Goal: Task Accomplishment & Management: Complete application form

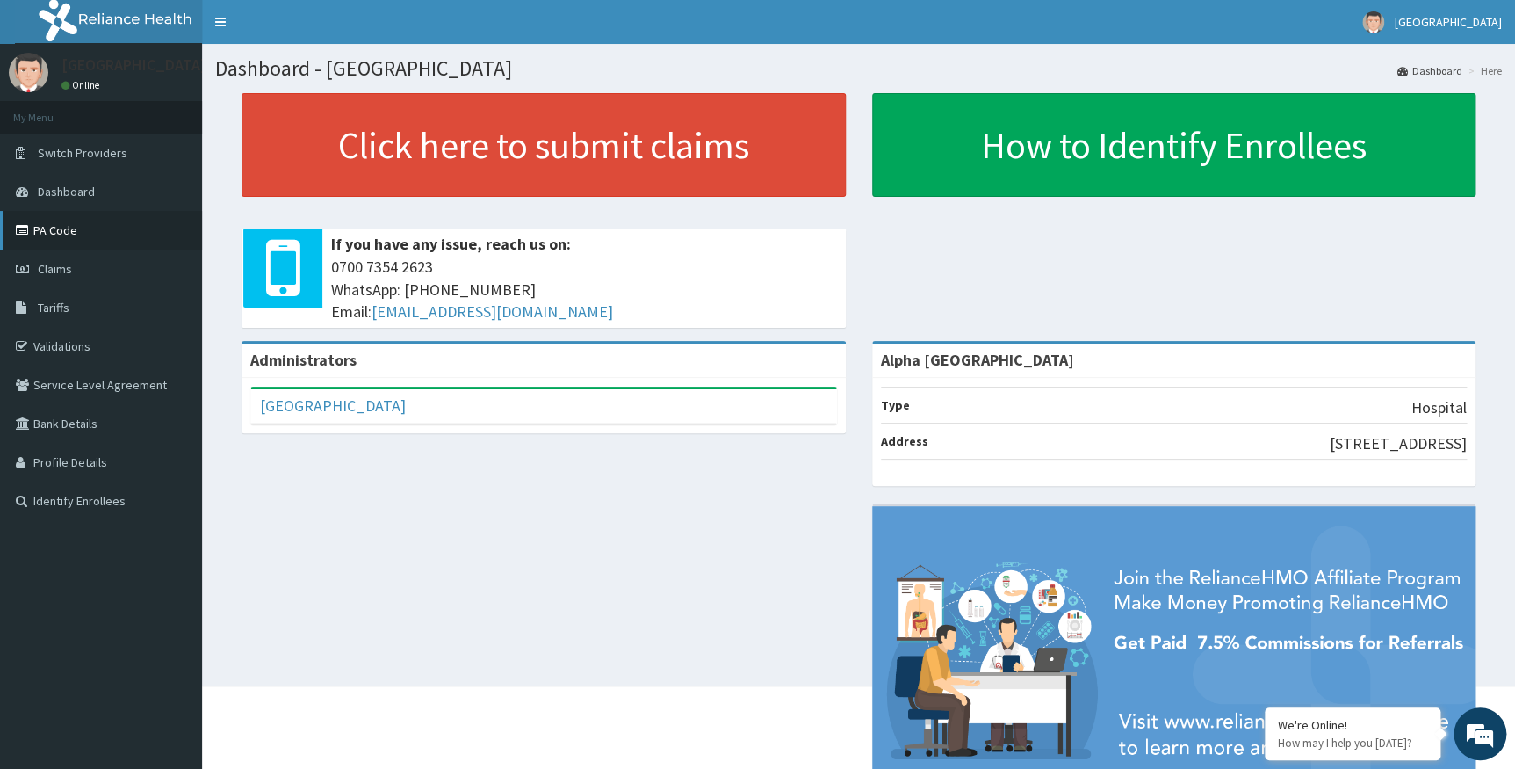
click at [48, 231] on link "PA Code" at bounding box center [101, 230] width 202 height 39
click at [76, 228] on link "PA Code" at bounding box center [101, 230] width 202 height 39
click at [51, 318] on link "Tariffs" at bounding box center [101, 307] width 202 height 39
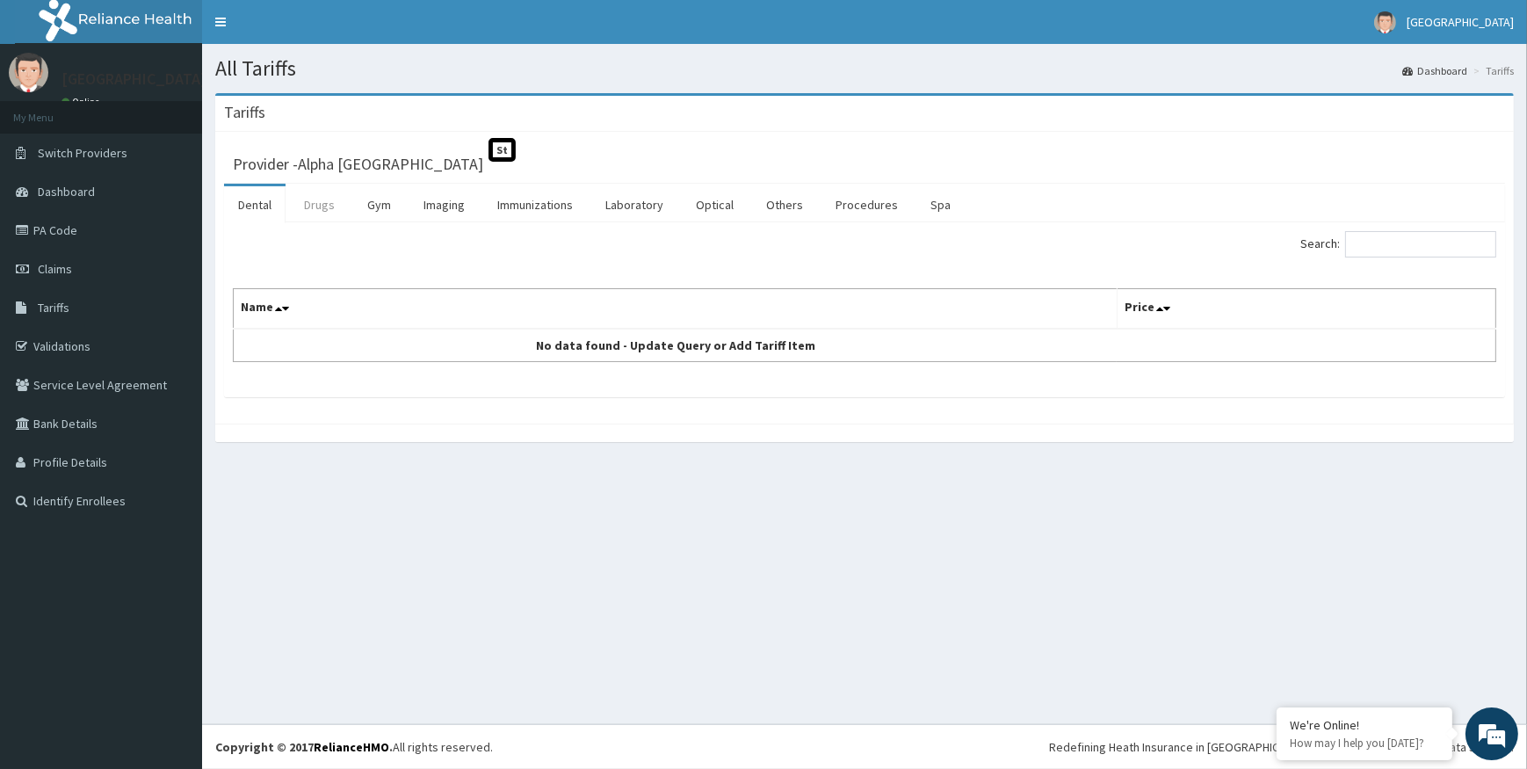
click at [311, 203] on link "Drugs" at bounding box center [319, 204] width 59 height 37
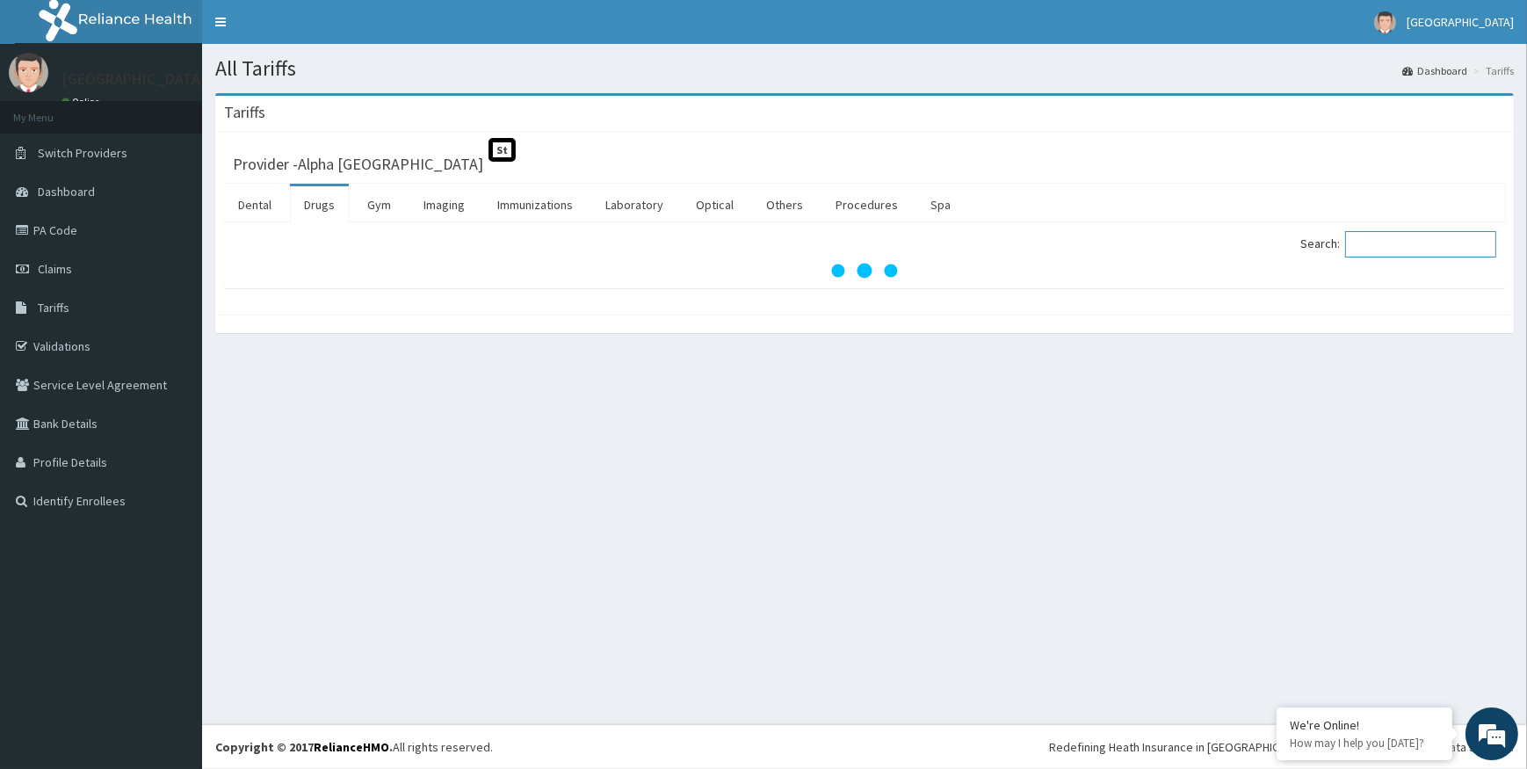
click at [1374, 251] on input "Search:" at bounding box center [1420, 244] width 151 height 26
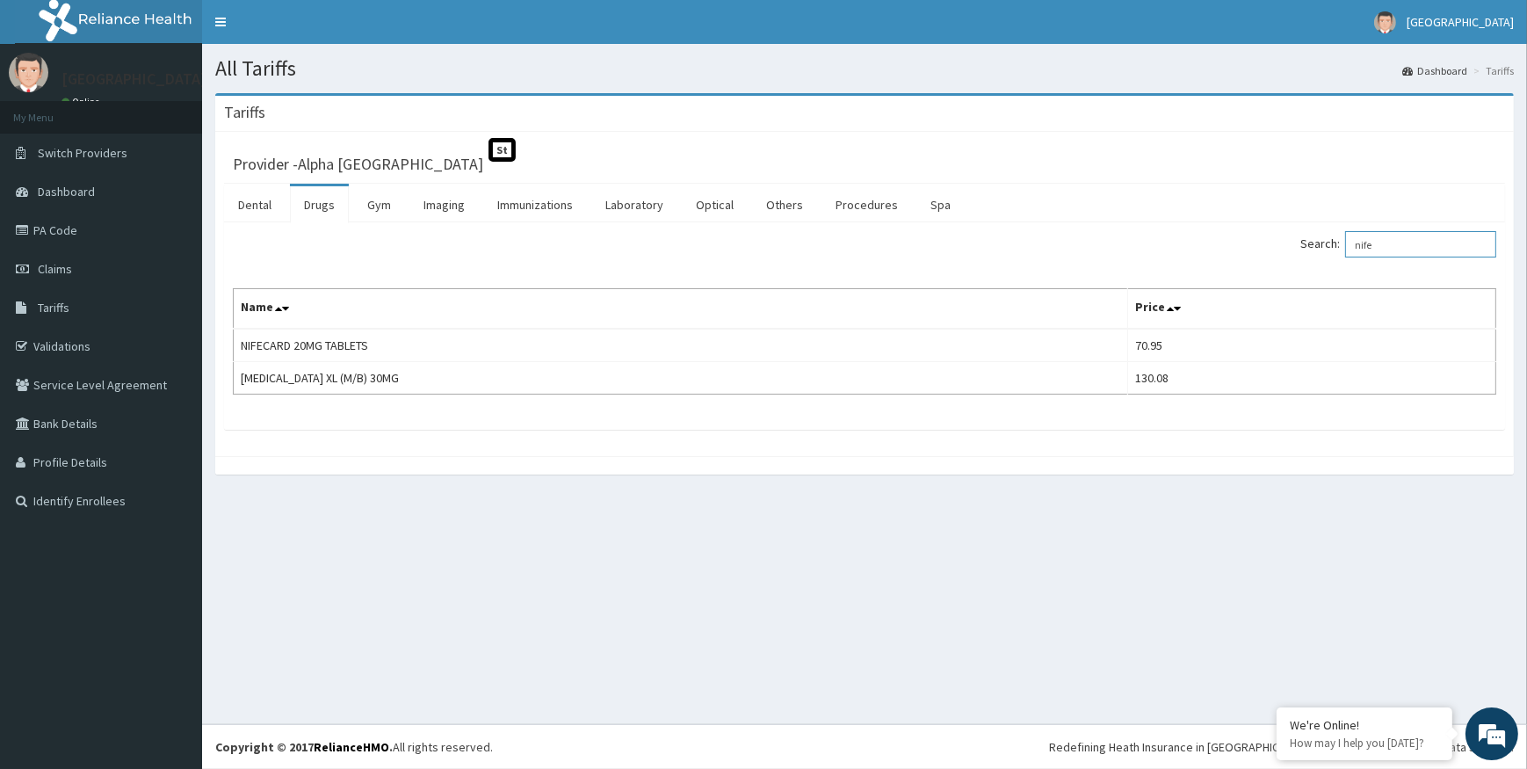
drag, startPoint x: 1416, startPoint y: 249, endPoint x: 1105, endPoint y: 225, distance: 311.9
click at [1194, 236] on div "Search: nife" at bounding box center [1187, 246] width 618 height 31
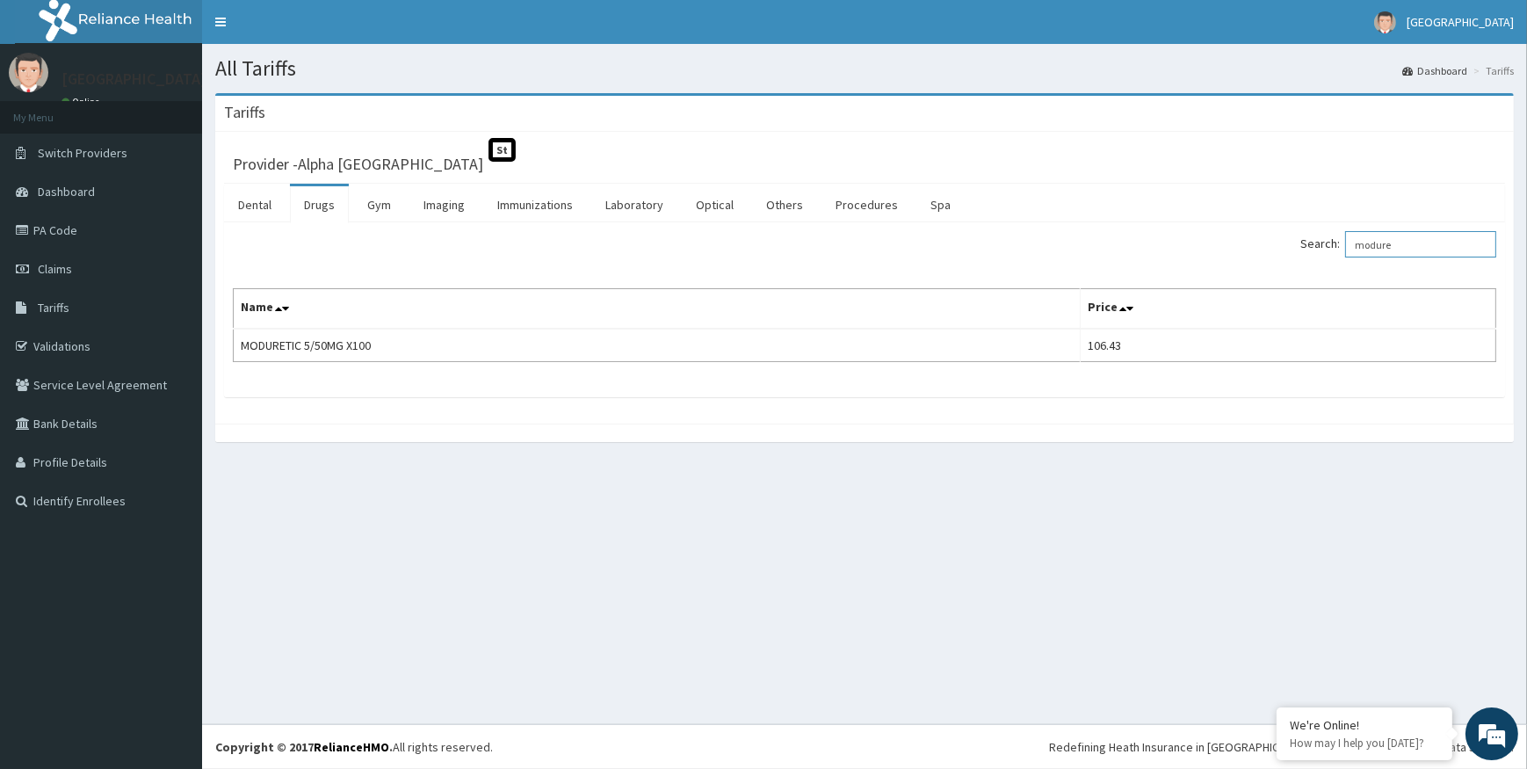
drag, startPoint x: 1426, startPoint y: 250, endPoint x: 1299, endPoint y: 233, distance: 127.7
click at [1299, 233] on div "Search: modure" at bounding box center [1187, 246] width 618 height 31
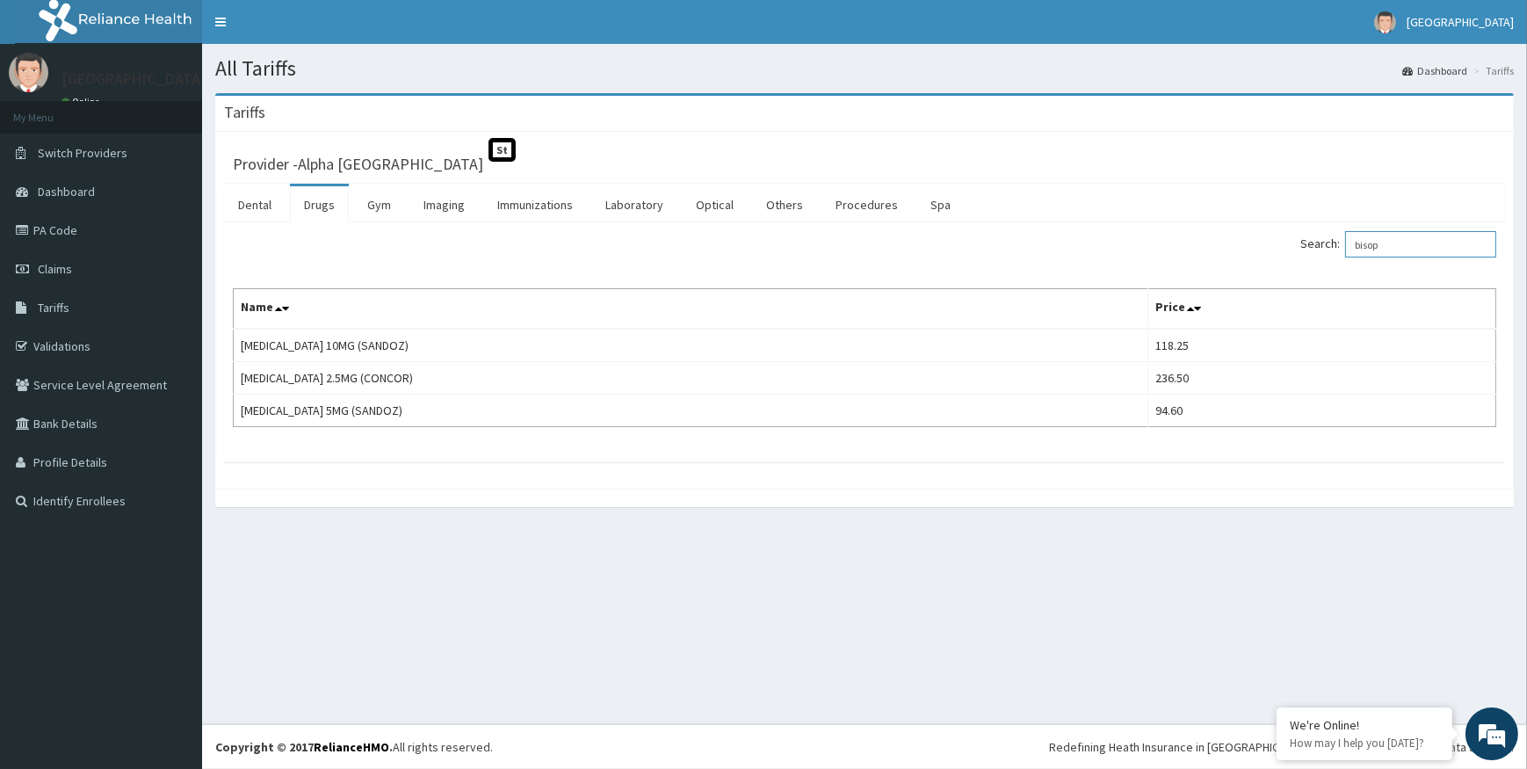
type input "bisop"
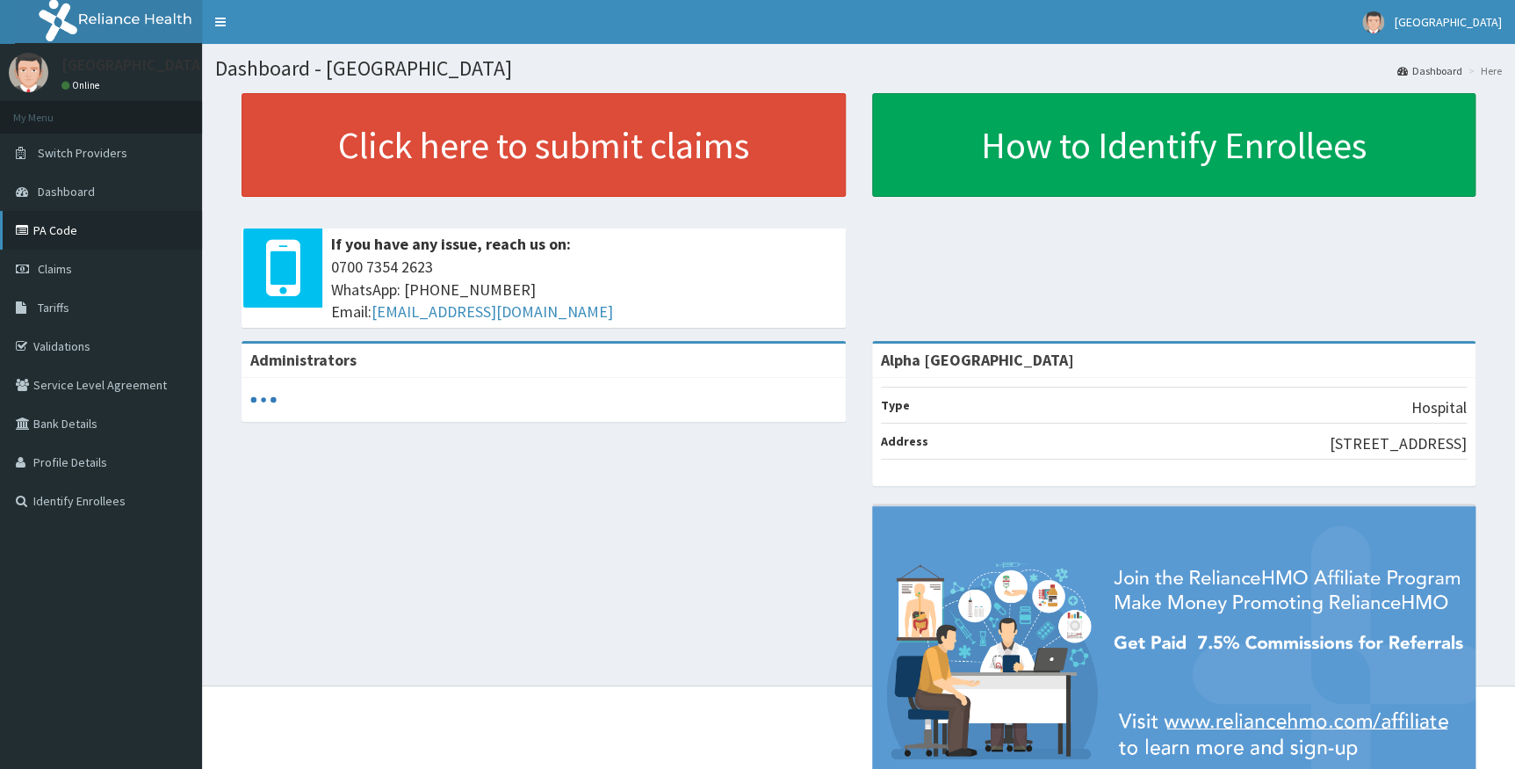
click at [76, 235] on link "PA Code" at bounding box center [101, 230] width 202 height 39
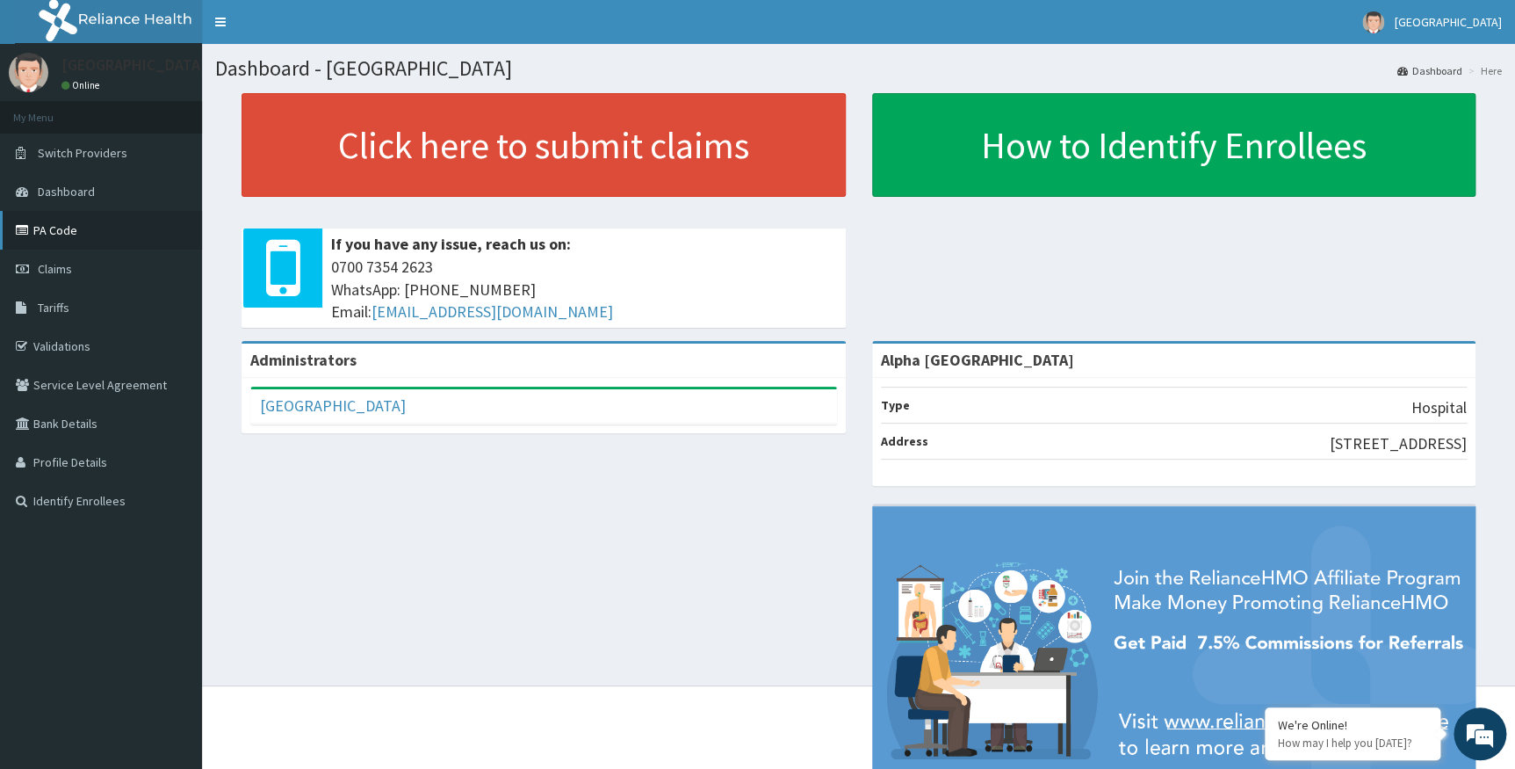
click at [65, 233] on link "PA Code" at bounding box center [101, 230] width 202 height 39
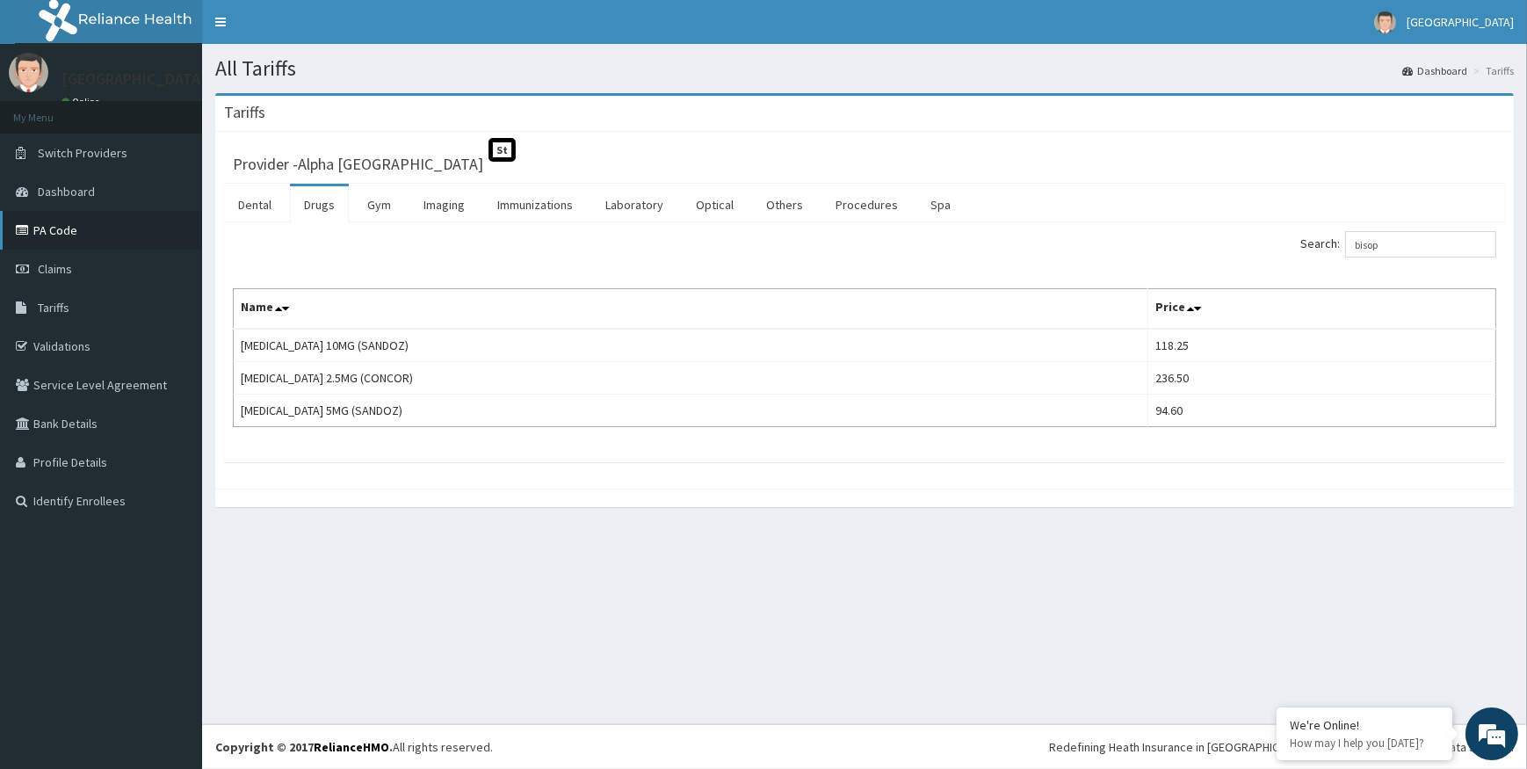
click at [71, 222] on link "PA Code" at bounding box center [101, 230] width 202 height 39
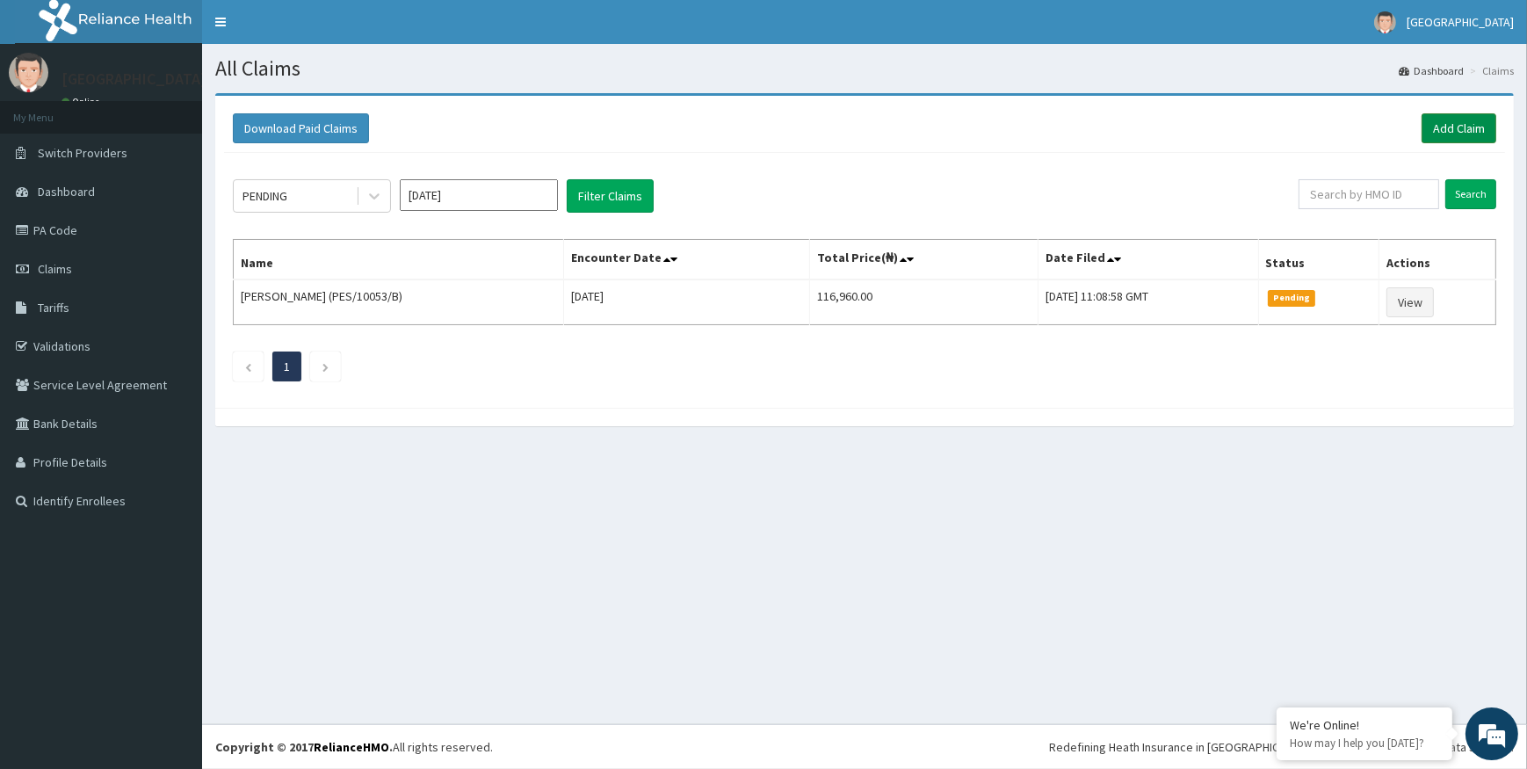
click at [1450, 128] on link "Add Claim" at bounding box center [1458, 128] width 75 height 30
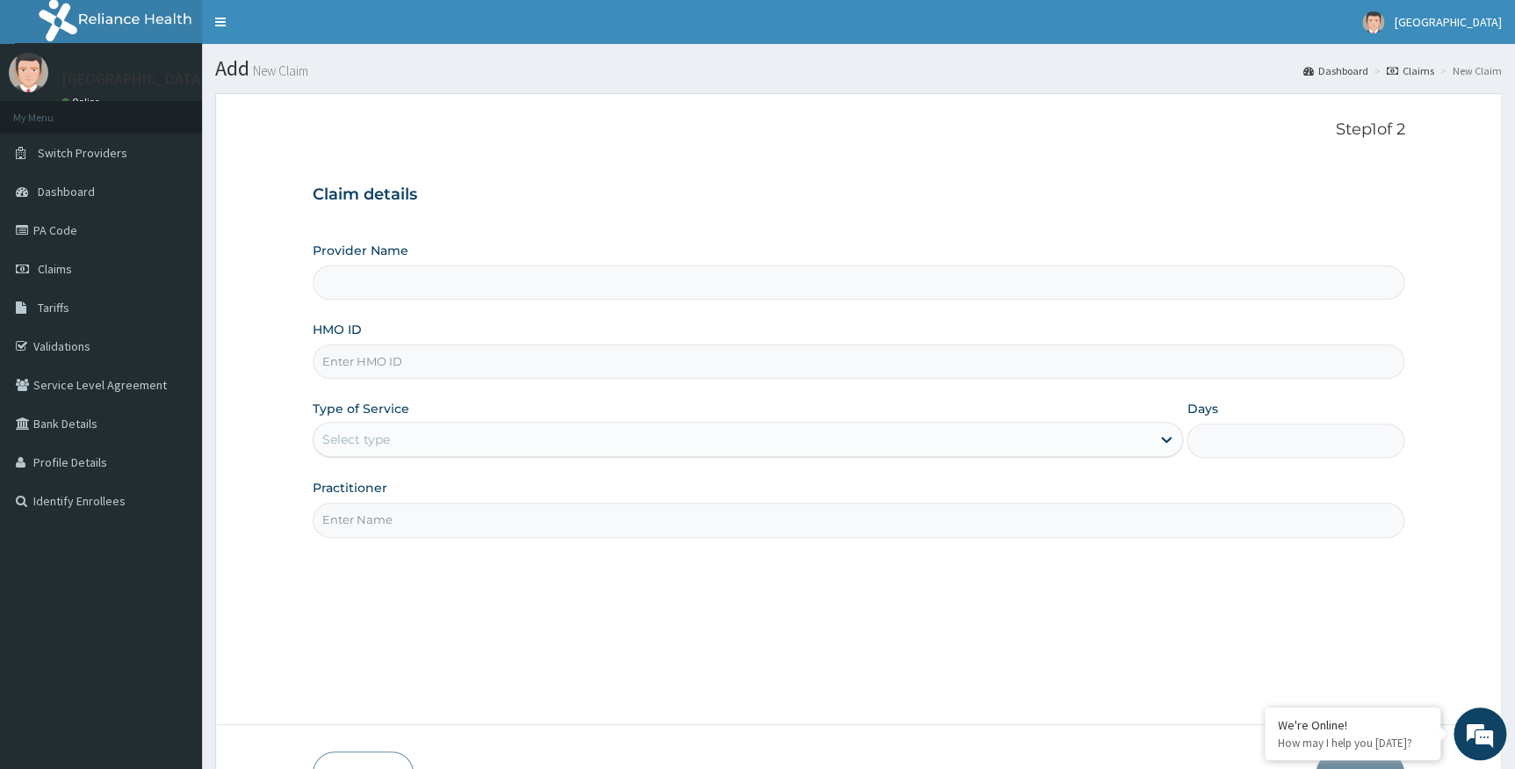
click at [394, 299] on input "Provider Name" at bounding box center [859, 282] width 1093 height 34
type input "Alpha Gorretti Hospital"
click at [416, 363] on input "HMO ID" at bounding box center [859, 361] width 1093 height 34
type input "hii/10007/a"
click at [379, 441] on div "Select type" at bounding box center [356, 439] width 68 height 18
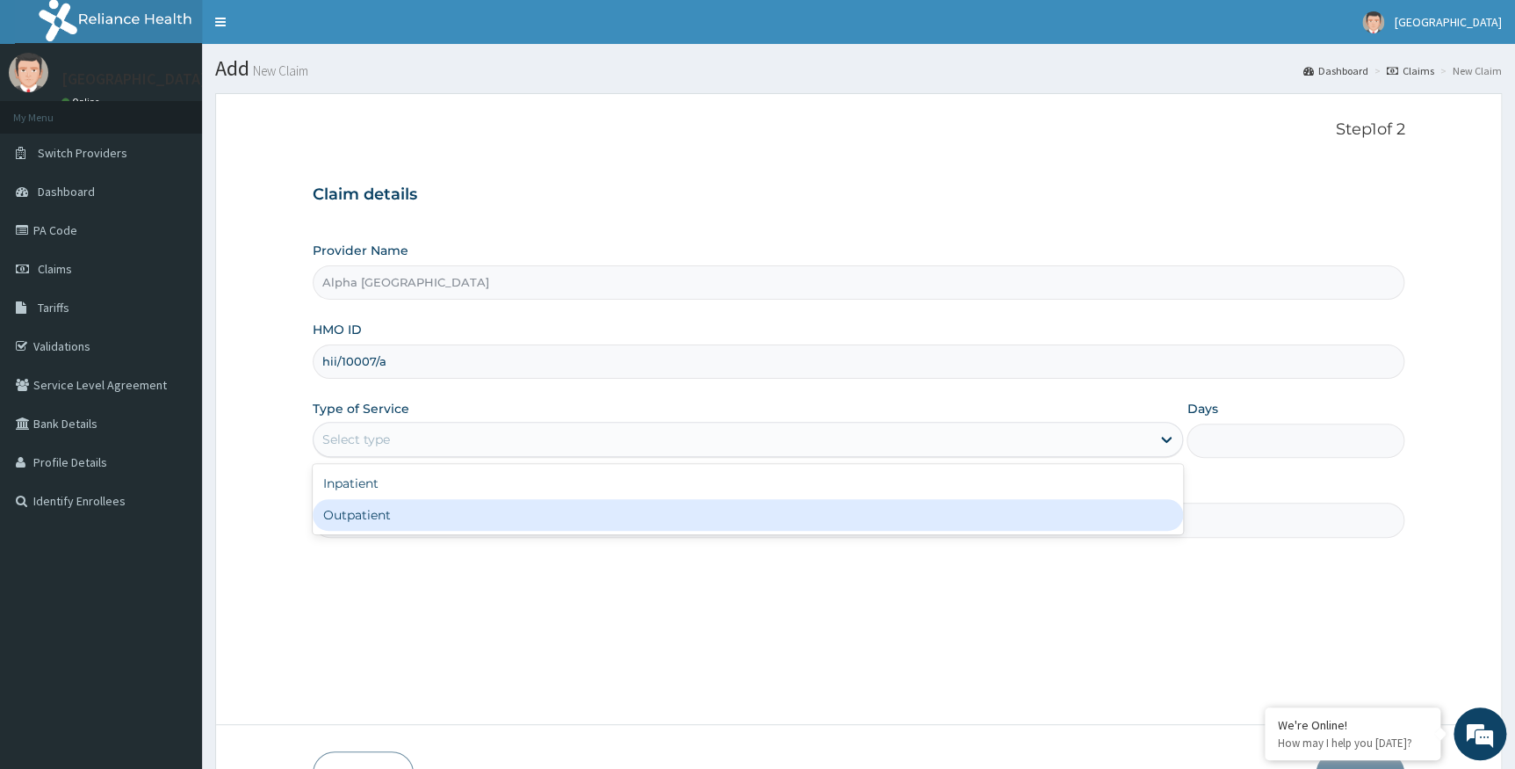
click at [370, 515] on div "Outpatient" at bounding box center [749, 515] width 872 height 32
type input "1"
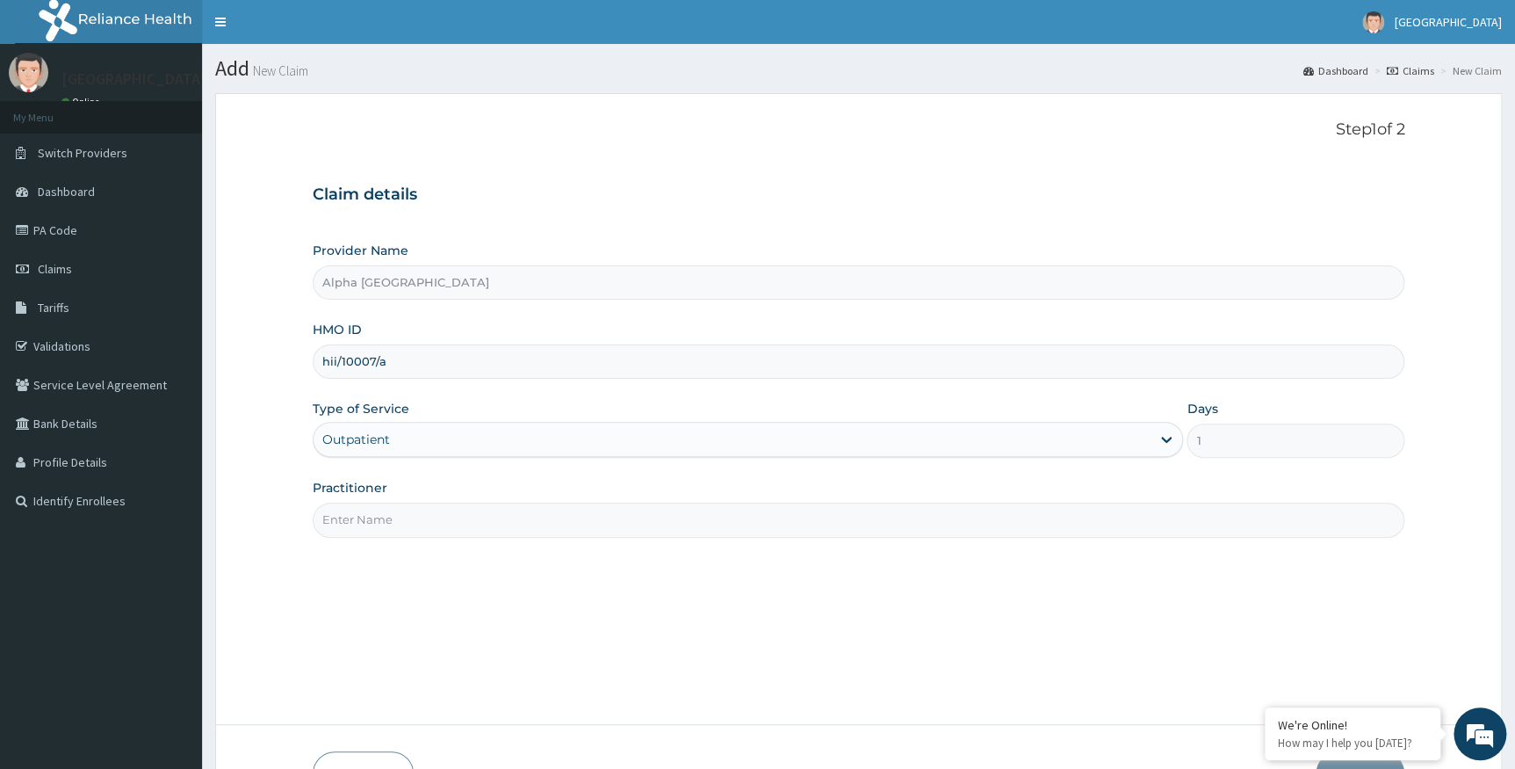
click at [452, 523] on input "Practitioner" at bounding box center [859, 520] width 1093 height 34
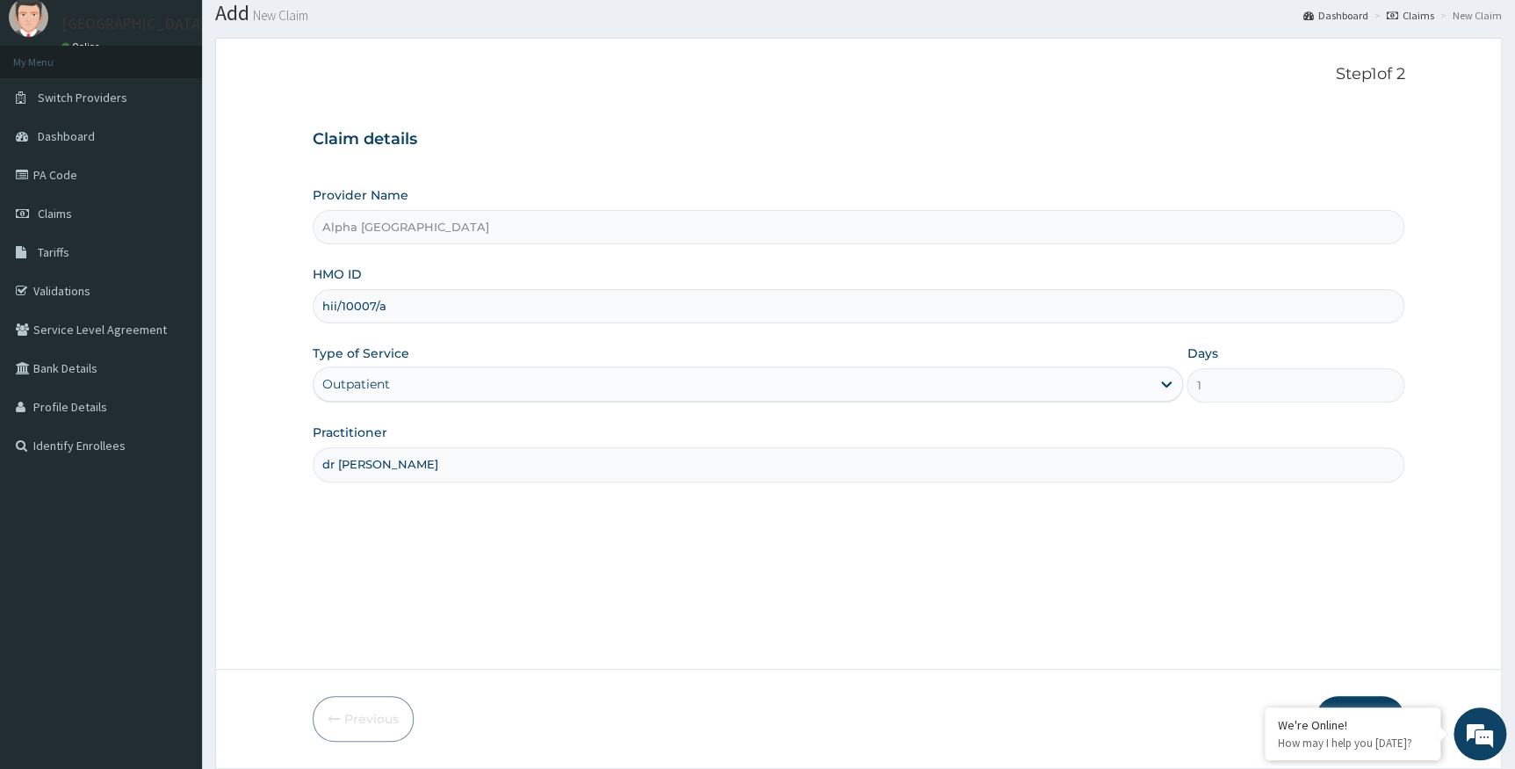
scroll to position [112, 0]
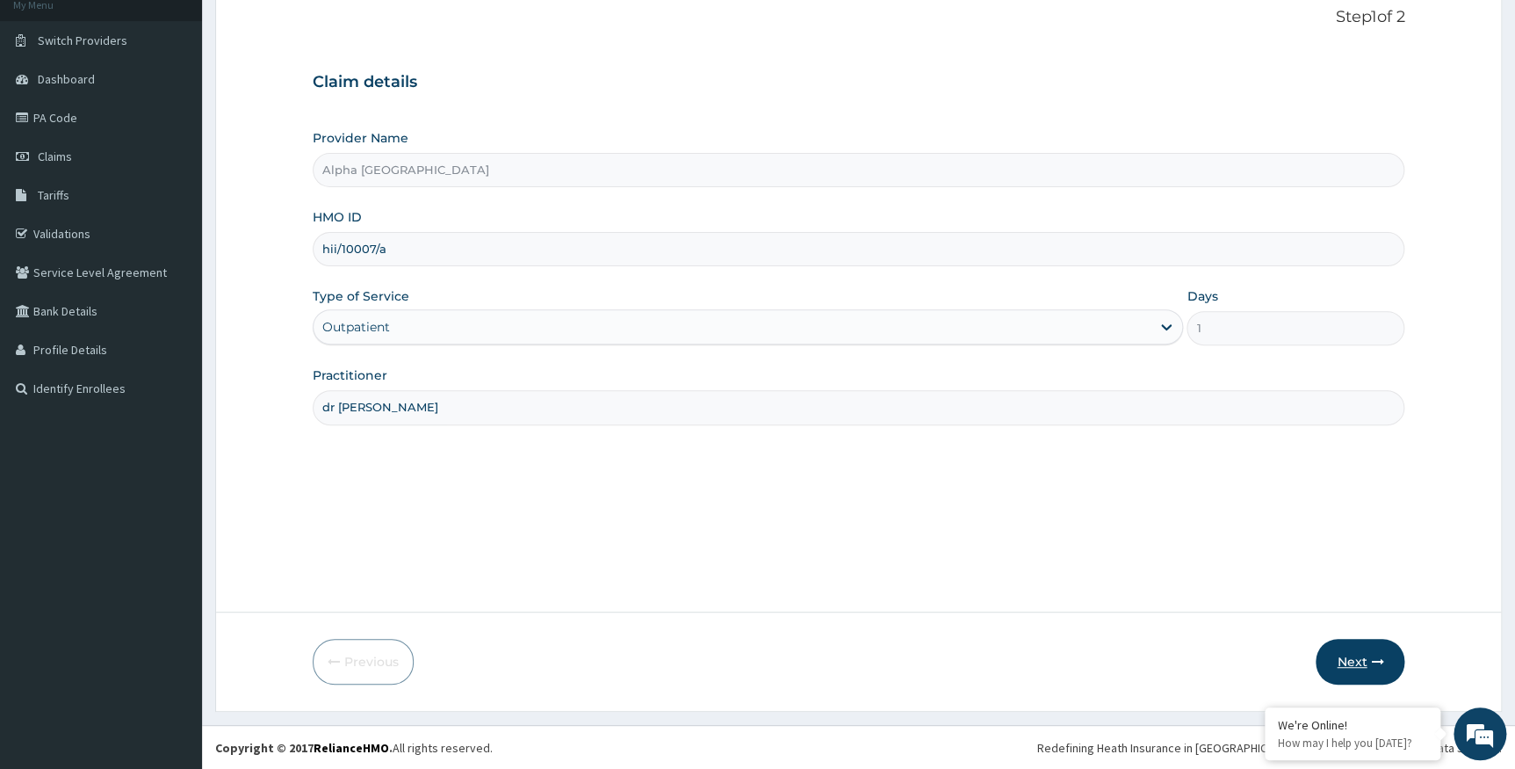
type input "dr ada"
click at [1370, 650] on button "Next" at bounding box center [1360, 662] width 89 height 46
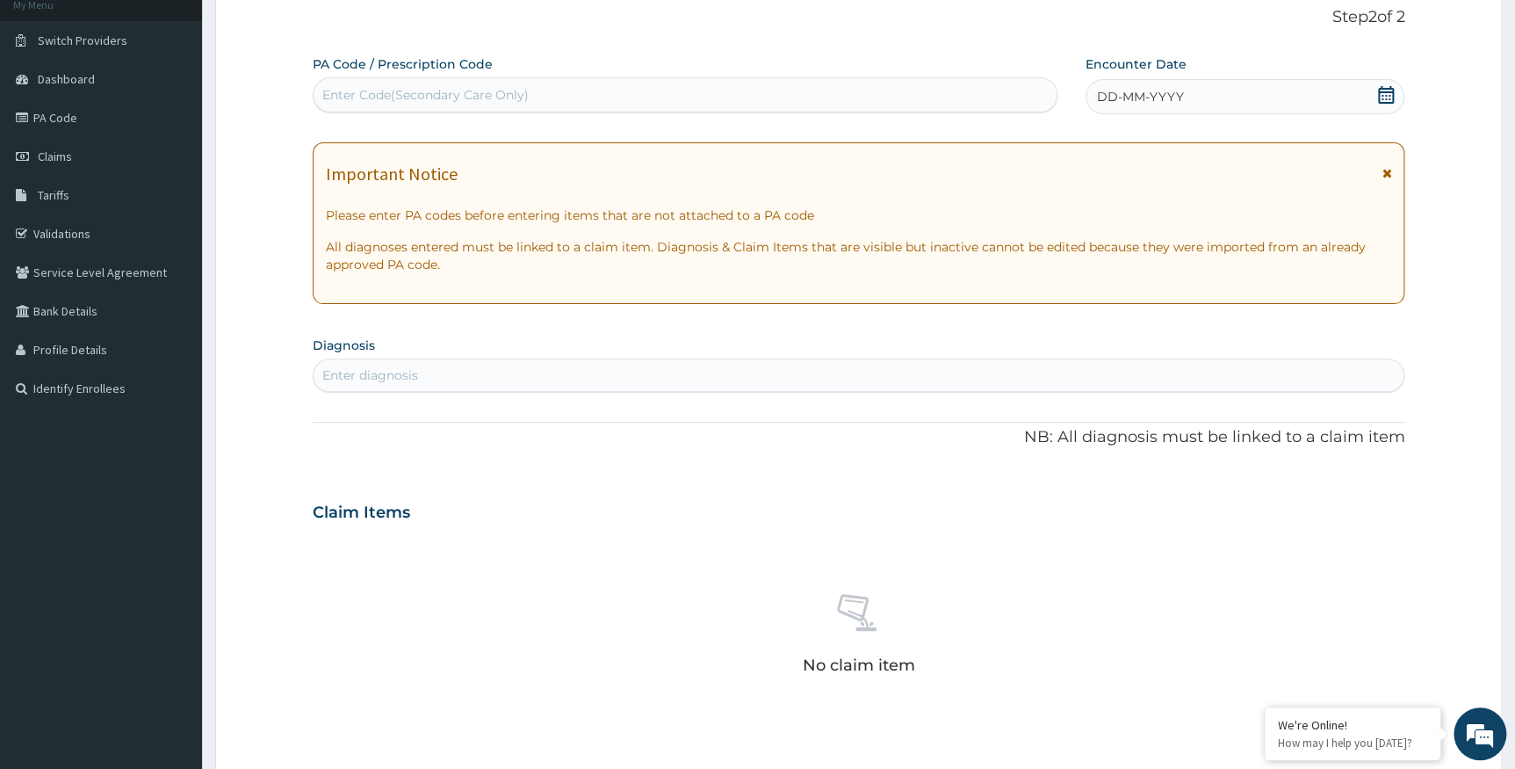
click at [614, 90] on div "Enter Code(Secondary Care Only)" at bounding box center [685, 95] width 743 height 28
paste input "PA/C98479"
type input "PA/C98479"
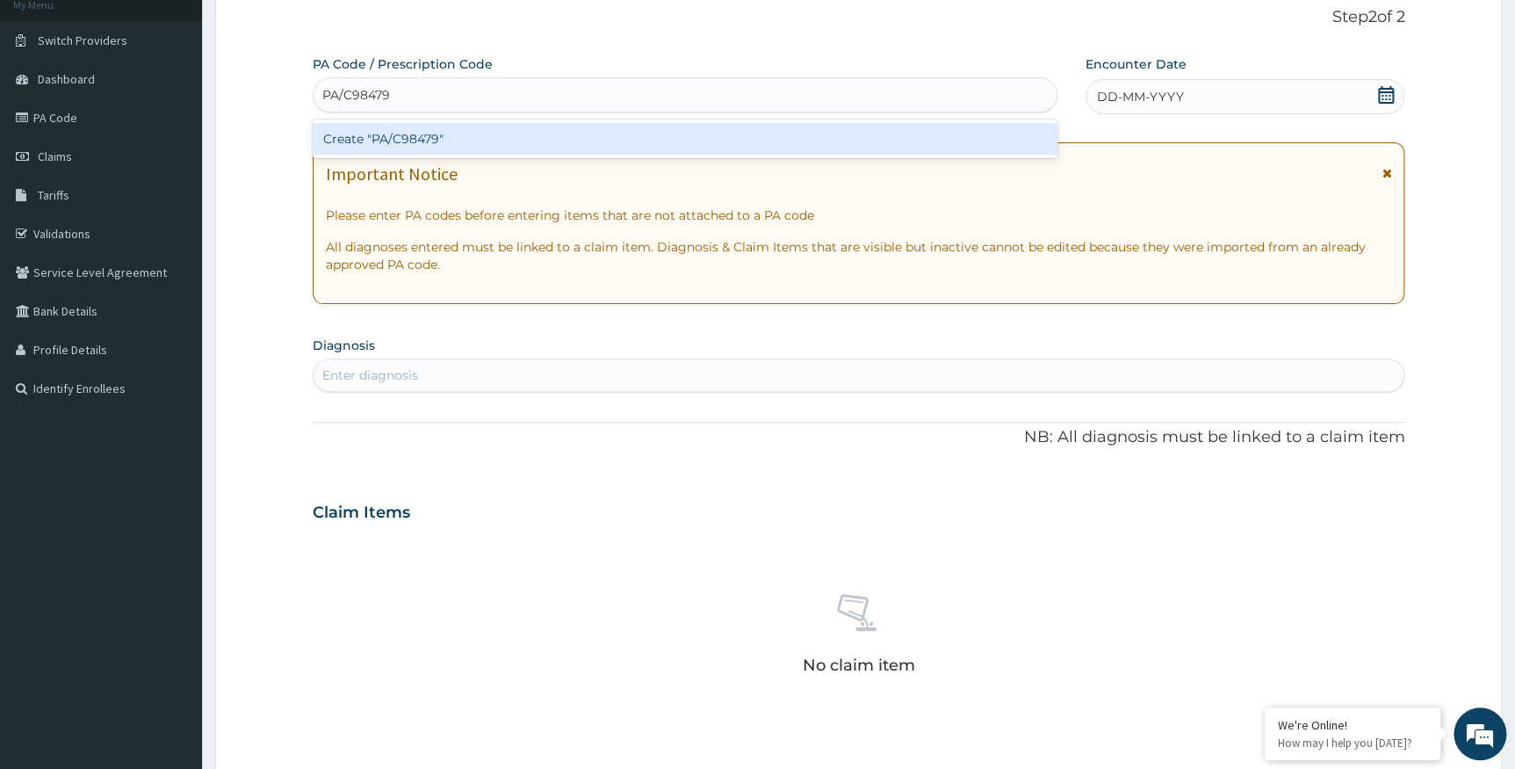
click at [512, 139] on div "Create "PA/C98479"" at bounding box center [685, 139] width 745 height 32
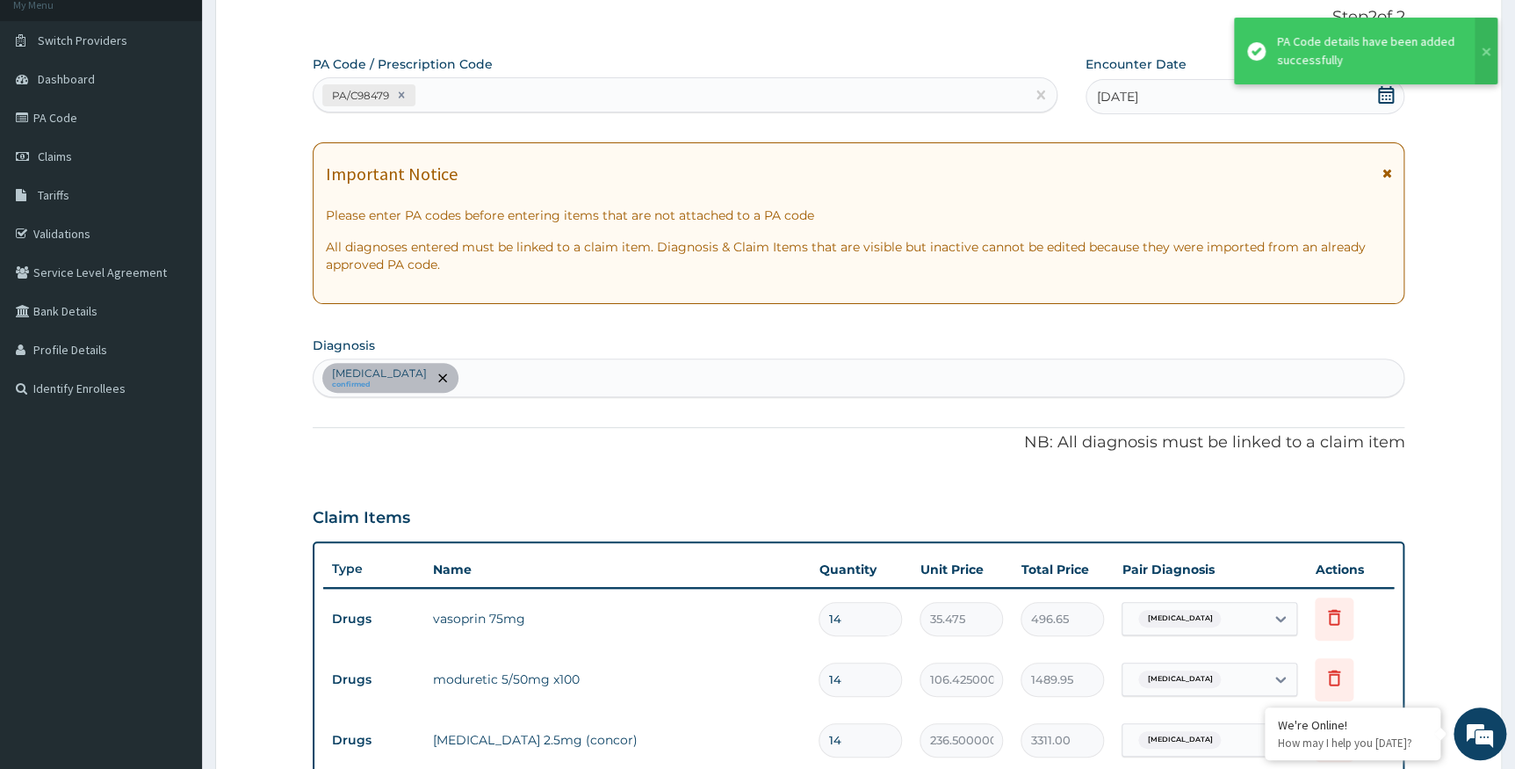
scroll to position [590, 0]
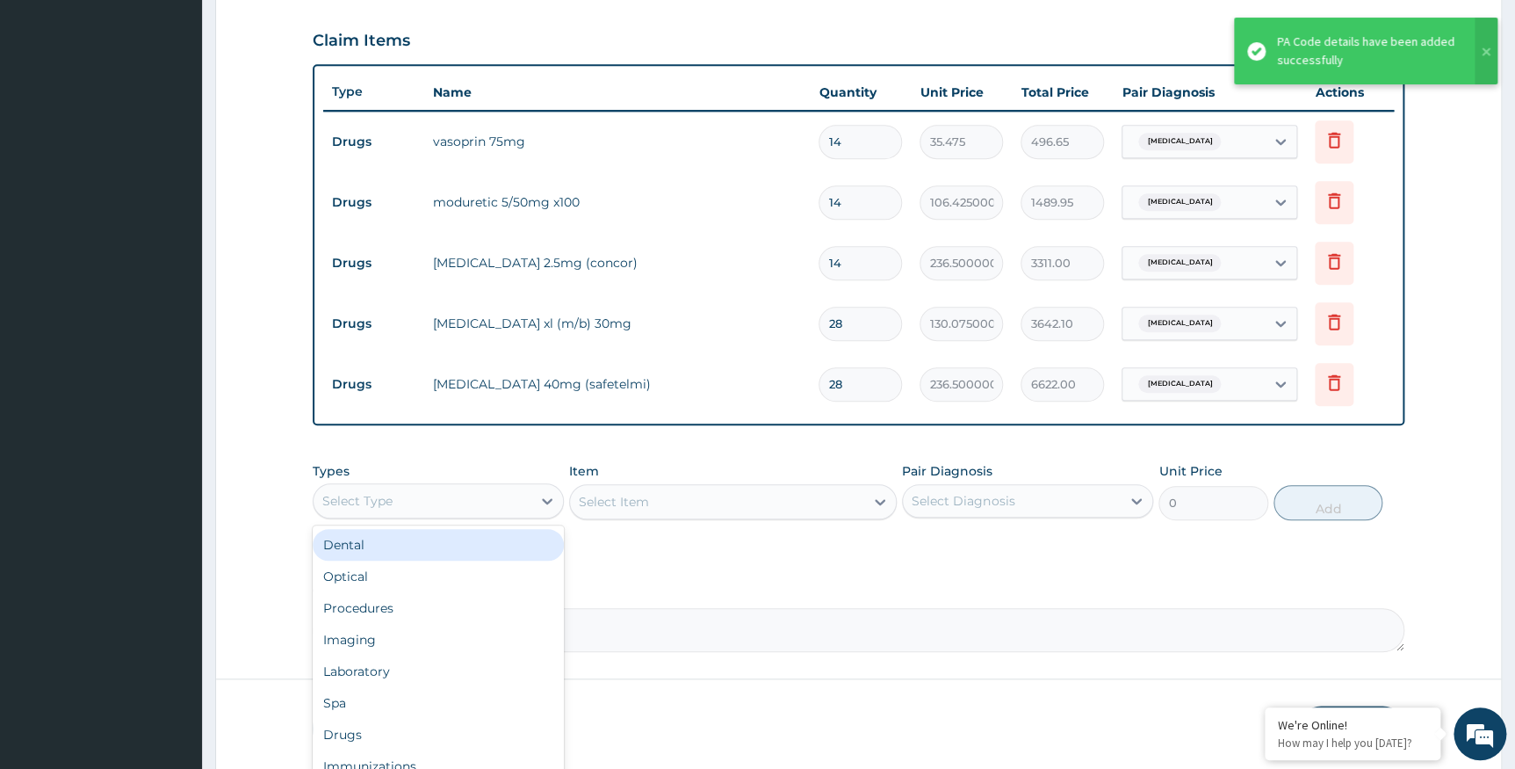
click at [409, 493] on div "Select Type" at bounding box center [423, 501] width 218 height 28
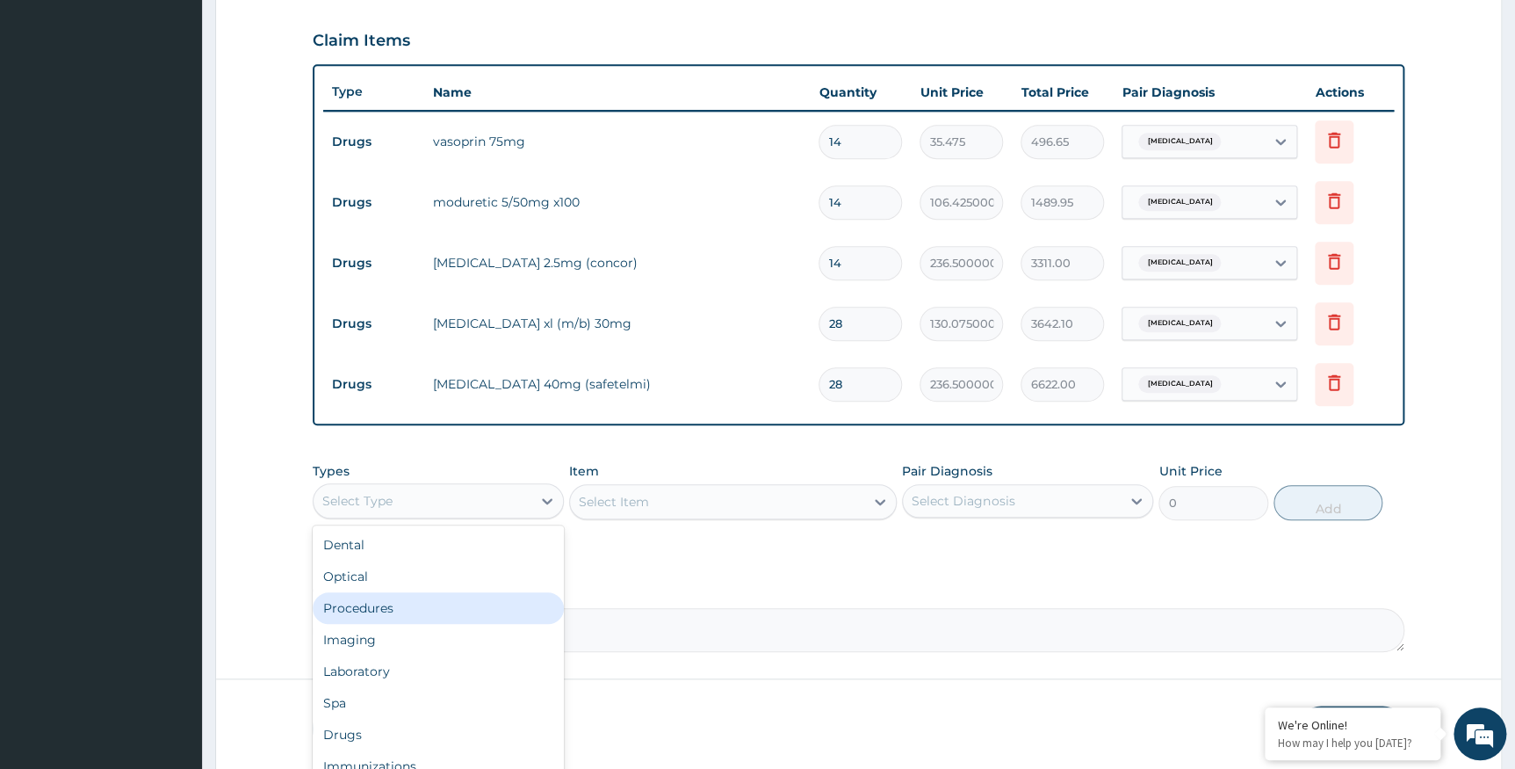
click at [392, 608] on div "Procedures" at bounding box center [438, 608] width 251 height 32
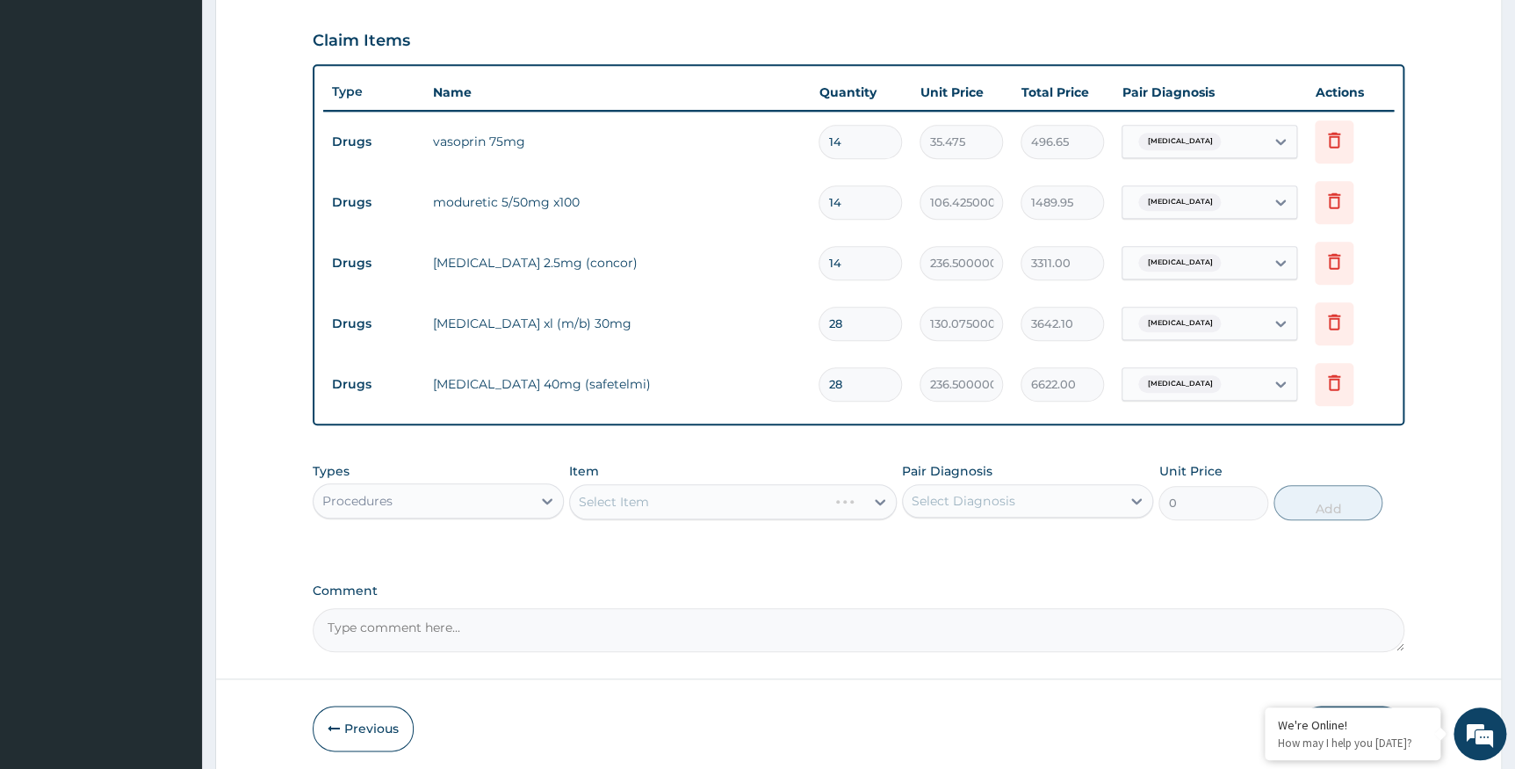
click at [660, 492] on div "Select Item" at bounding box center [733, 501] width 328 height 35
click at [638, 510] on div "Select Item" at bounding box center [733, 501] width 328 height 35
click at [641, 501] on div "Select Item" at bounding box center [733, 501] width 328 height 35
click at [641, 501] on div "Select Item" at bounding box center [614, 502] width 70 height 18
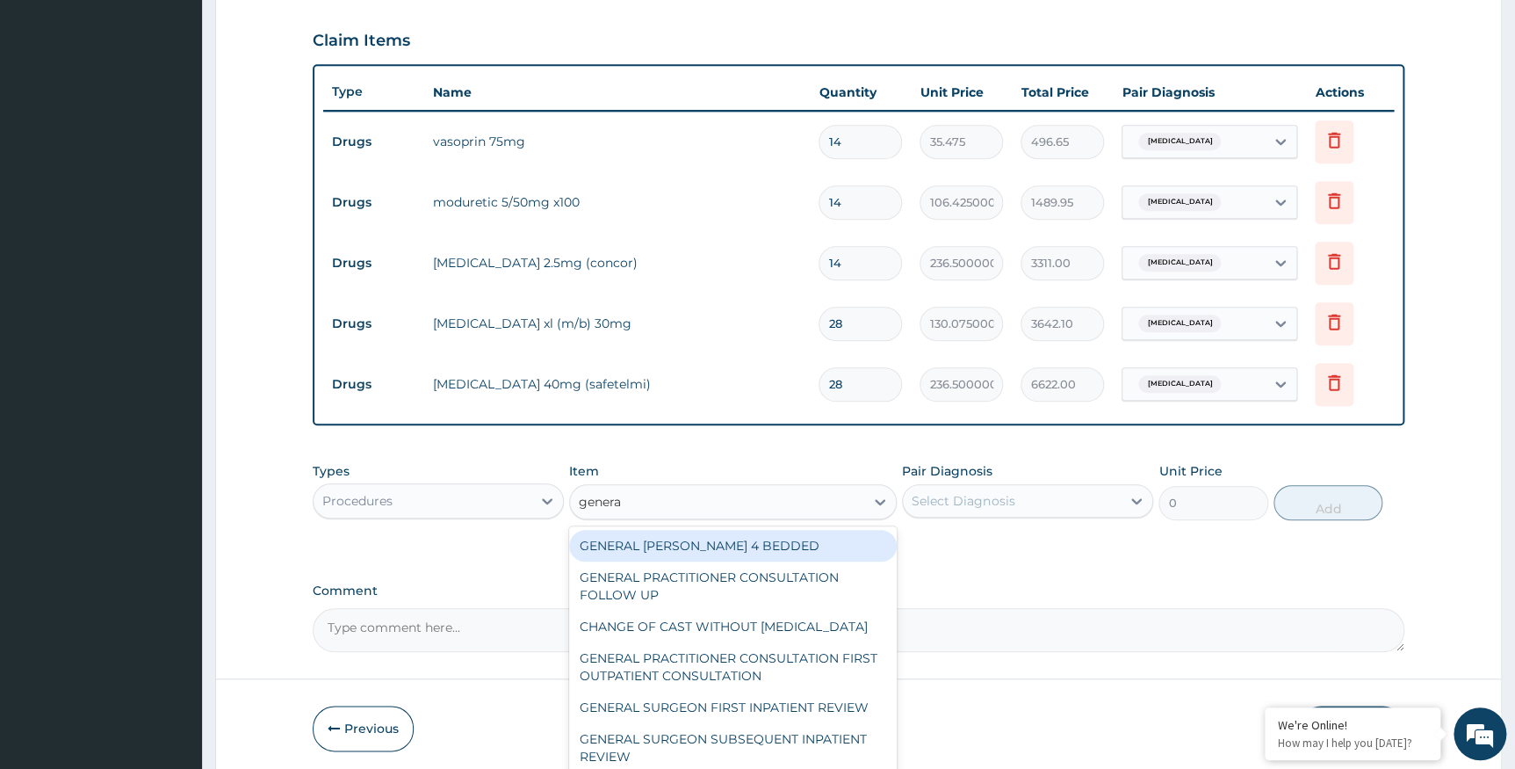
type input "general"
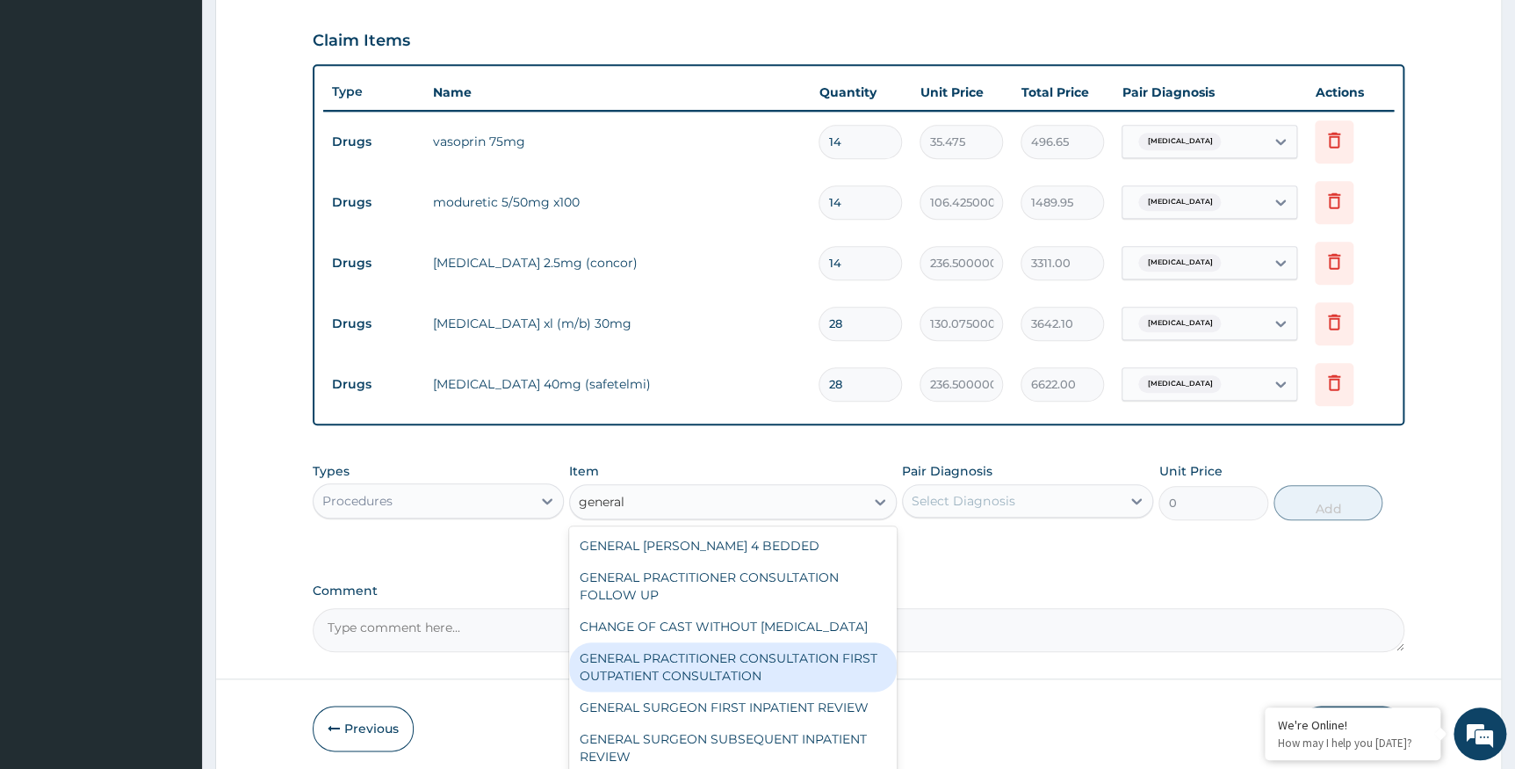
click at [718, 684] on div "GENERAL PRACTITIONER CONSULTATION FIRST OUTPATIENT CONSULTATION" at bounding box center [733, 666] width 328 height 49
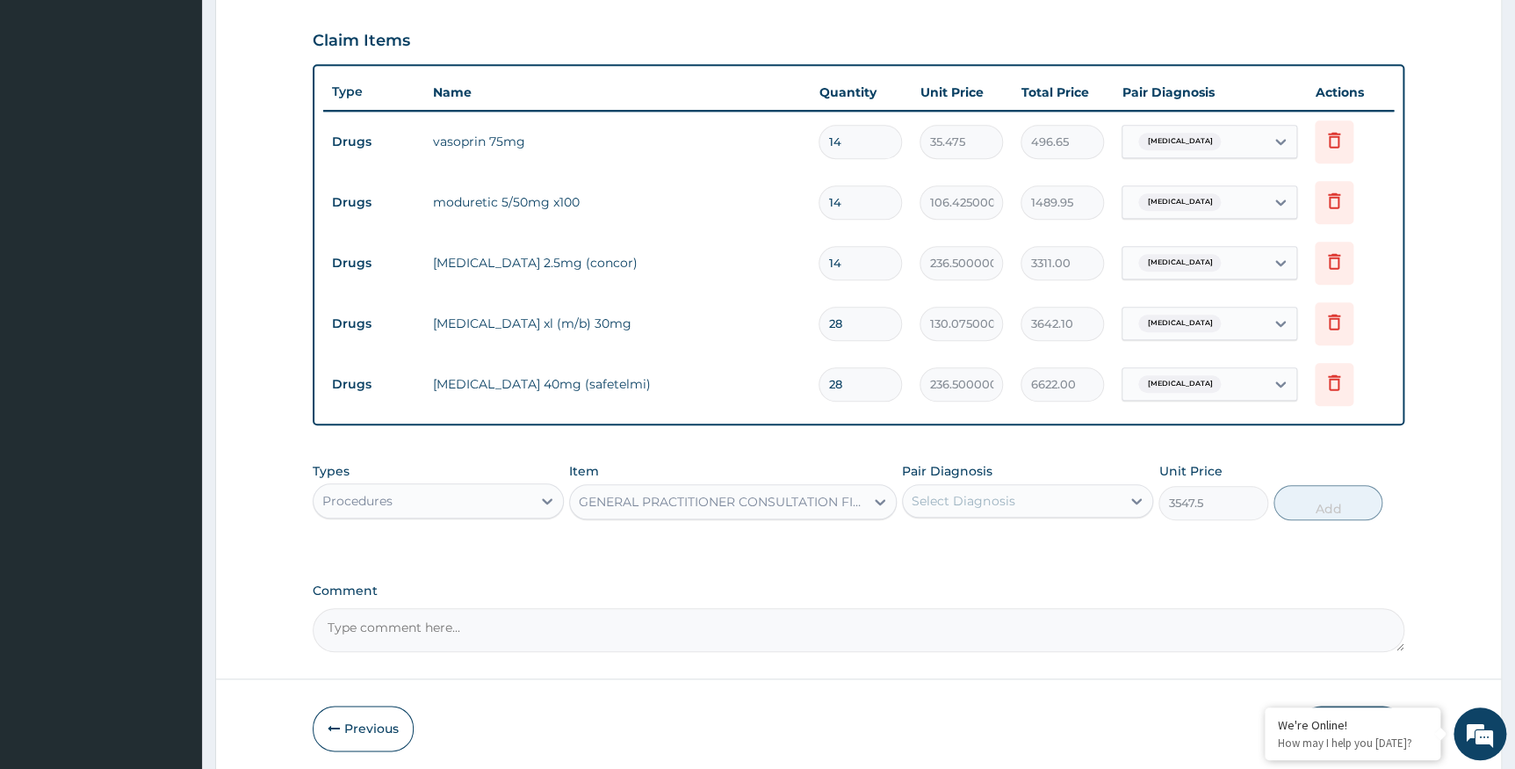
type input "3547.5"
click at [1081, 501] on div "Select Diagnosis" at bounding box center [1012, 501] width 218 height 28
click at [918, 545] on input "checkbox" at bounding box center [918, 544] width 11 height 11
checkbox input "true"
click at [1296, 503] on button "Add" at bounding box center [1328, 502] width 109 height 35
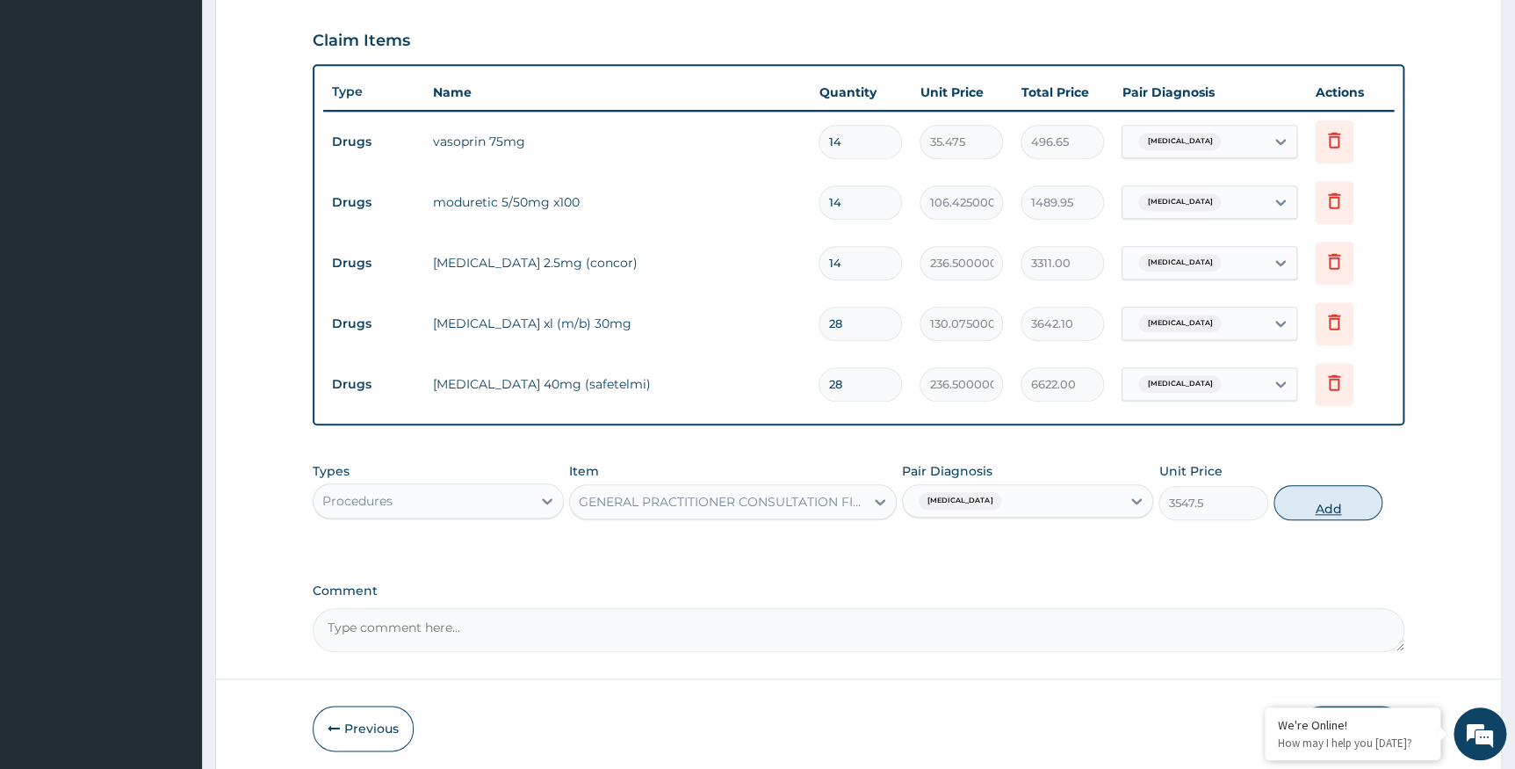
type input "0"
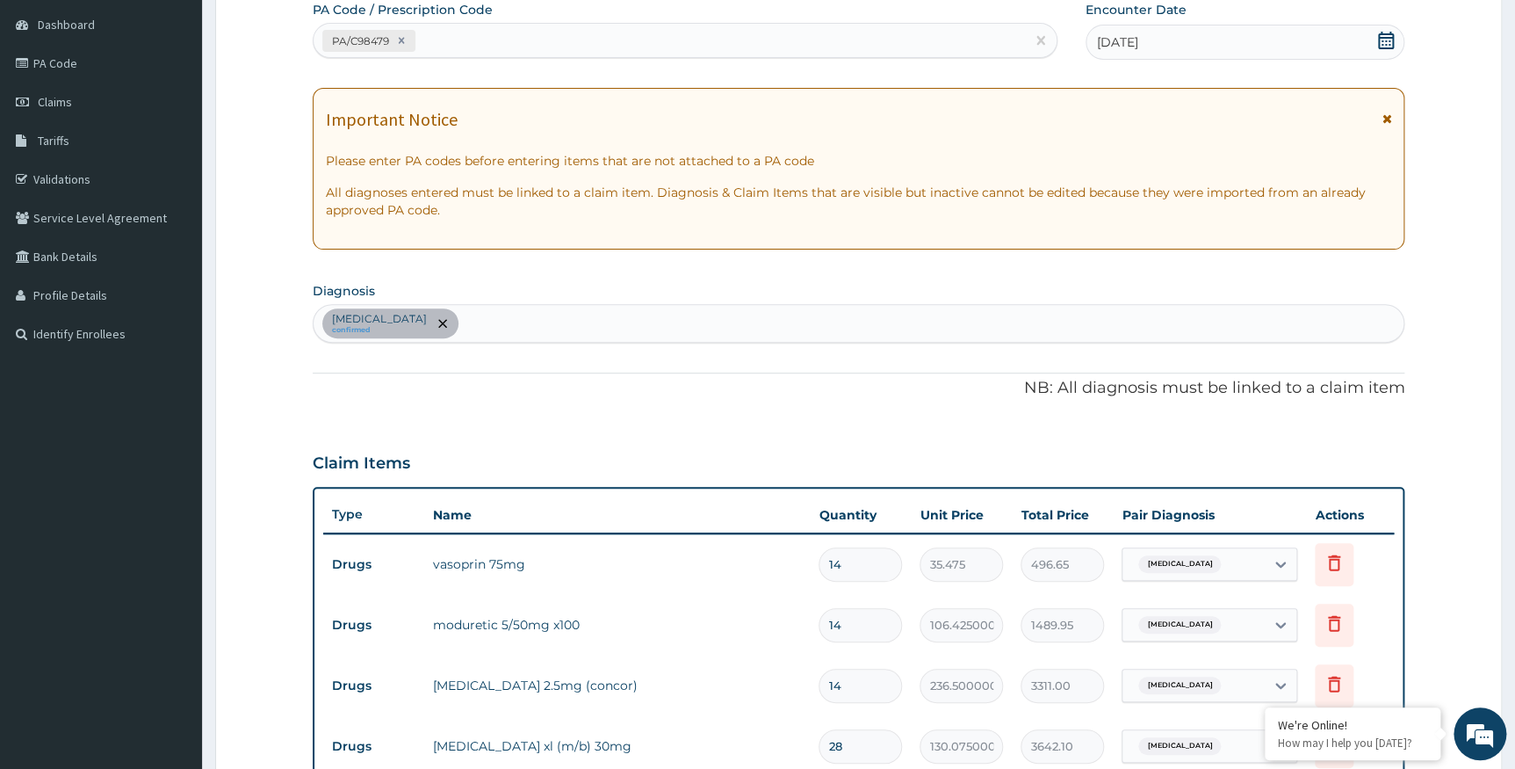
scroll to position [31, 0]
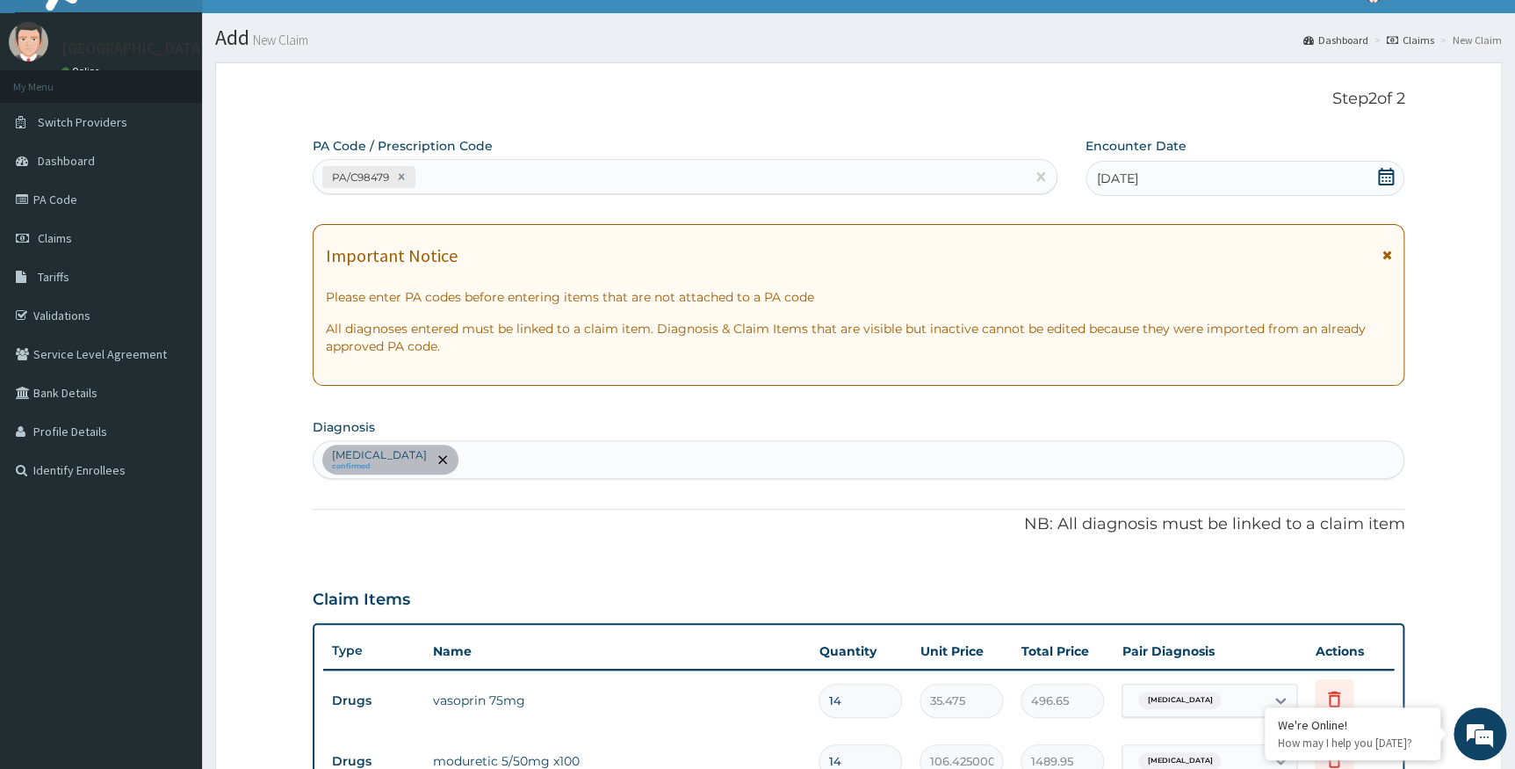
click at [655, 455] on div "Hypertensive heart disease confirmed" at bounding box center [859, 459] width 1091 height 37
type input "myalgia"
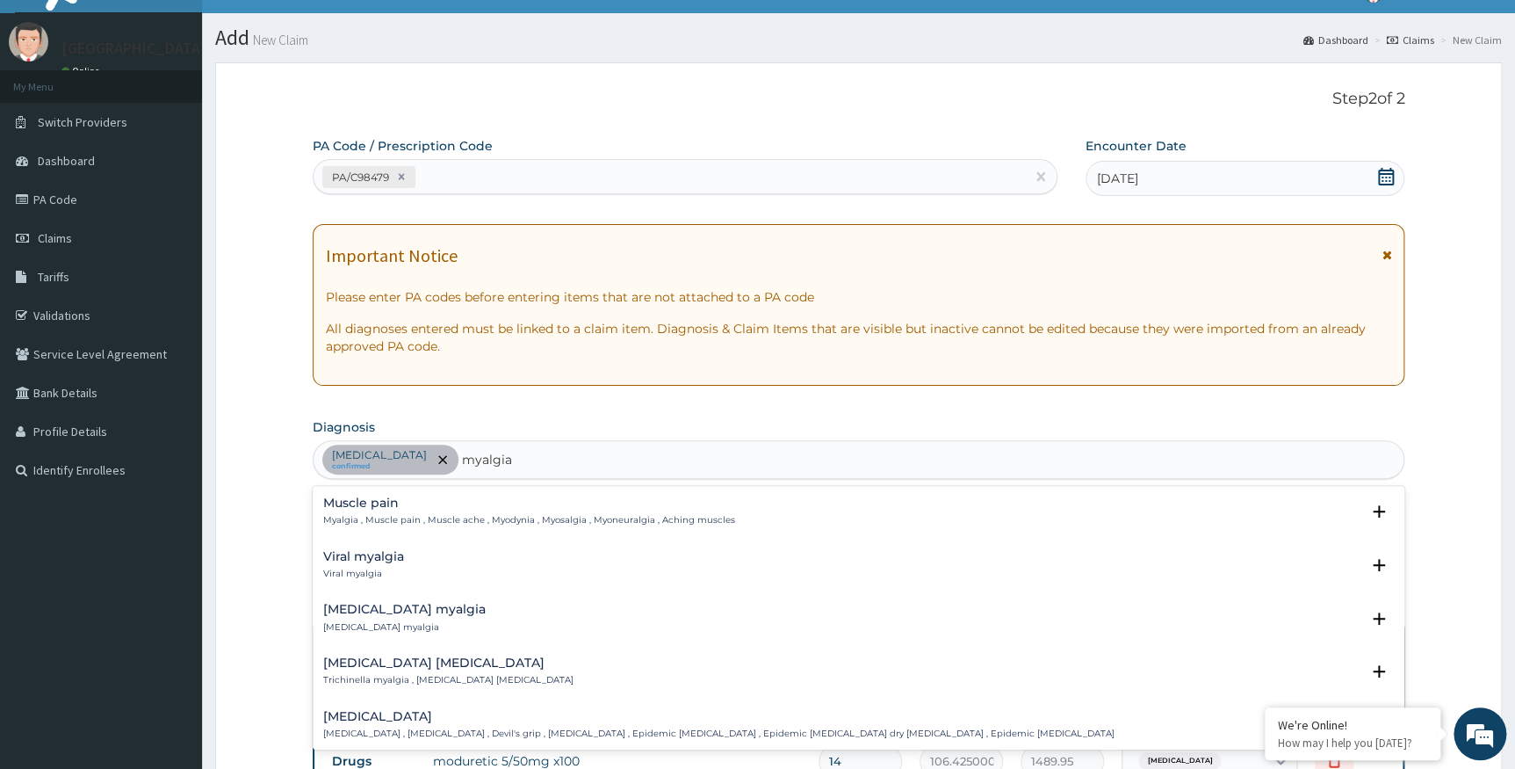
click at [421, 501] on h4 "Muscle pain" at bounding box center [529, 502] width 412 height 13
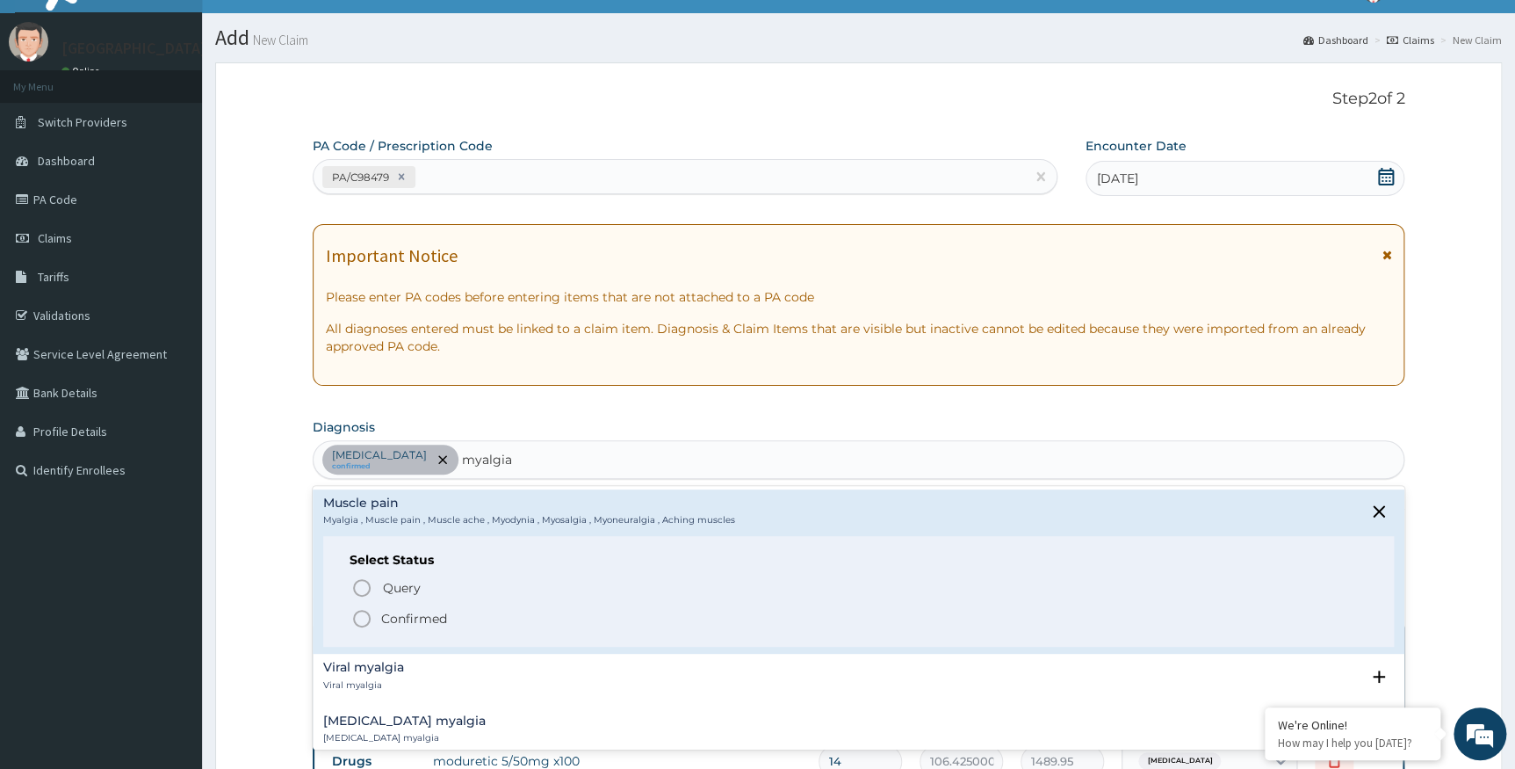
click at [392, 618] on p "Confirmed" at bounding box center [414, 619] width 66 height 18
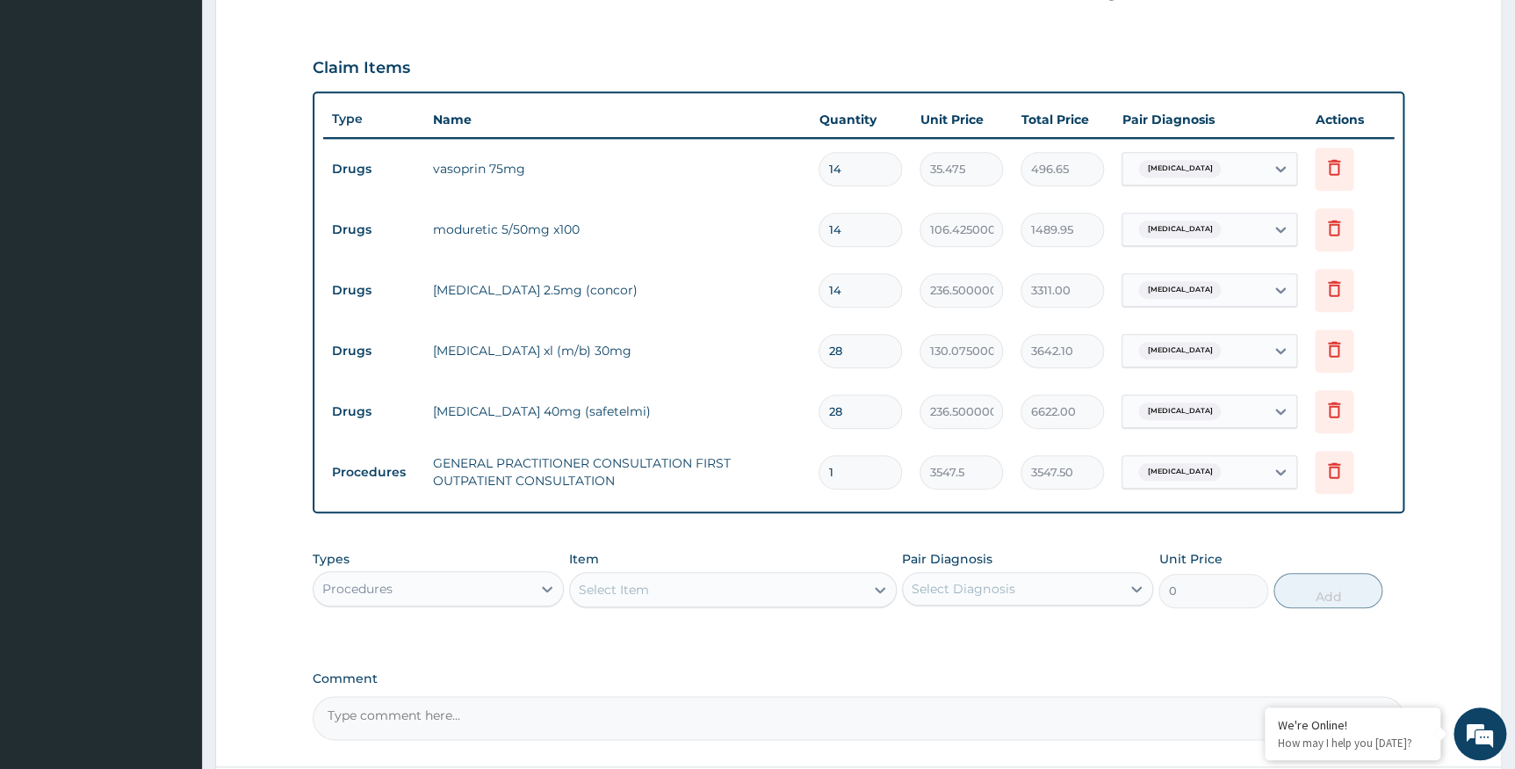
scroll to position [590, 0]
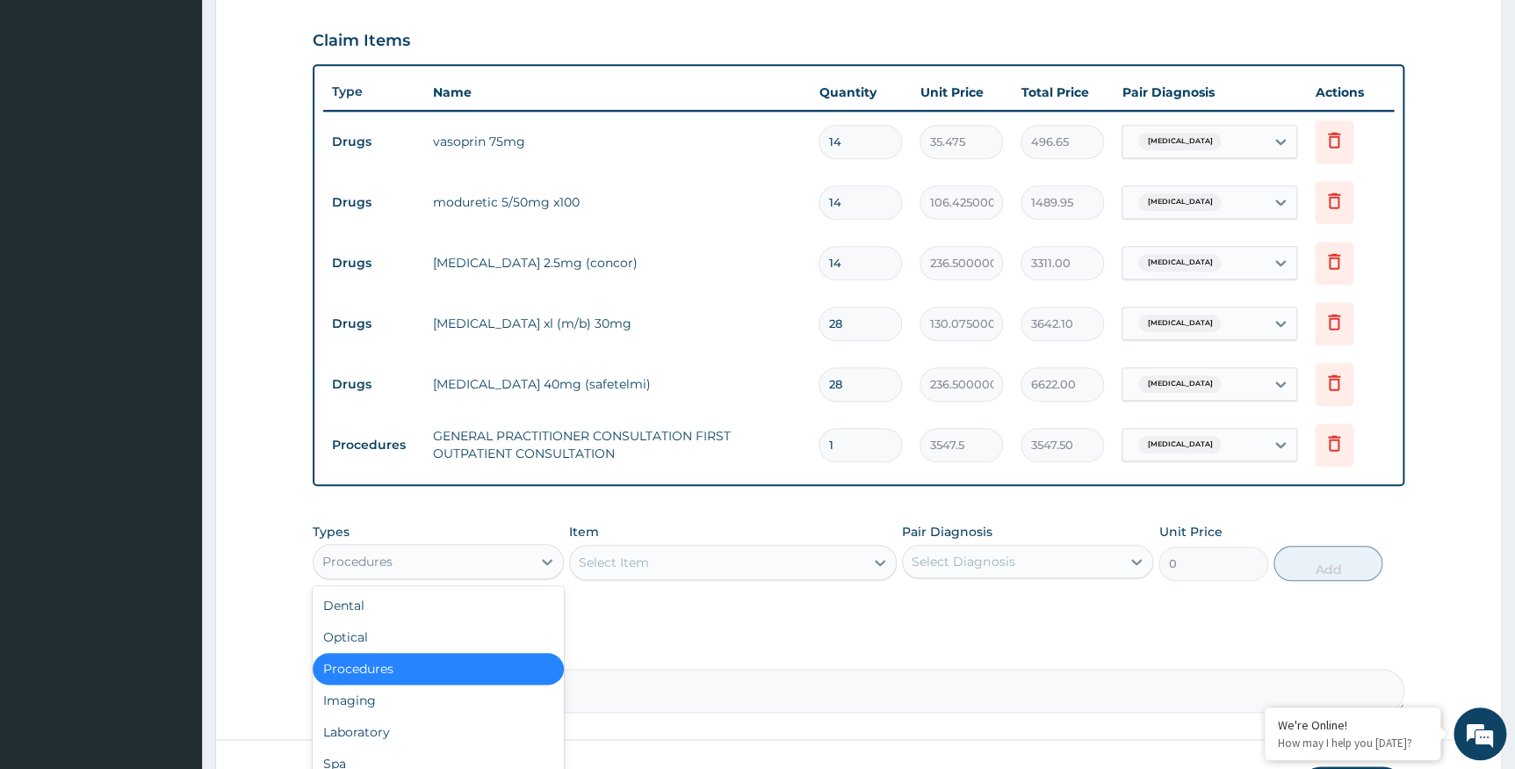
click at [376, 556] on div "Procedures" at bounding box center [357, 562] width 70 height 18
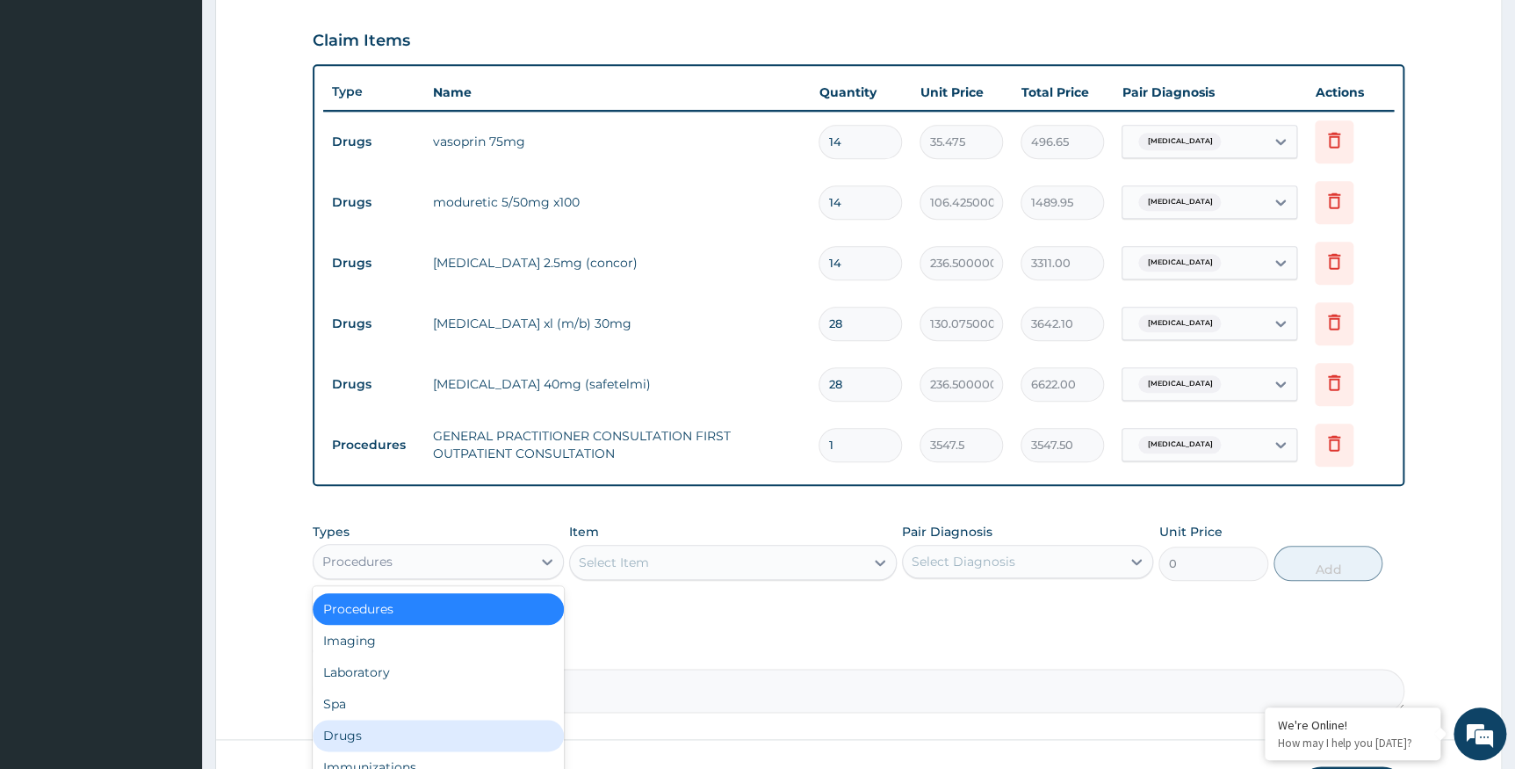
click at [348, 728] on div "Drugs" at bounding box center [438, 736] width 251 height 32
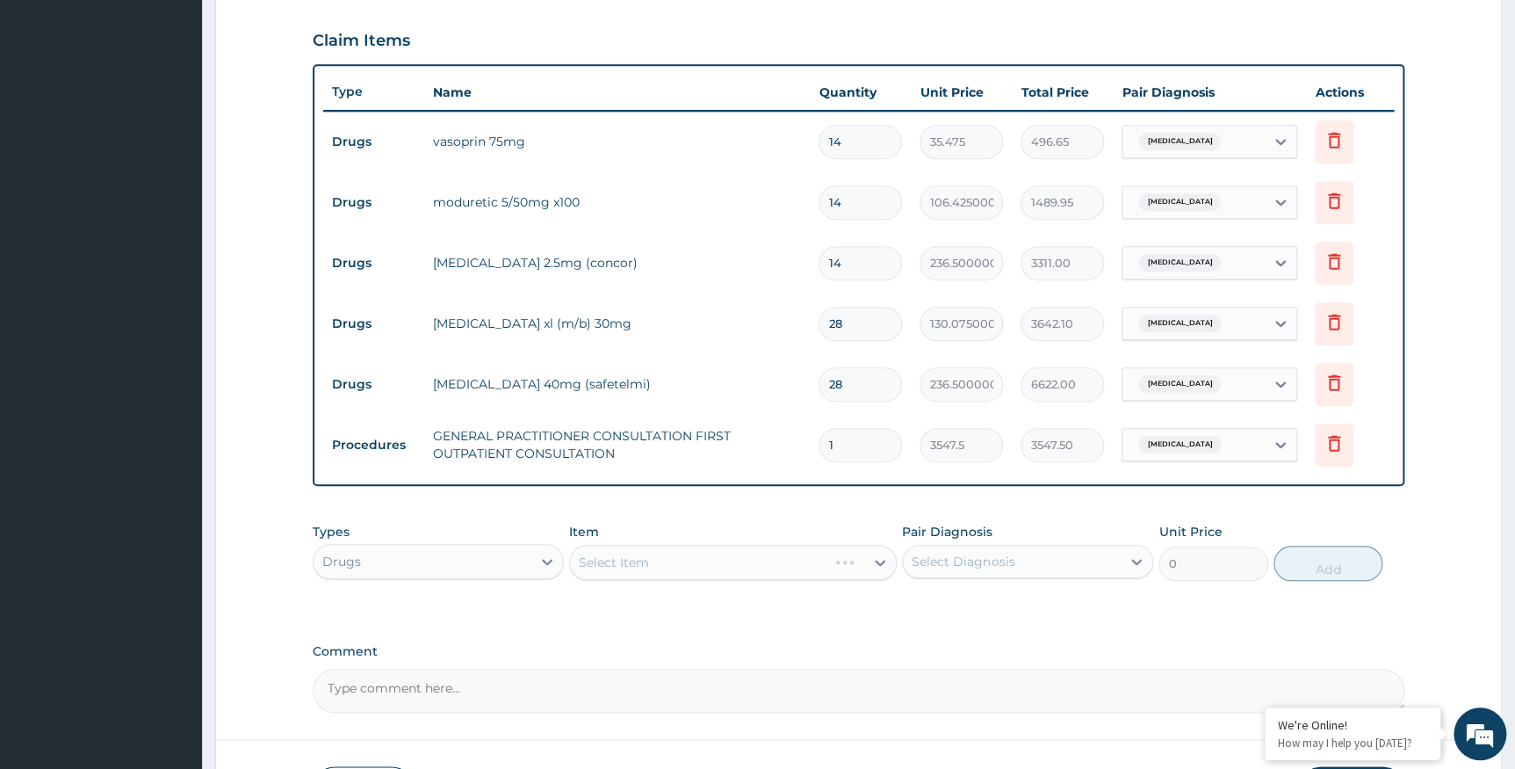
click at [640, 571] on div "Select Item" at bounding box center [733, 562] width 328 height 35
click at [647, 562] on div "Select Item" at bounding box center [733, 562] width 328 height 35
click at [657, 556] on div "Select Item" at bounding box center [733, 562] width 328 height 35
click at [657, 556] on div "Select Item" at bounding box center [717, 562] width 294 height 28
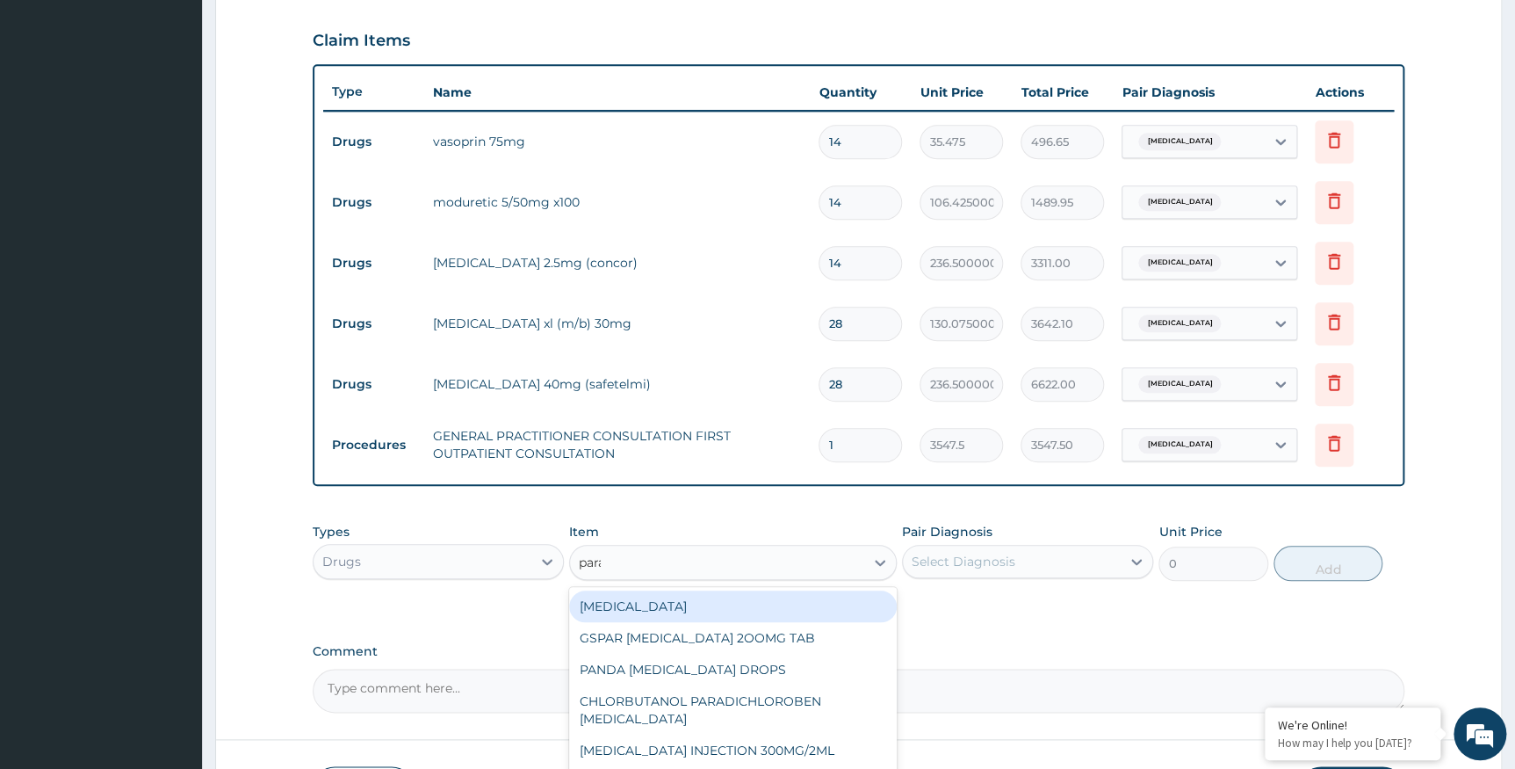
type input "parace"
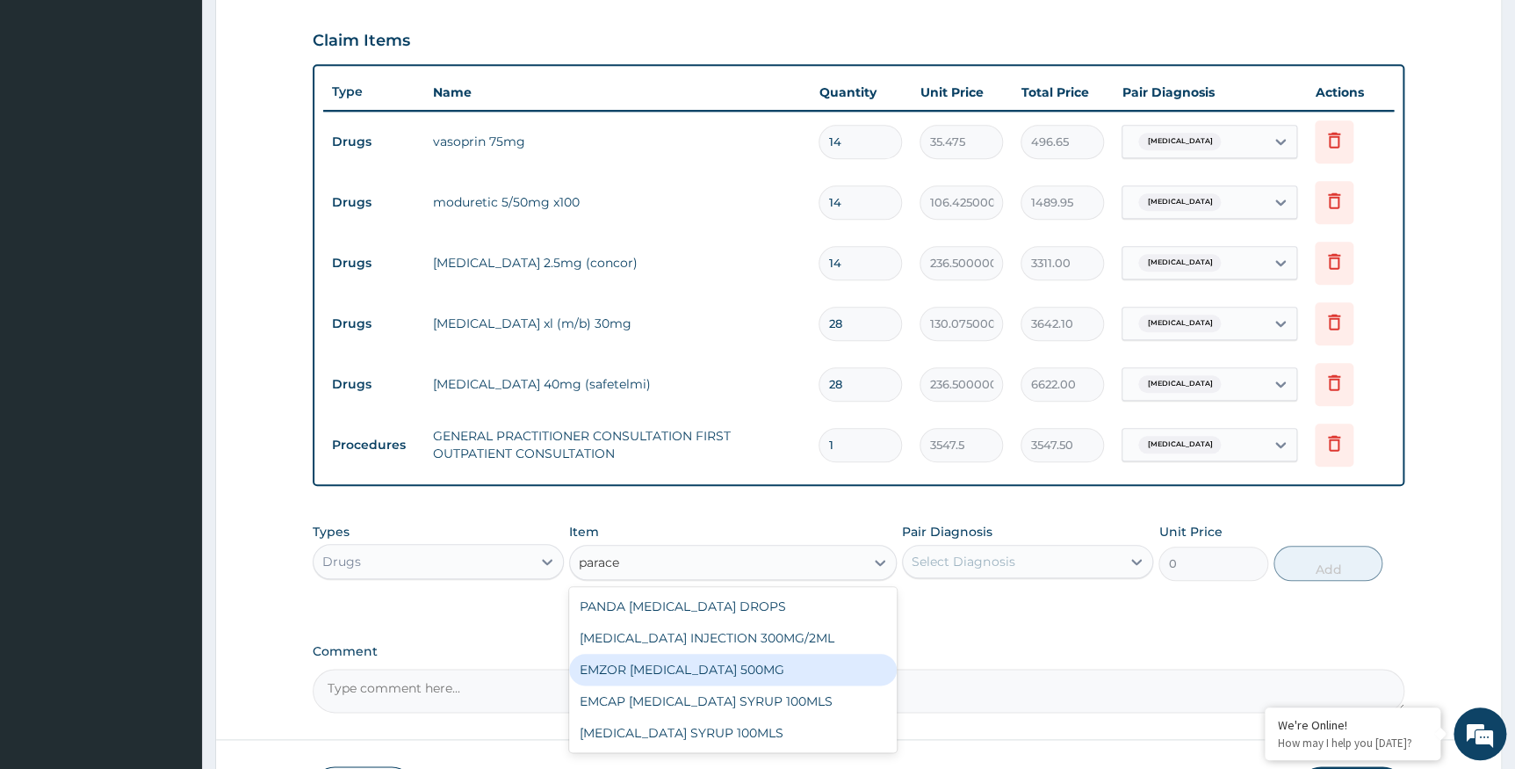
click at [698, 664] on div "EMZOR PARACETAMOL 500MG" at bounding box center [733, 670] width 328 height 32
type input "23.65"
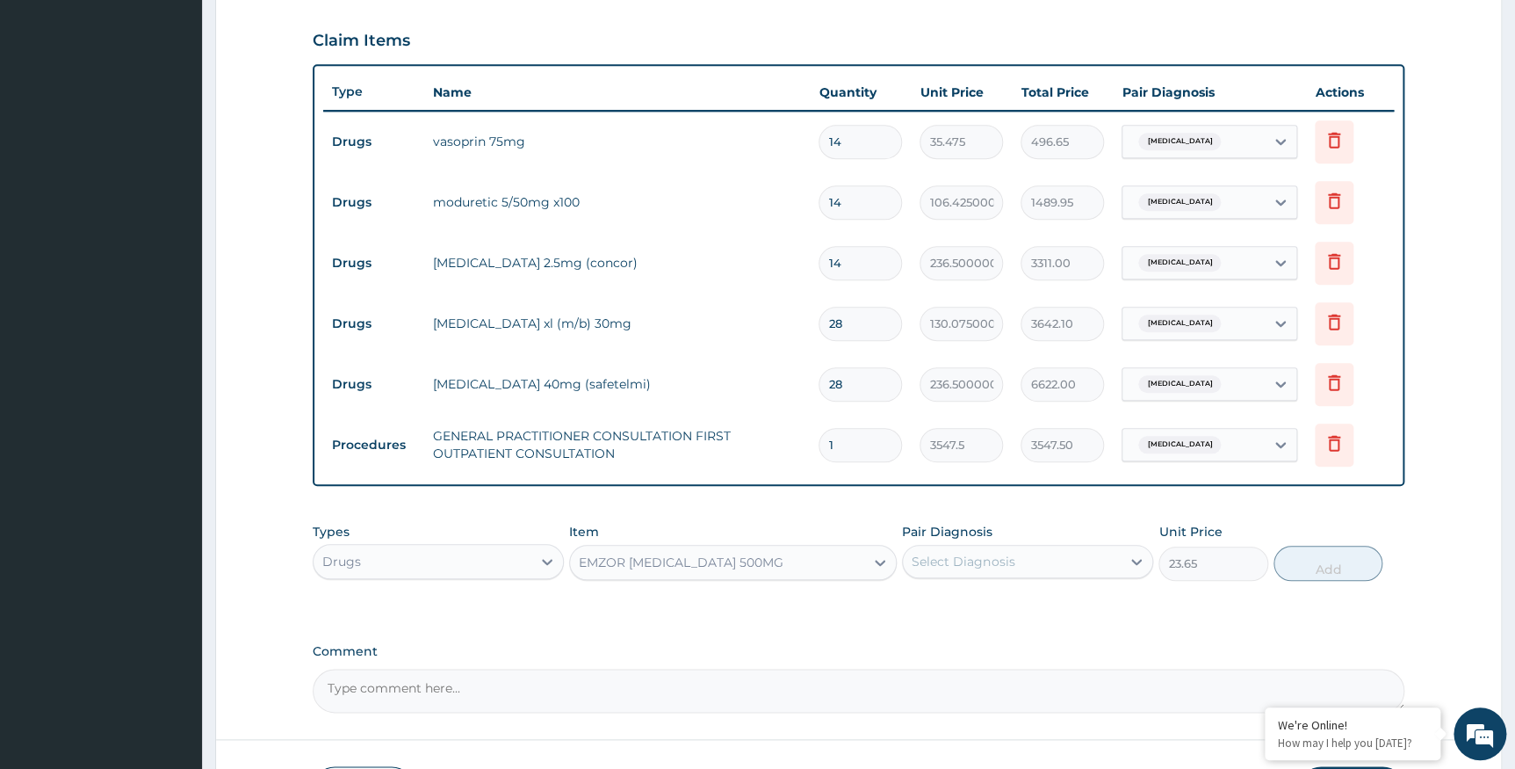
click at [954, 565] on div "Select Diagnosis" at bounding box center [963, 562] width 103 height 18
click at [937, 635] on label "Muscle pain" at bounding box center [969, 641] width 76 height 18
checkbox input "true"
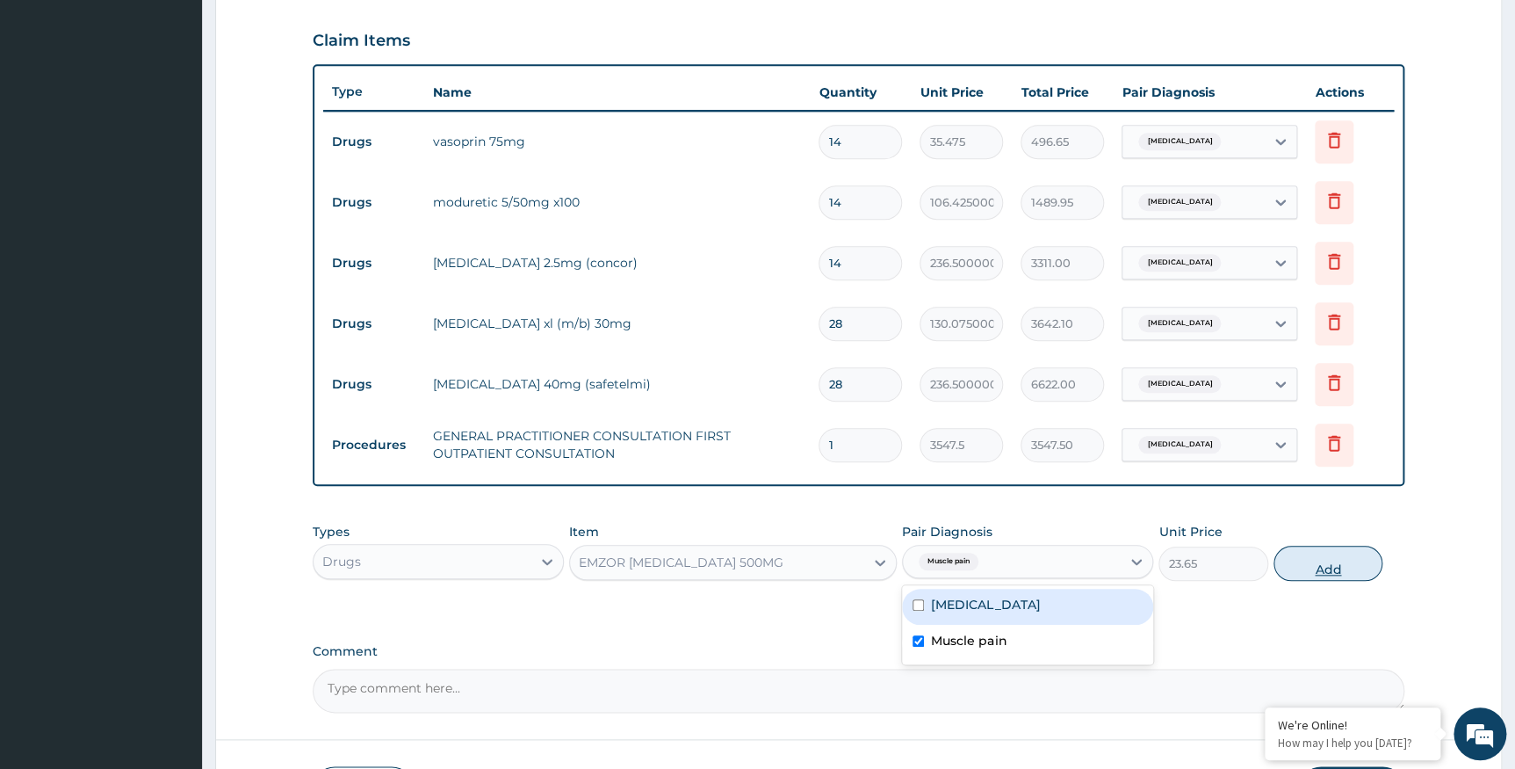
click at [1330, 573] on button "Add" at bounding box center [1328, 563] width 109 height 35
type input "0"
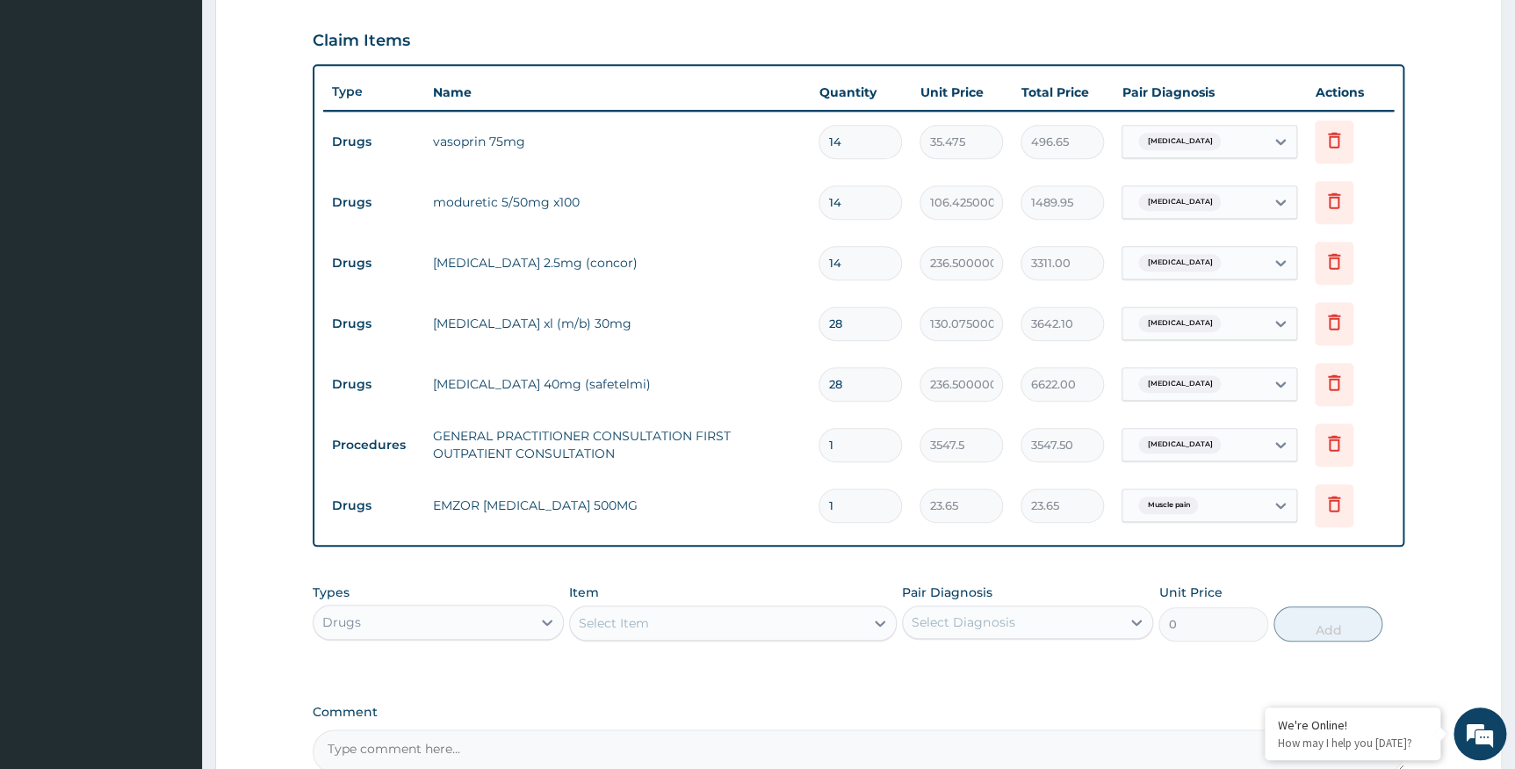
type input "18"
type input "425.70"
type input "18"
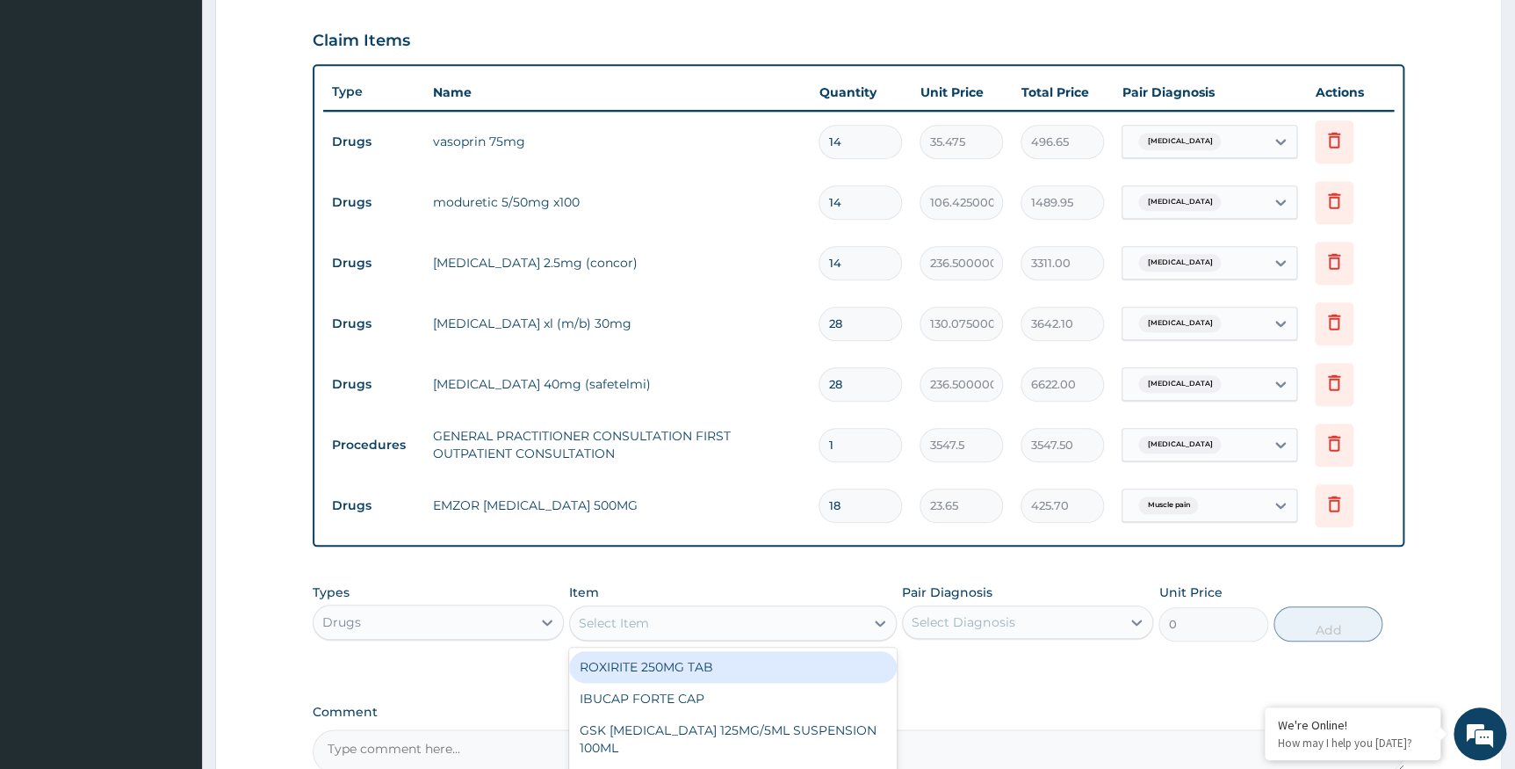
click at [647, 626] on div "Select Item" at bounding box center [614, 623] width 70 height 18
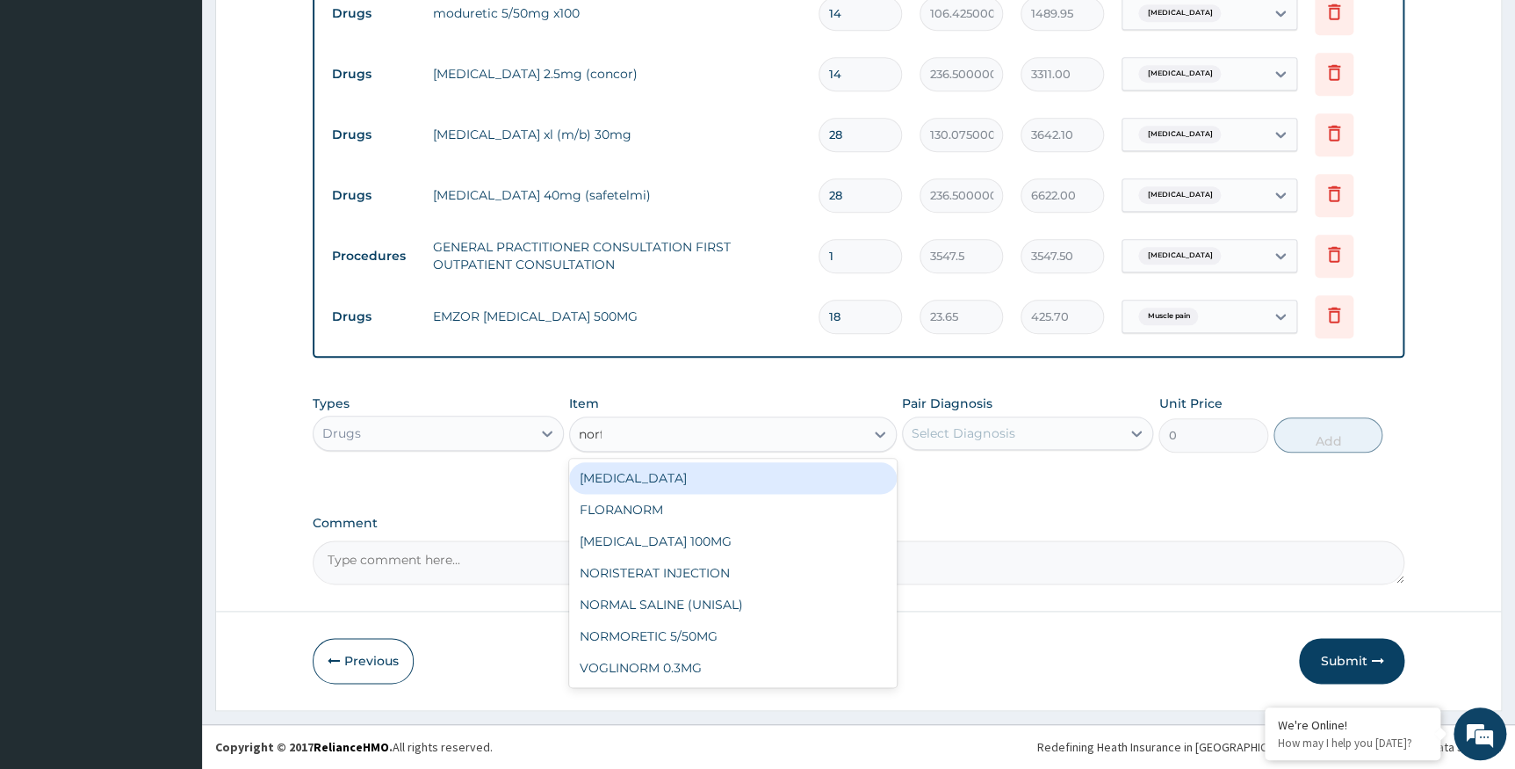
type input "norfl"
click at [685, 482] on div "NORFLEX 100MG" at bounding box center [733, 478] width 328 height 32
type input "140.7175"
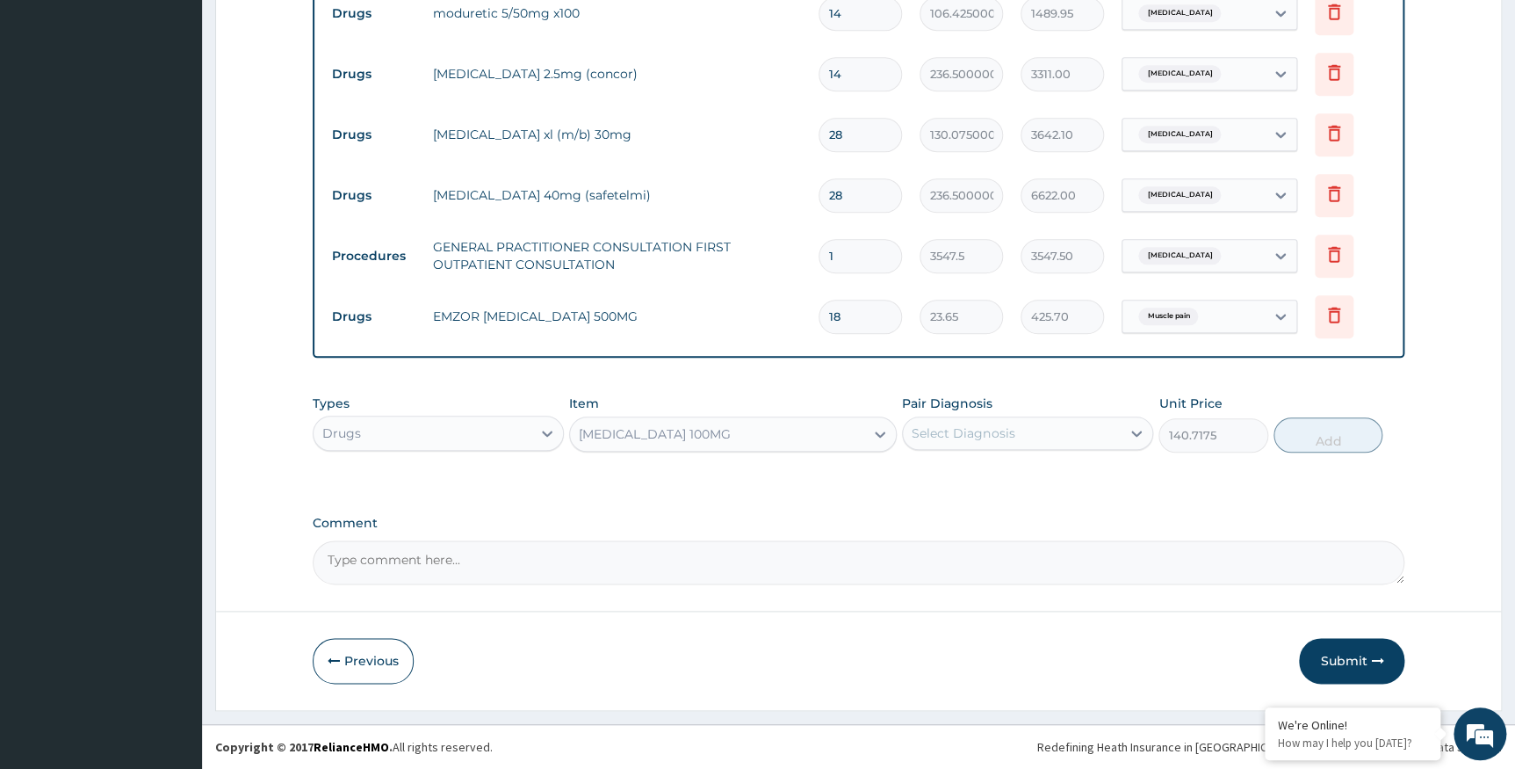
click at [933, 432] on div "Select Diagnosis" at bounding box center [963, 433] width 103 height 18
click at [907, 510] on div "Muscle pain" at bounding box center [1027, 514] width 251 height 36
checkbox input "true"
click at [1344, 438] on button "Add" at bounding box center [1328, 434] width 109 height 35
type input "0"
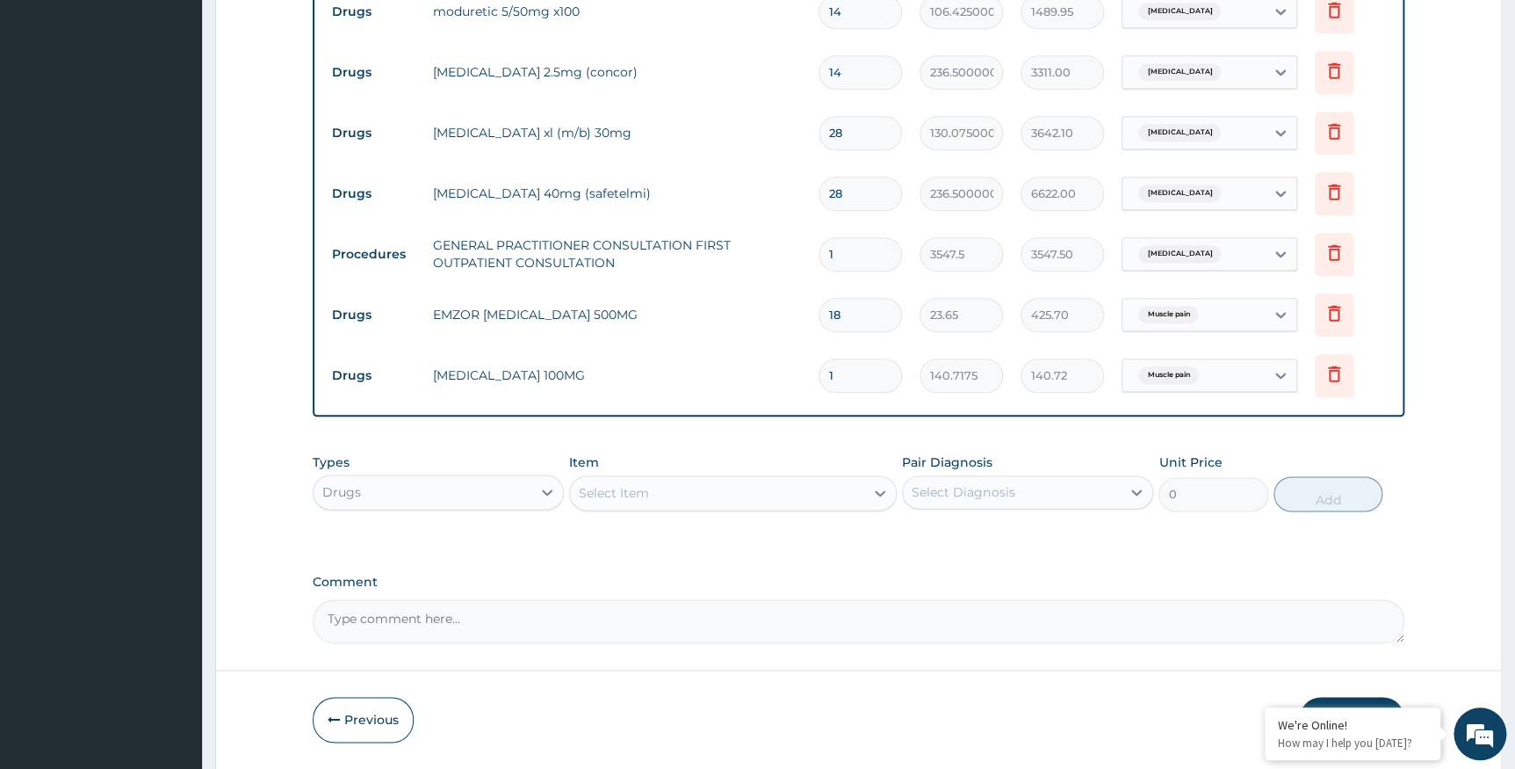
type input "10"
type input "1407.17"
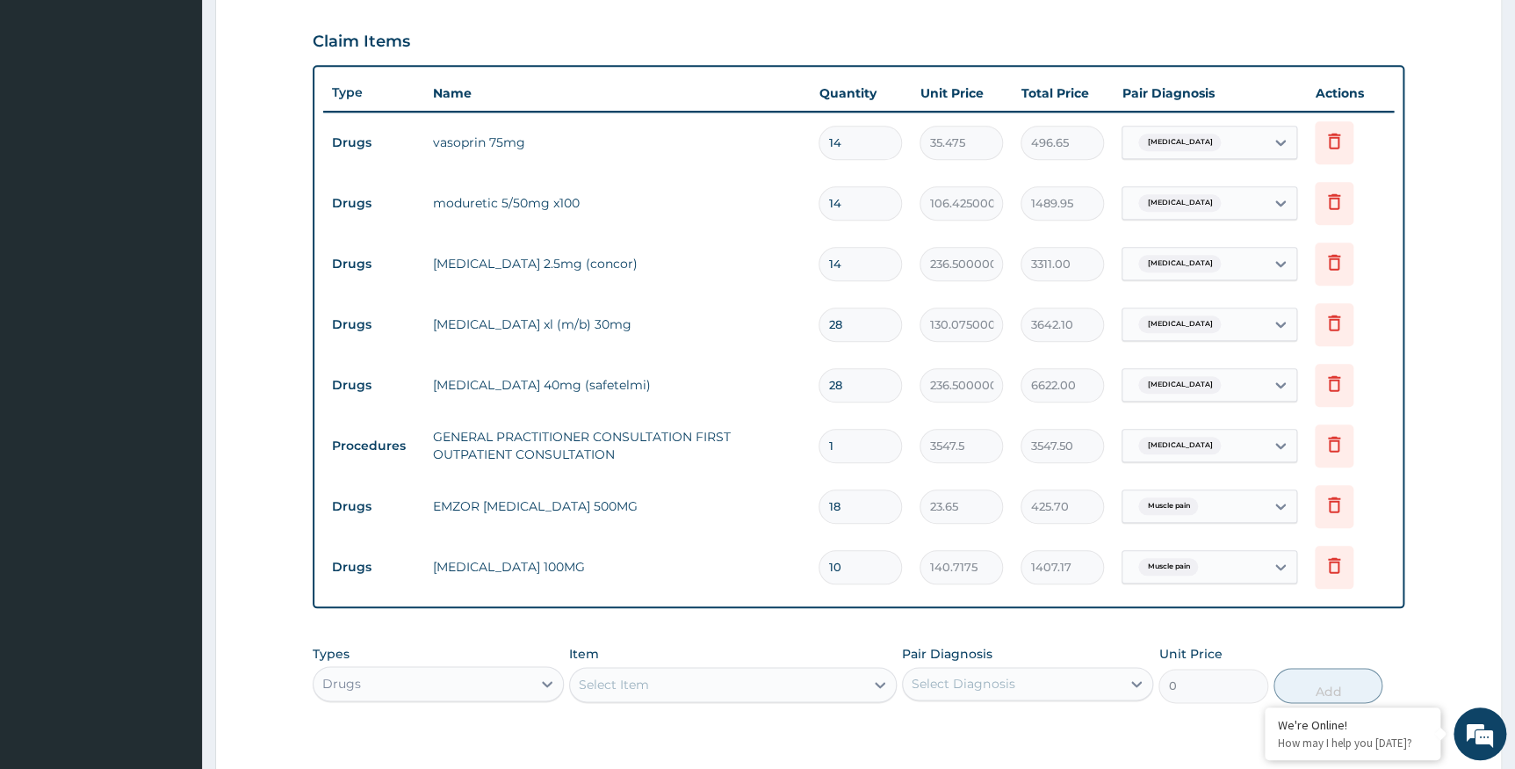
scroll to position [841, 0]
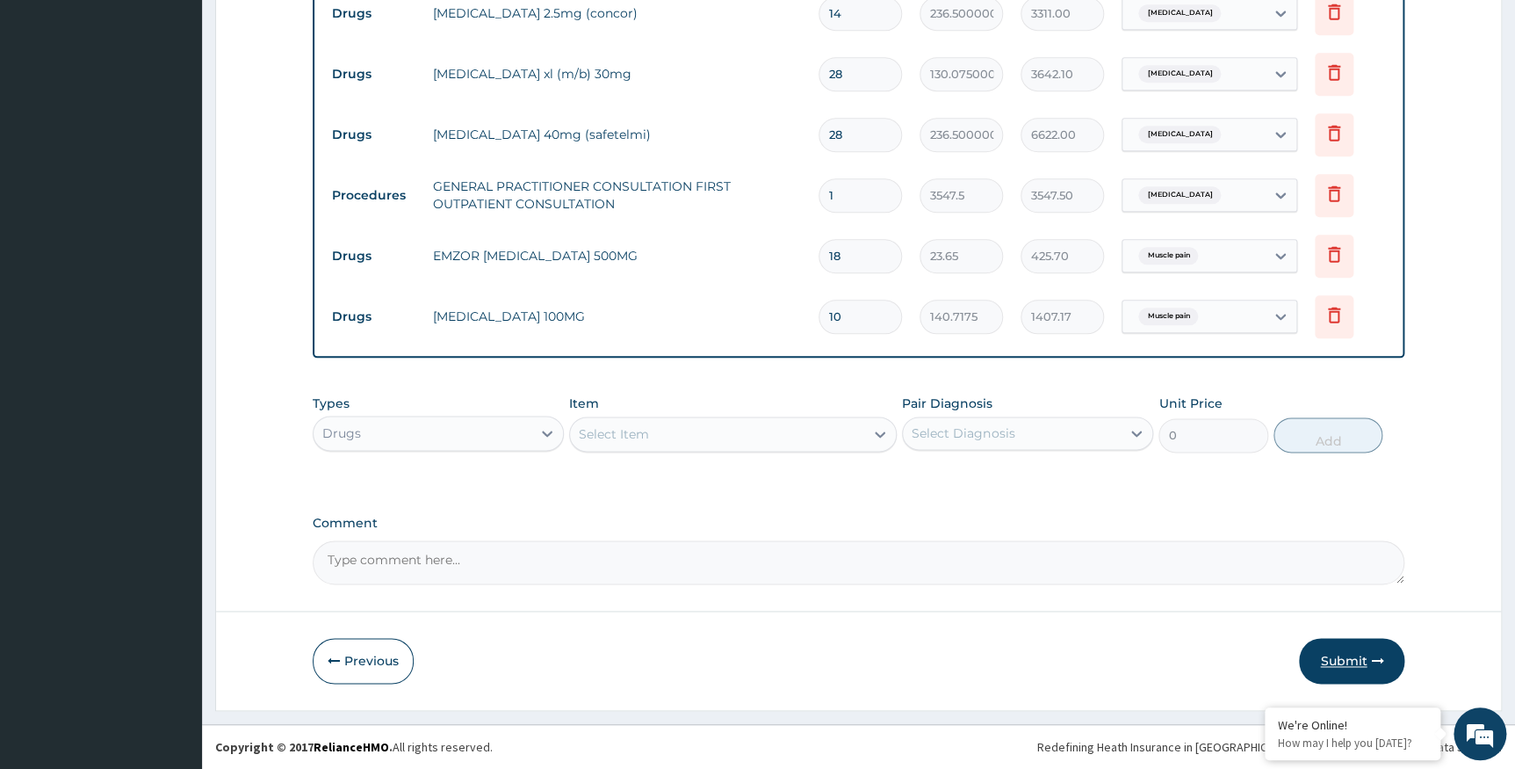
type input "10"
click at [1346, 658] on button "Submit" at bounding box center [1351, 661] width 105 height 46
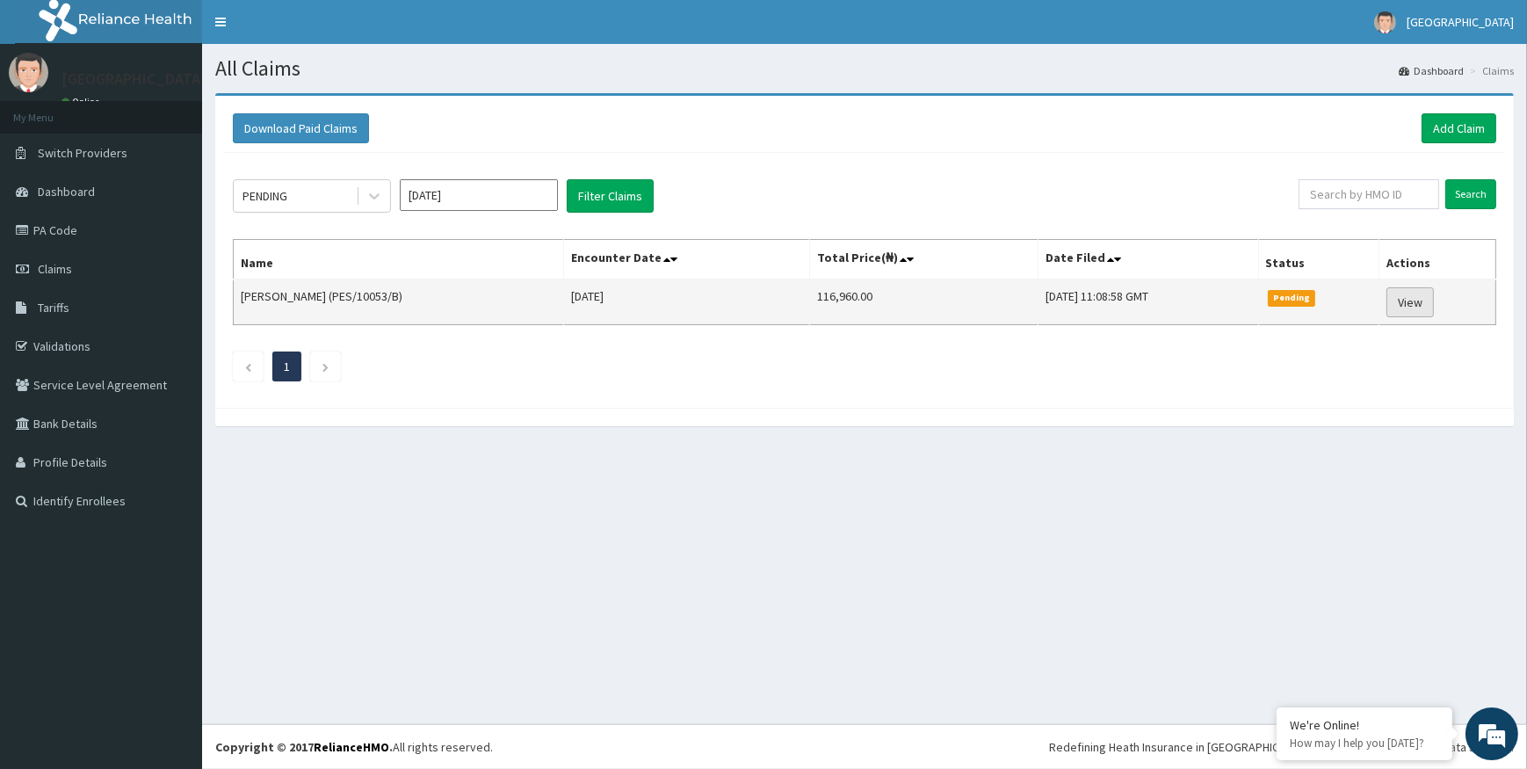
click at [1407, 299] on link "View" at bounding box center [1409, 302] width 47 height 30
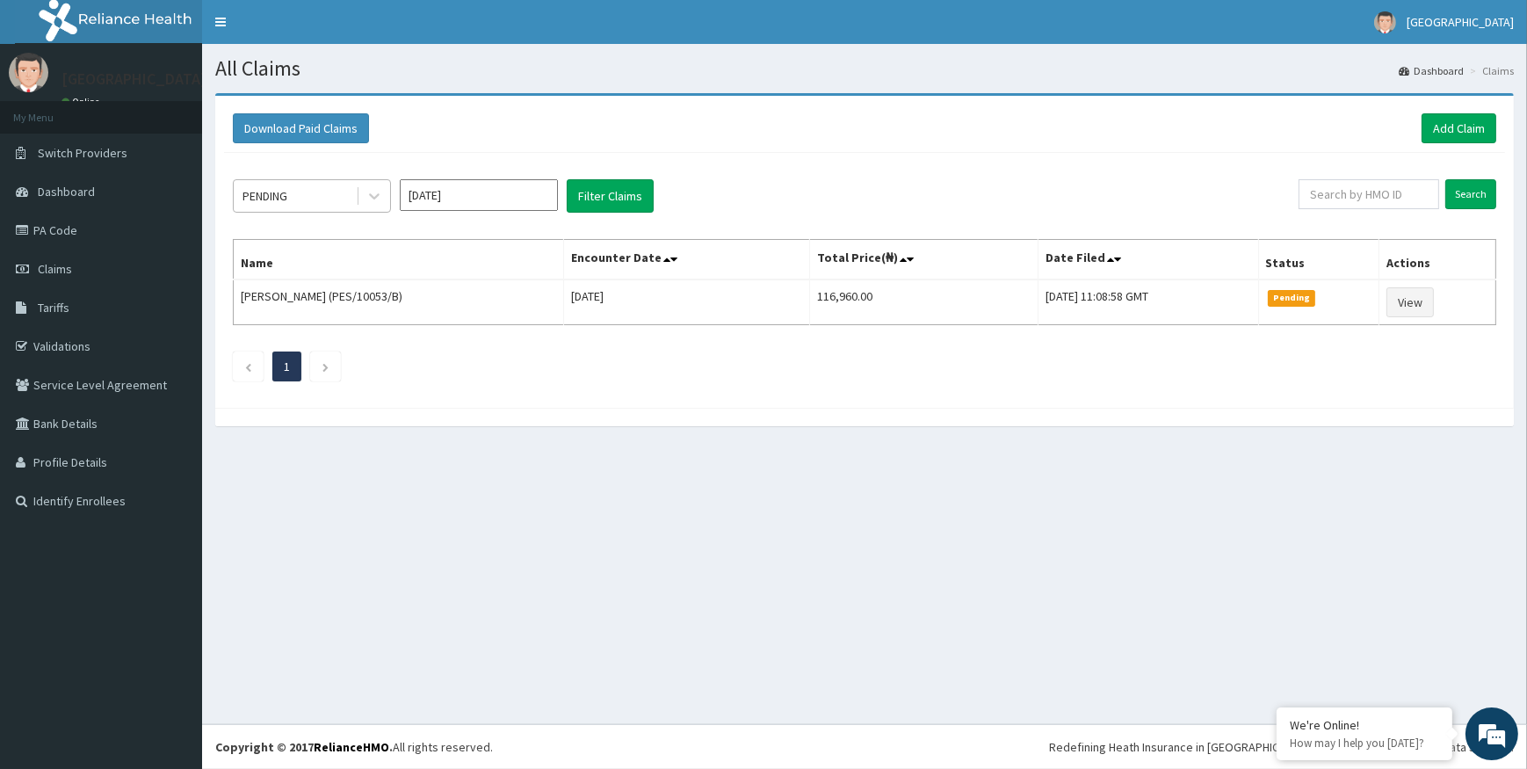
click at [322, 196] on div "PENDING" at bounding box center [295, 196] width 122 height 28
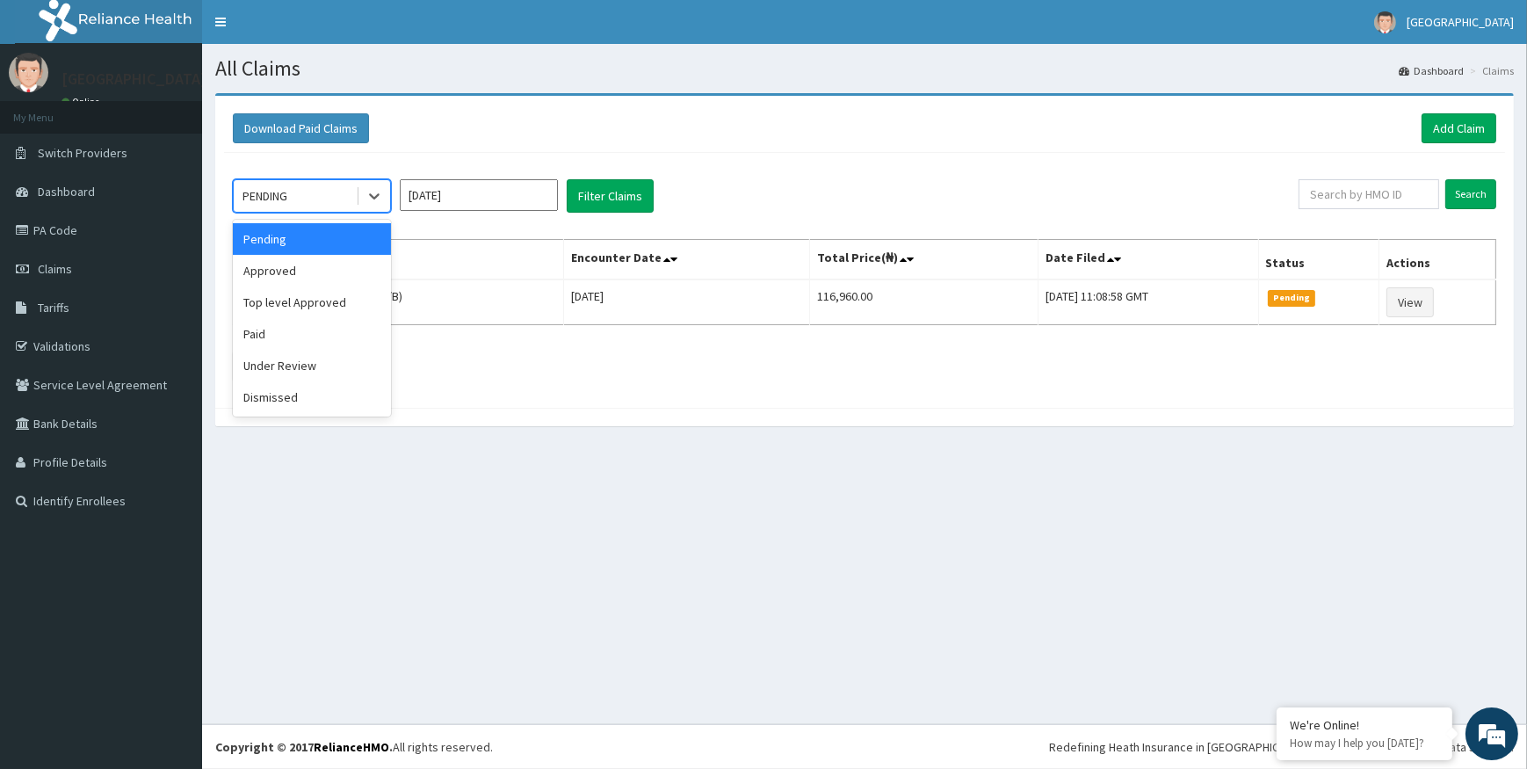
click at [763, 135] on div "Download Paid Claims Add Claim" at bounding box center [864, 128] width 1263 height 30
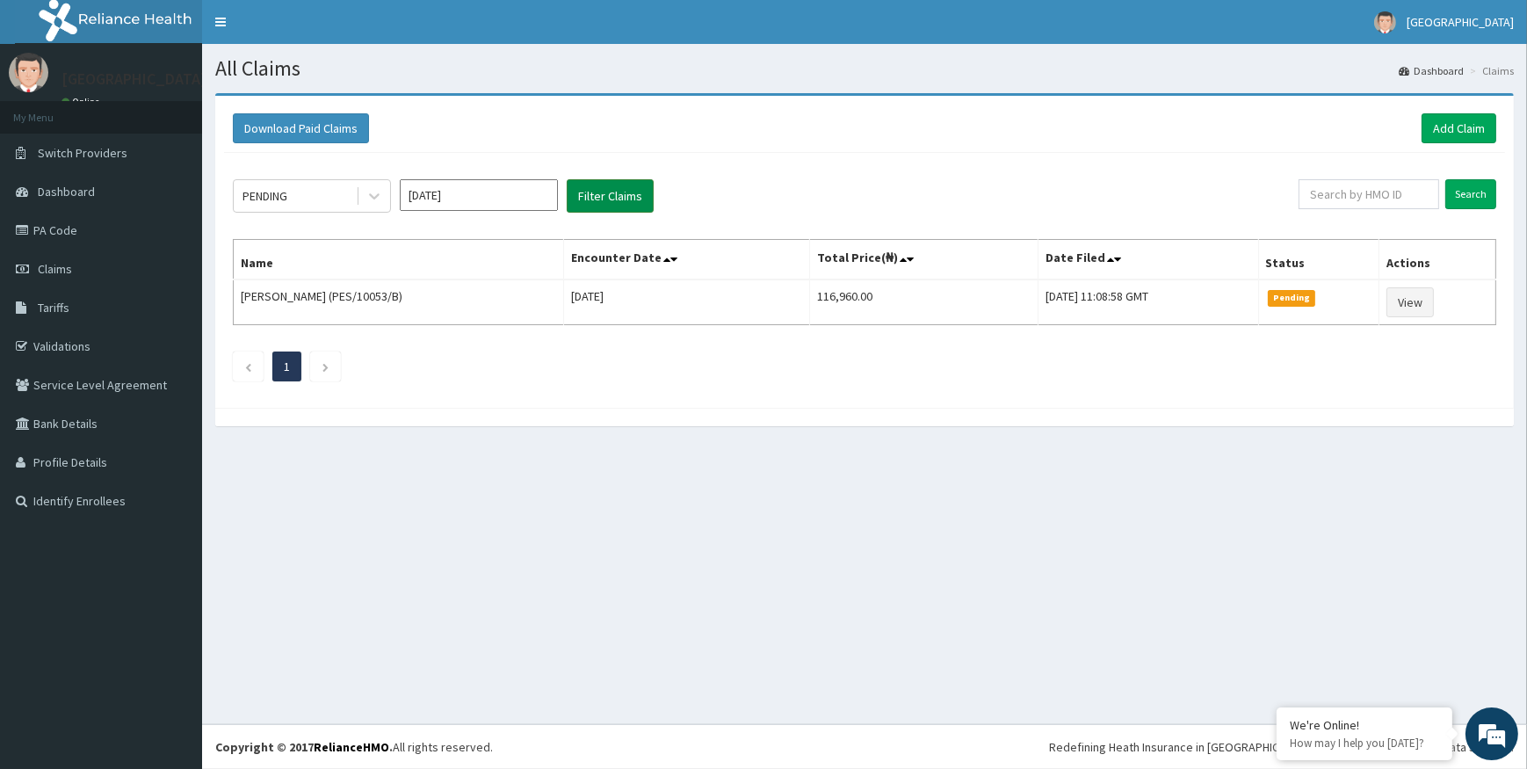
click at [610, 190] on button "Filter Claims" at bounding box center [610, 195] width 87 height 33
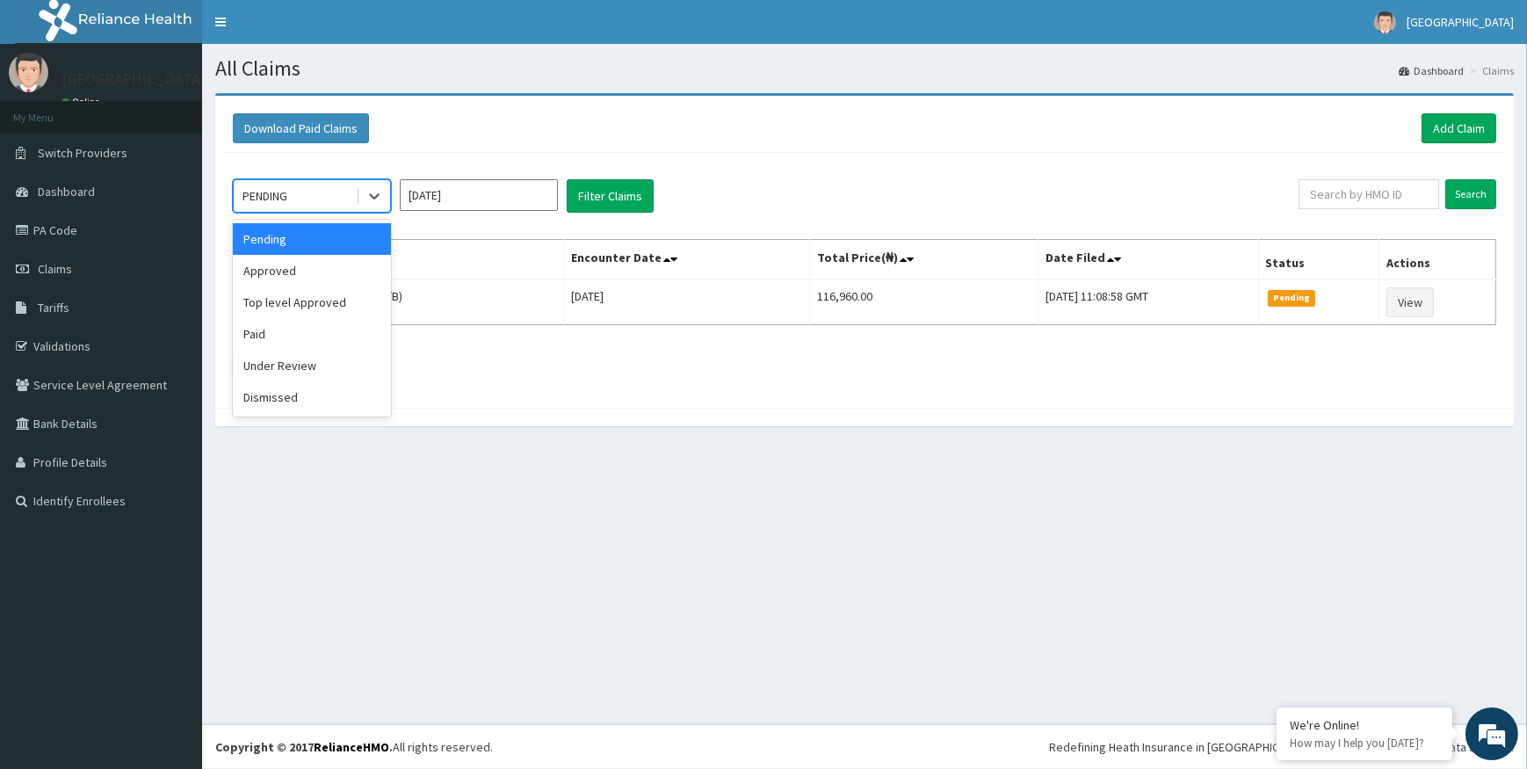
click at [351, 194] on div "PENDING" at bounding box center [295, 196] width 122 height 28
click at [297, 246] on div "Pending" at bounding box center [312, 239] width 158 height 32
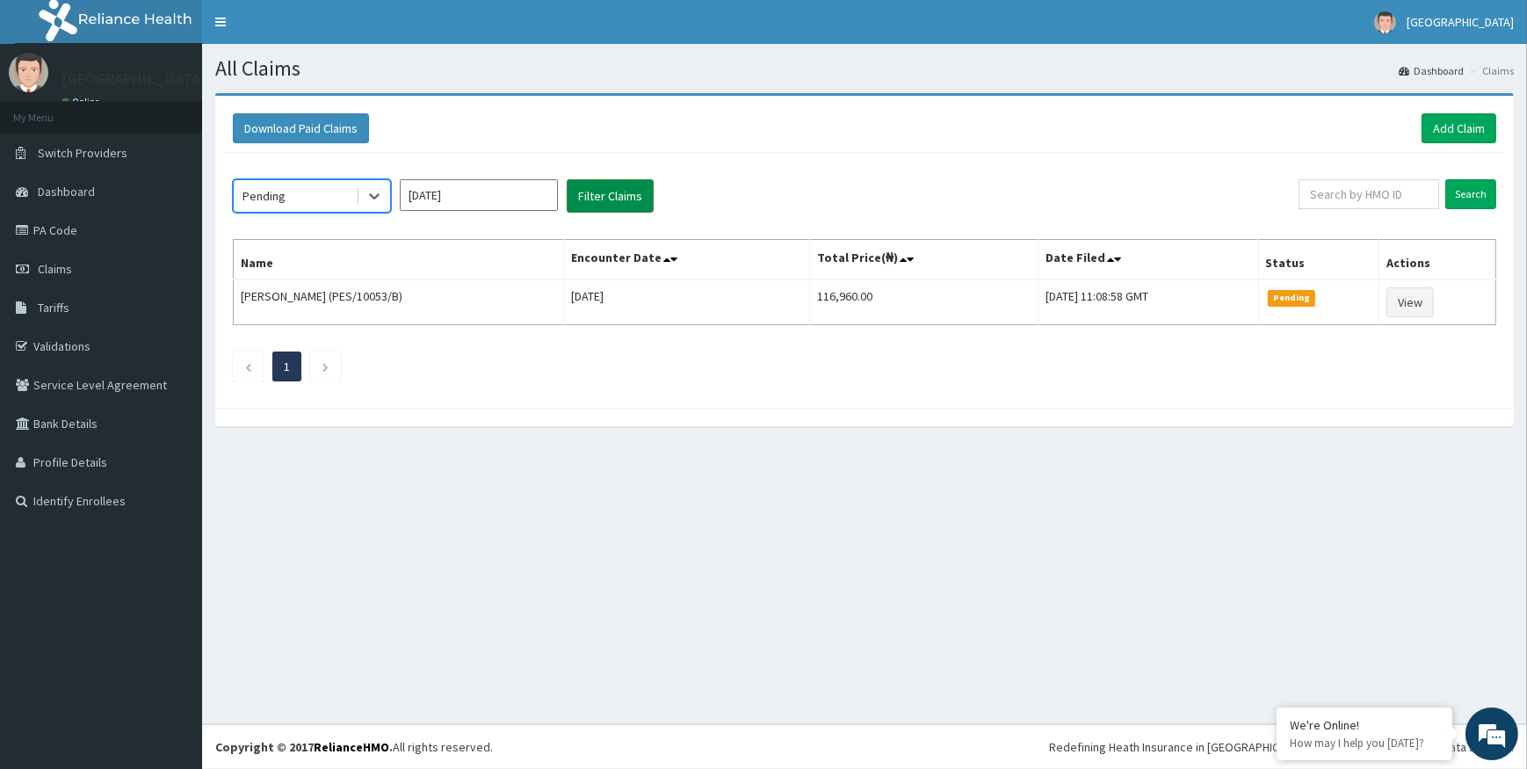
click at [586, 196] on button "Filter Claims" at bounding box center [610, 195] width 87 height 33
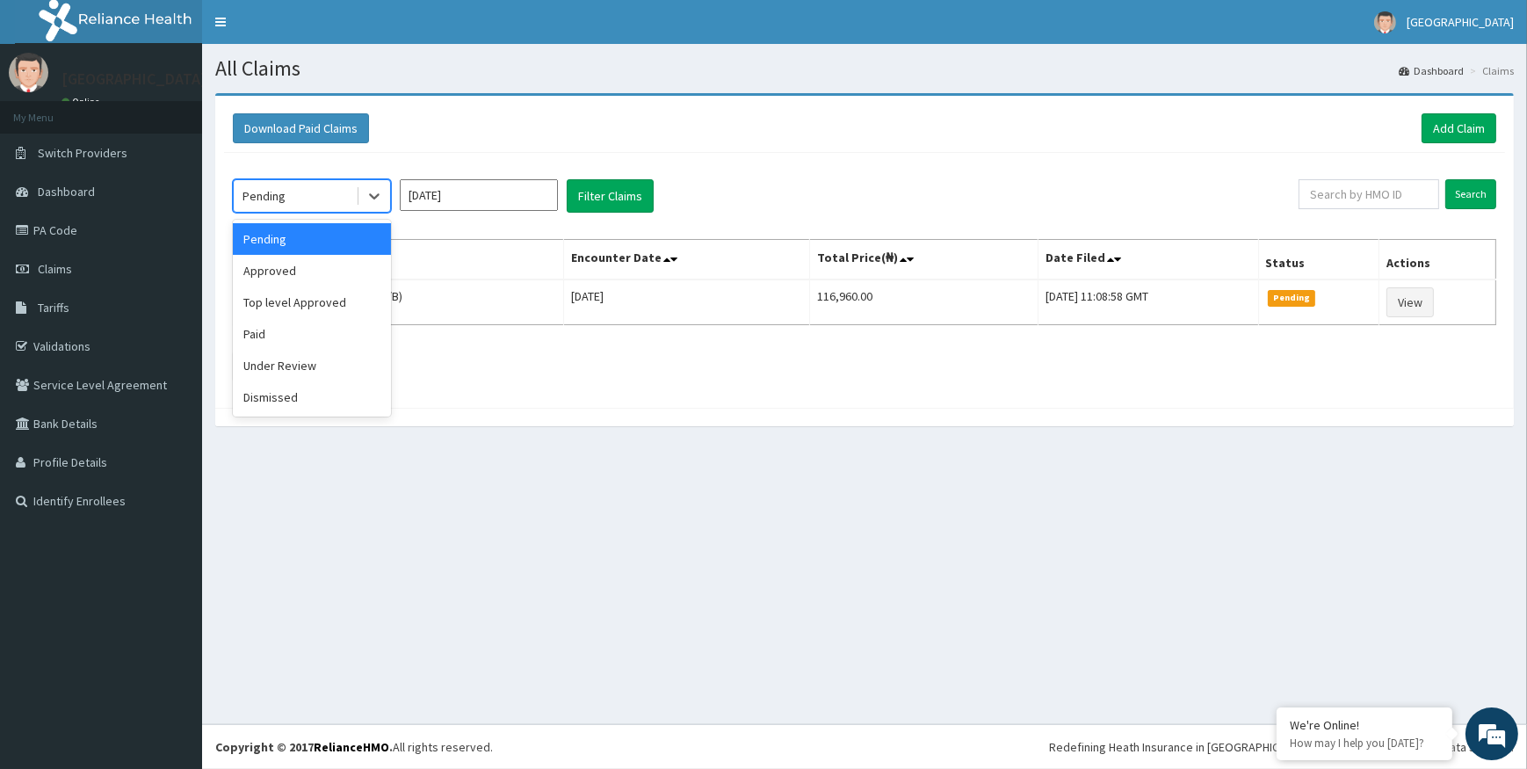
click at [291, 192] on div "Pending" at bounding box center [295, 196] width 122 height 28
click at [279, 367] on div "Under Review" at bounding box center [312, 366] width 158 height 32
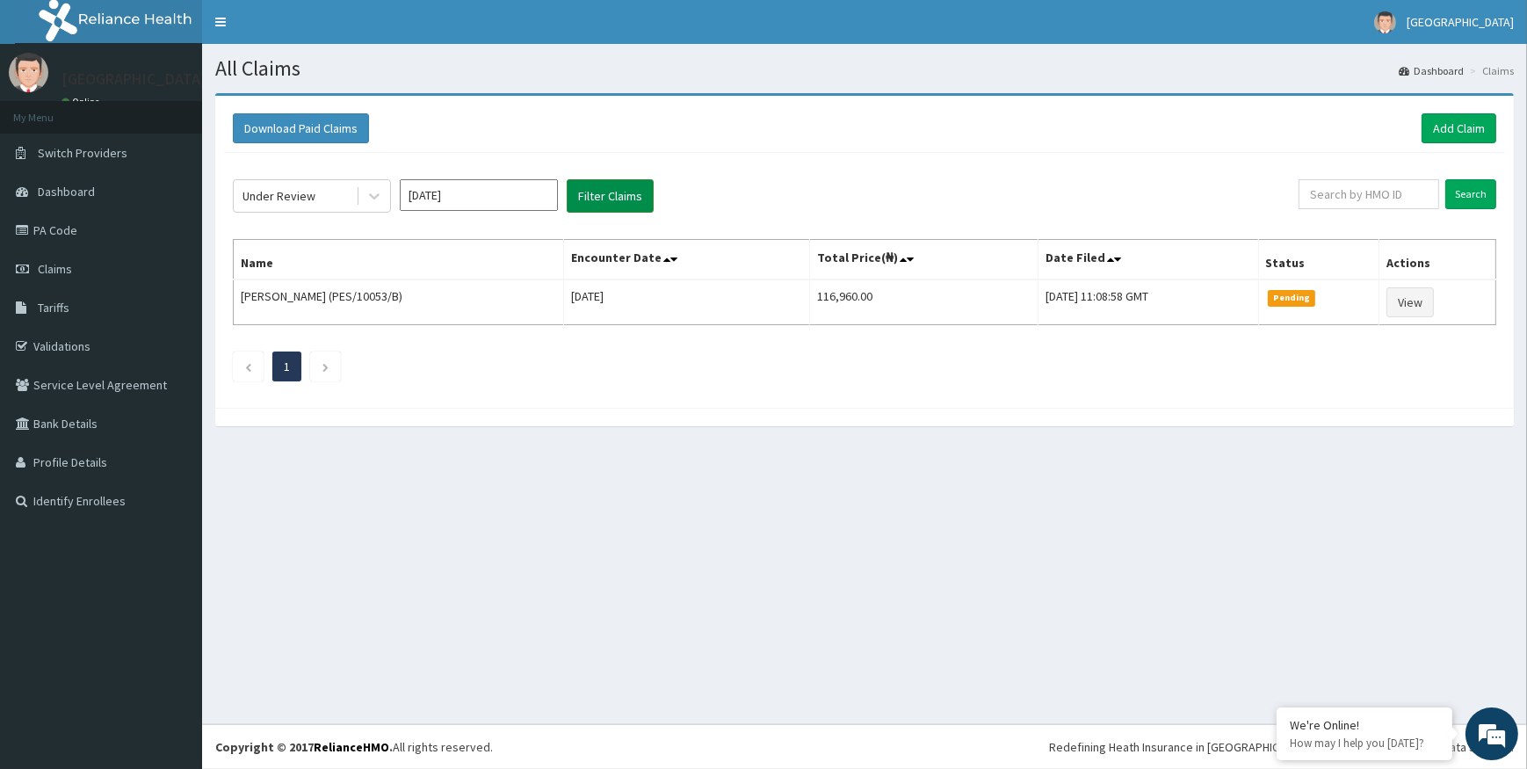
click at [606, 188] on button "Filter Claims" at bounding box center [610, 195] width 87 height 33
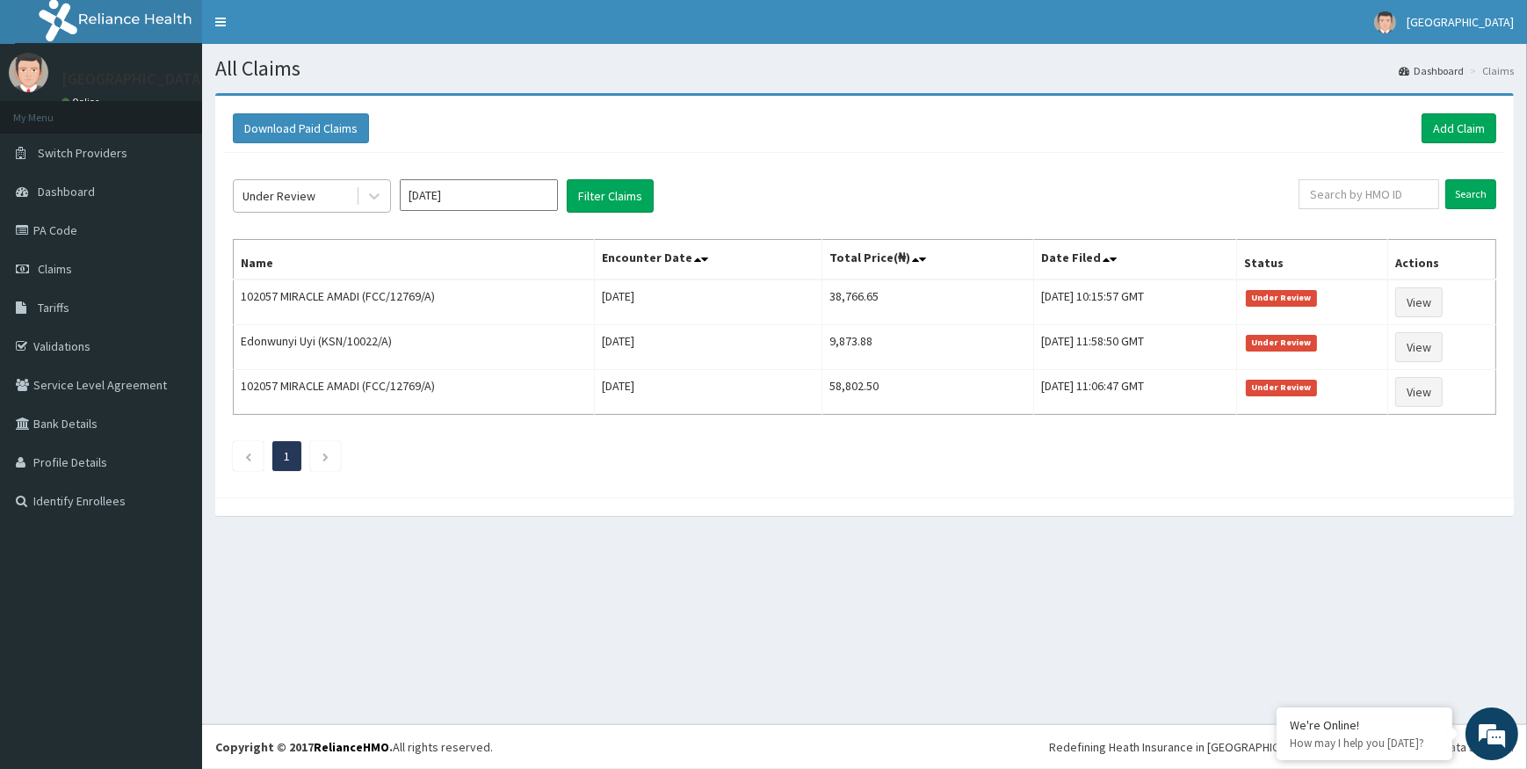
click at [295, 180] on div "Under Review" at bounding box center [312, 195] width 158 height 33
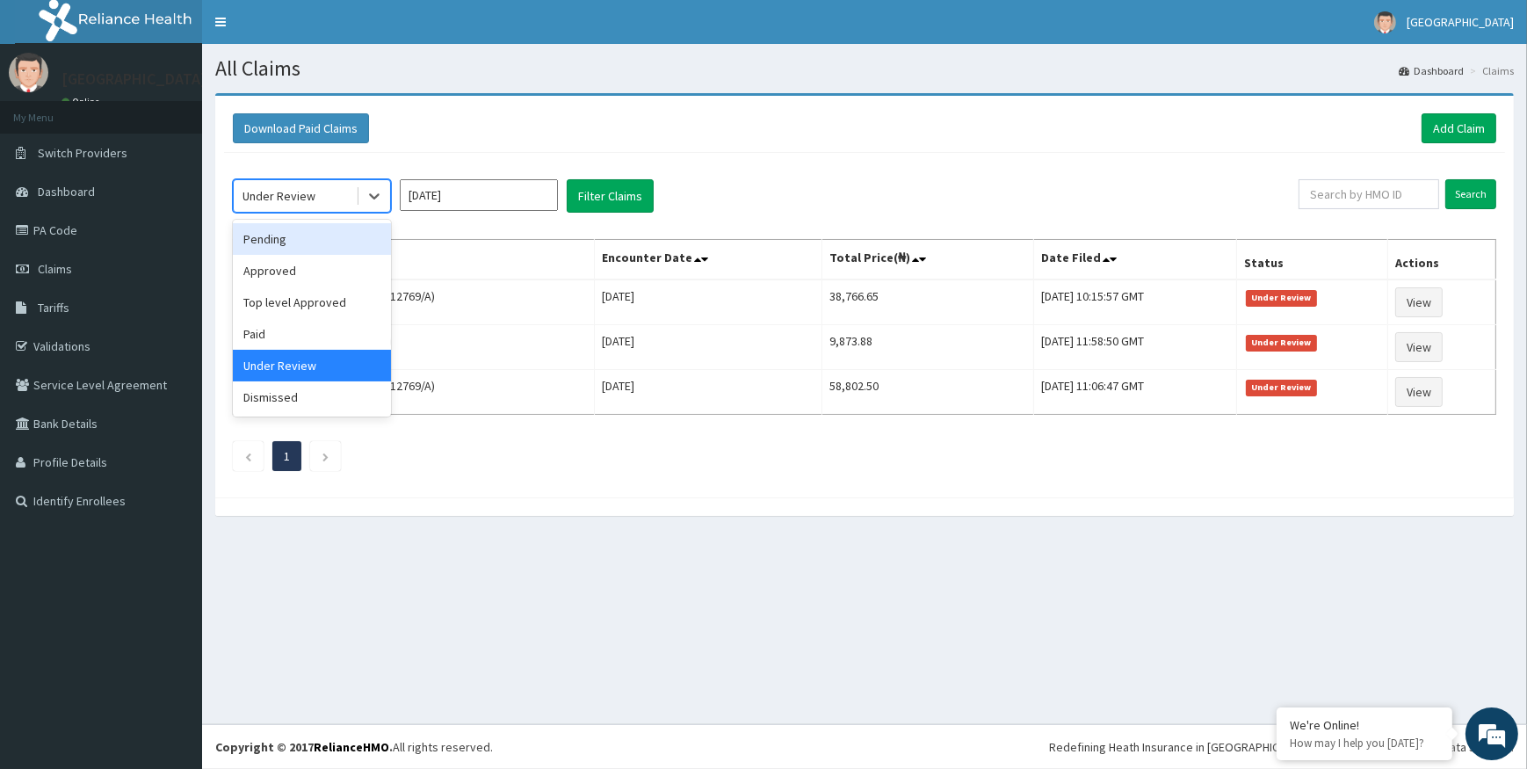
click at [313, 239] on div "Pending" at bounding box center [312, 239] width 158 height 32
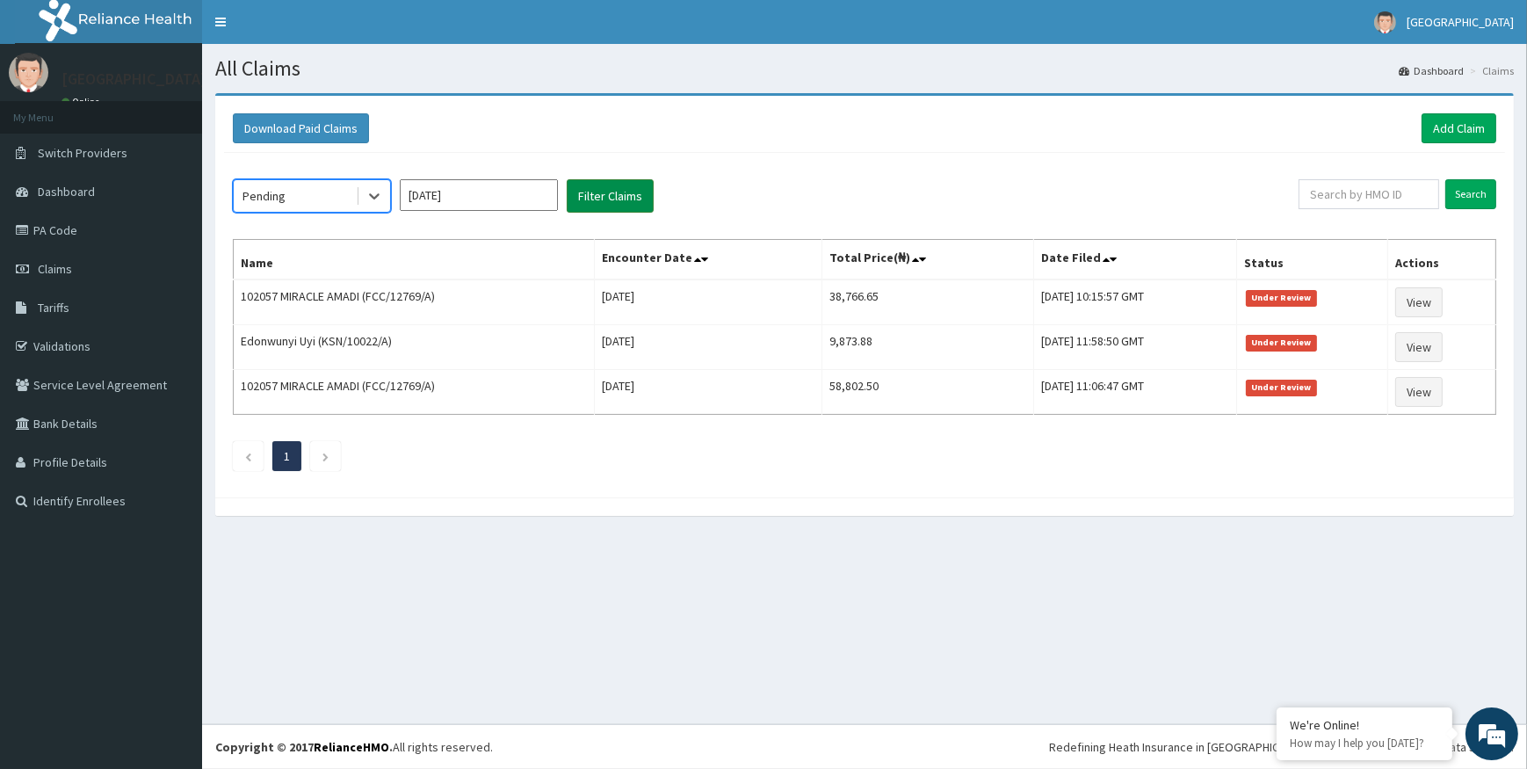
click at [623, 187] on button "Filter Claims" at bounding box center [610, 195] width 87 height 33
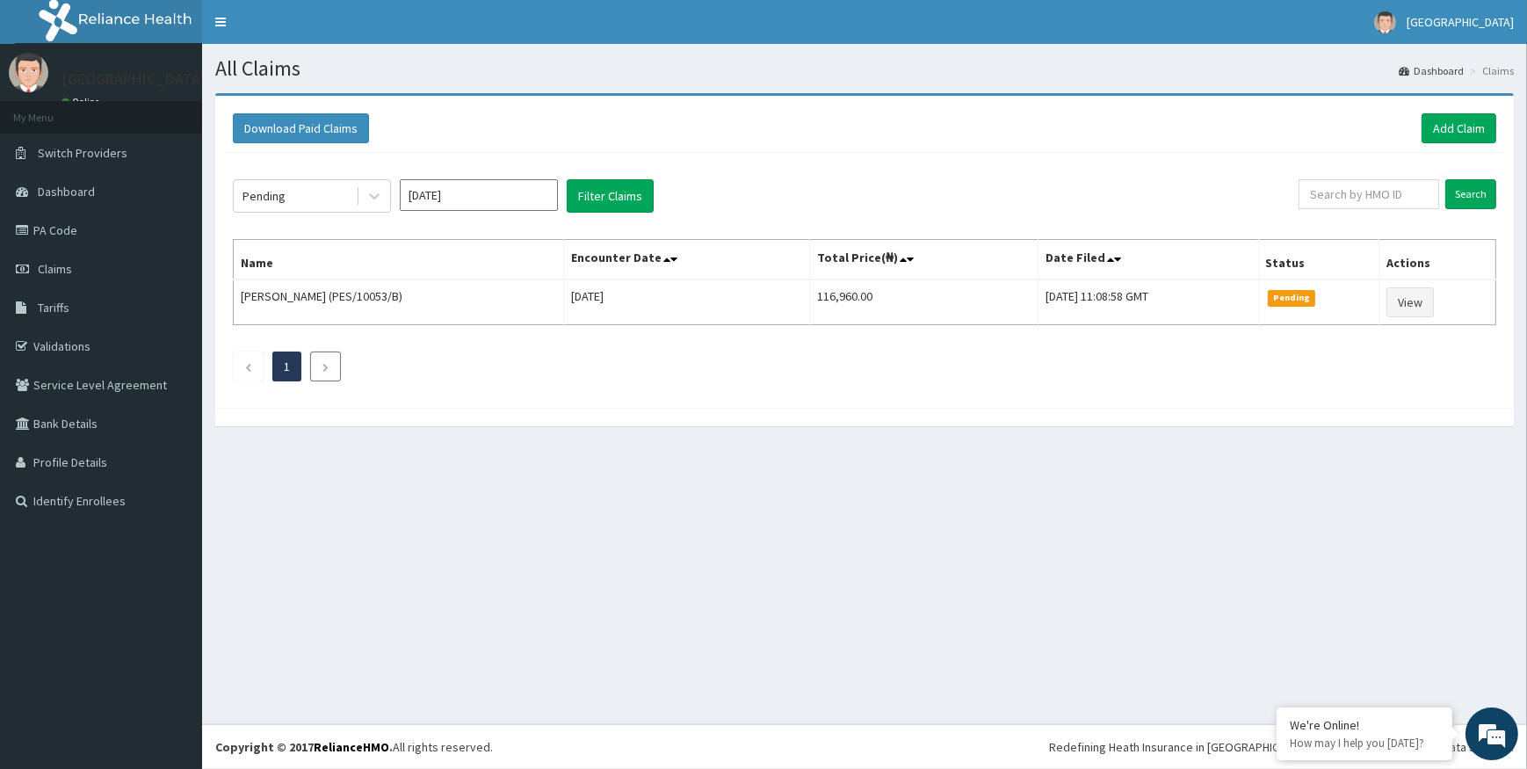
click at [322, 362] on icon "Next page" at bounding box center [326, 367] width 8 height 11
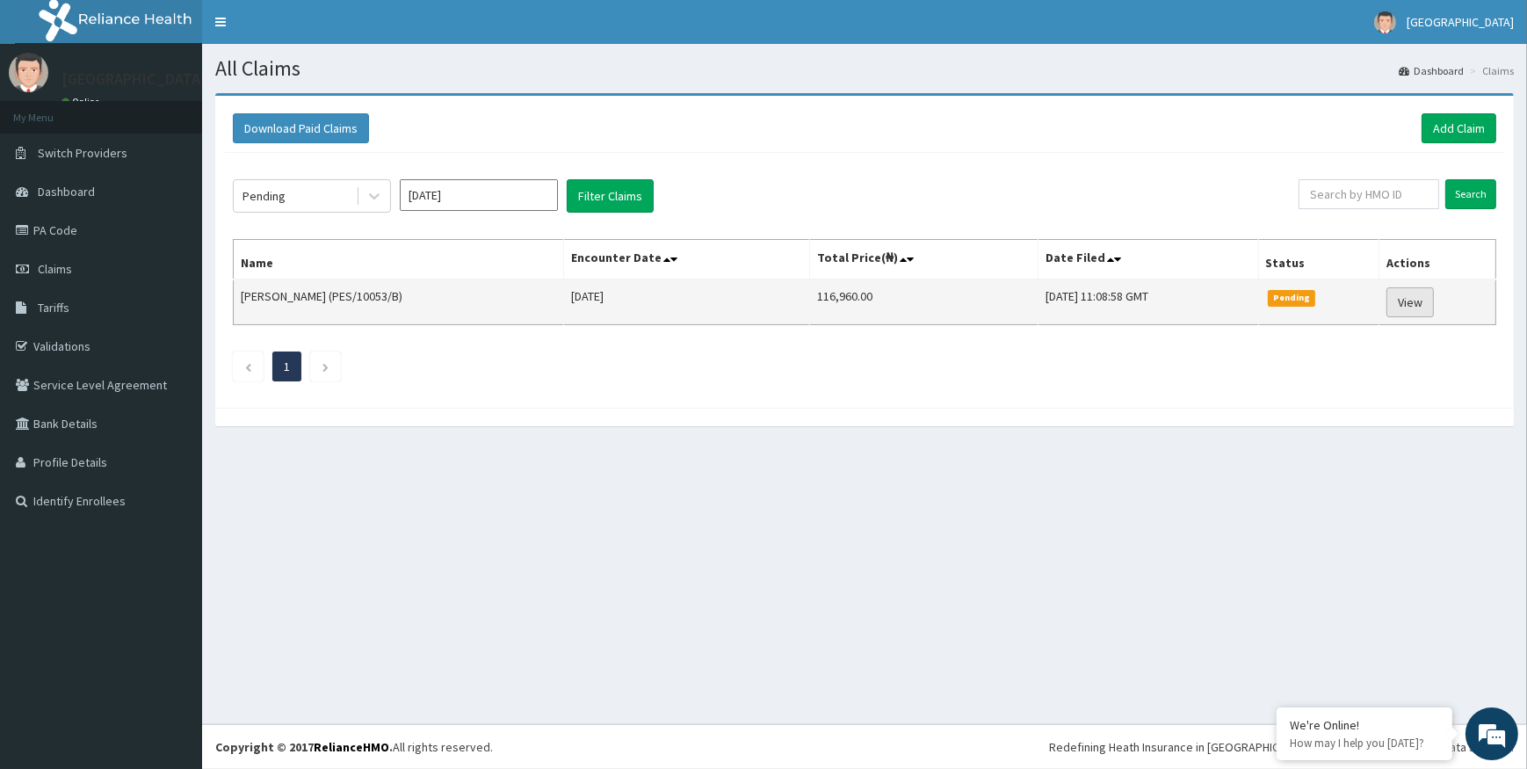
click at [1407, 297] on link "View" at bounding box center [1409, 302] width 47 height 30
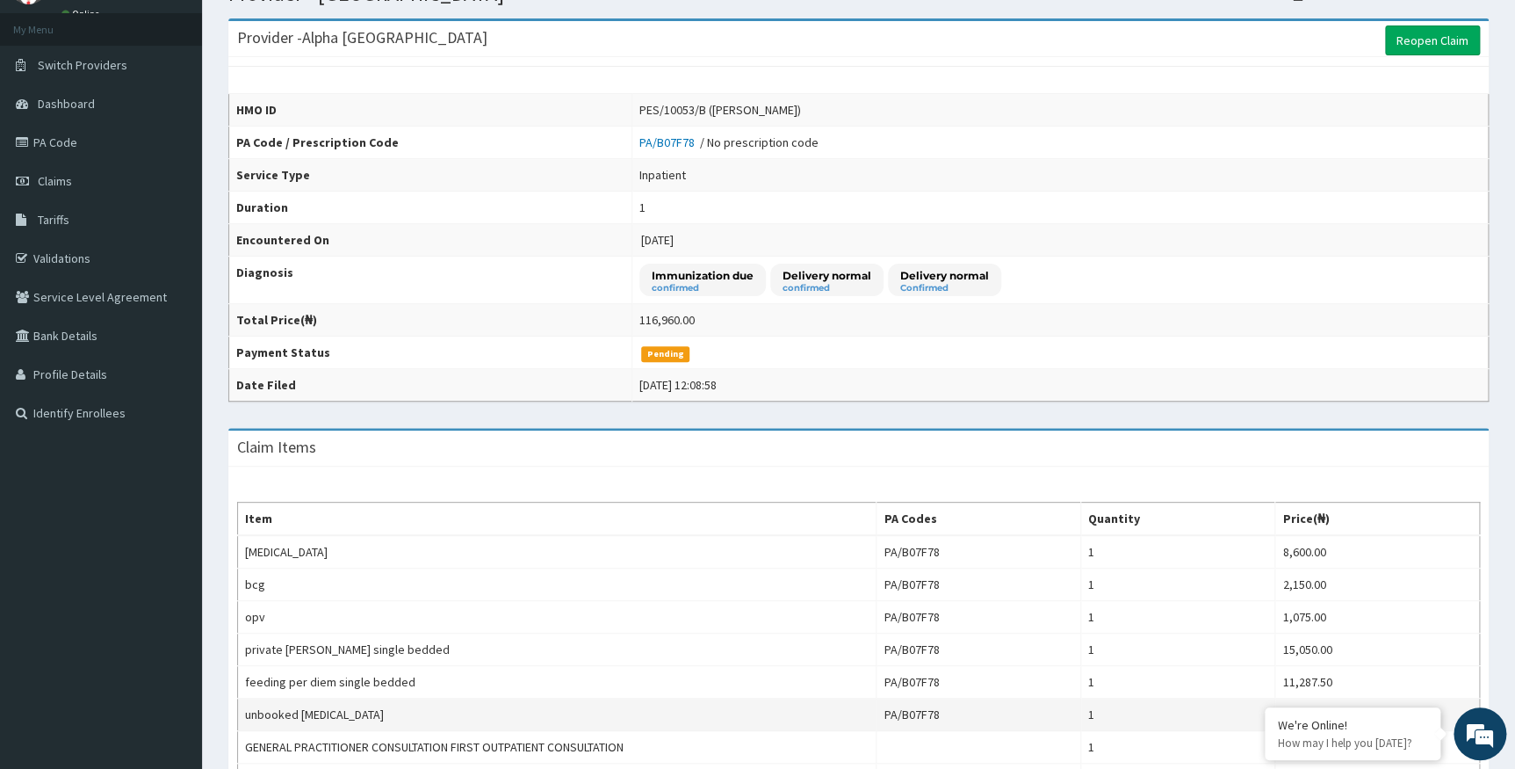
scroll to position [31, 0]
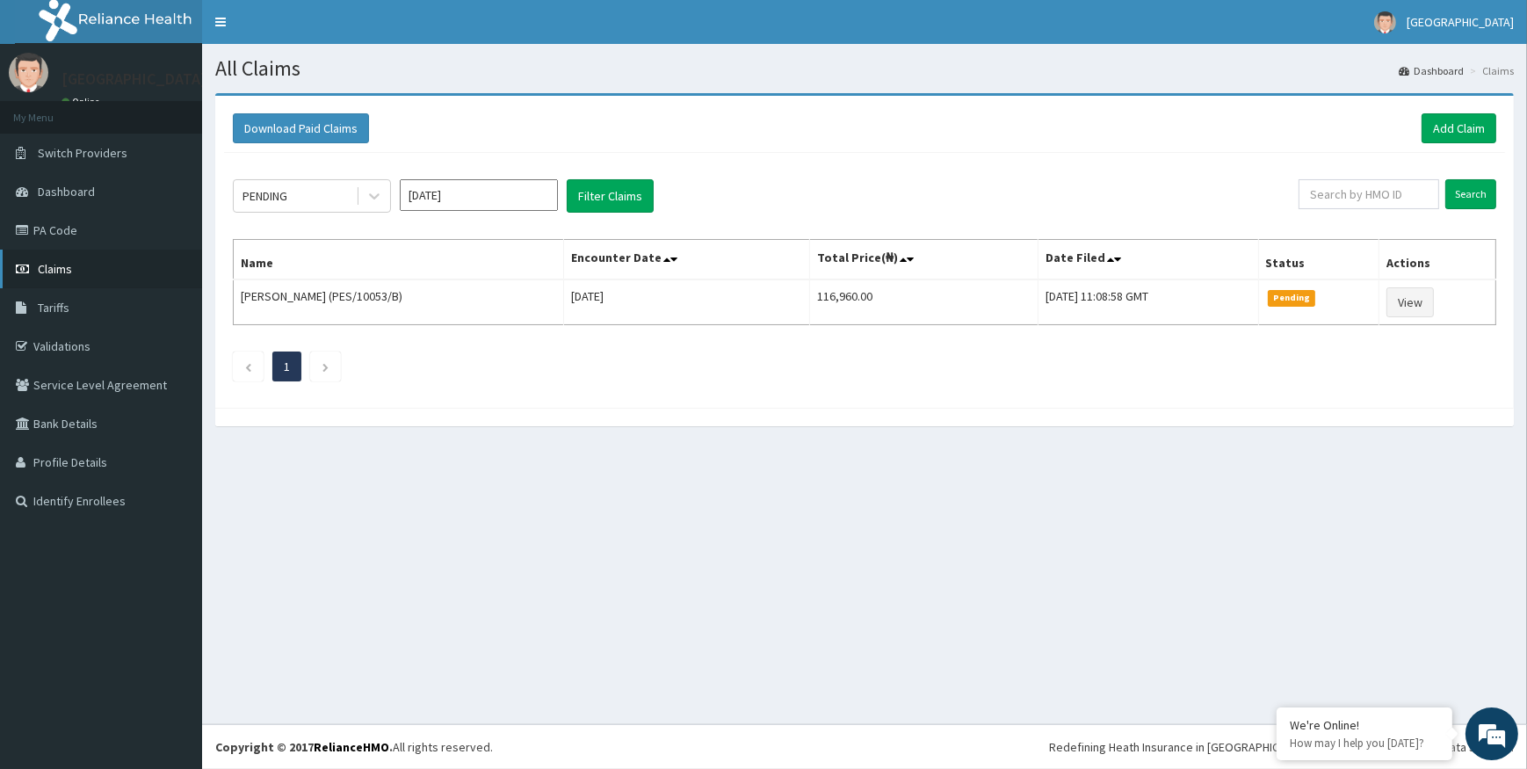
click at [48, 269] on span "Claims" at bounding box center [55, 269] width 34 height 16
